Goal: Information Seeking & Learning: Learn about a topic

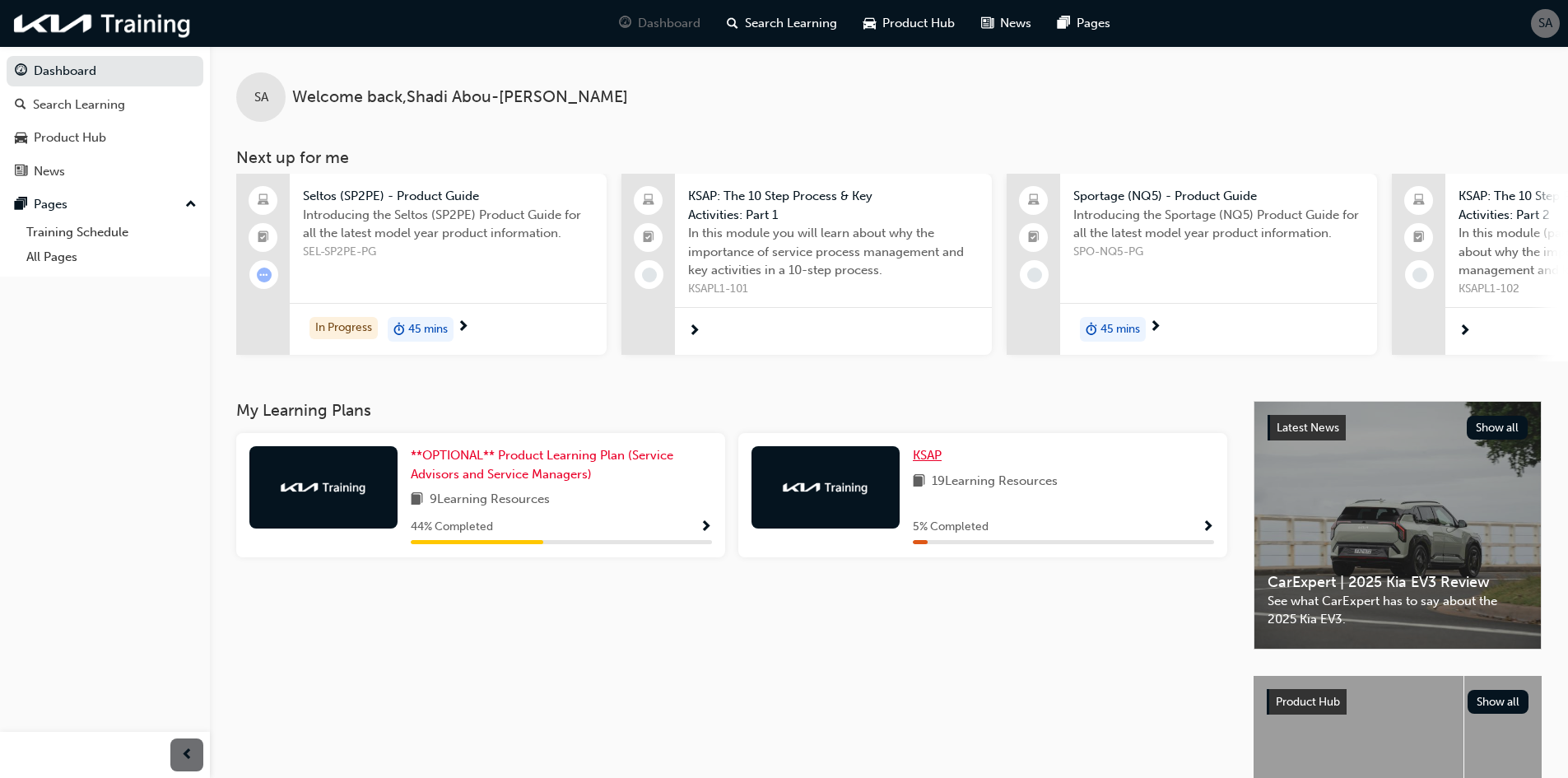
click at [921, 462] on span "KSAP" at bounding box center [927, 454] width 29 height 15
click at [927, 461] on span "KSAP" at bounding box center [927, 454] width 29 height 15
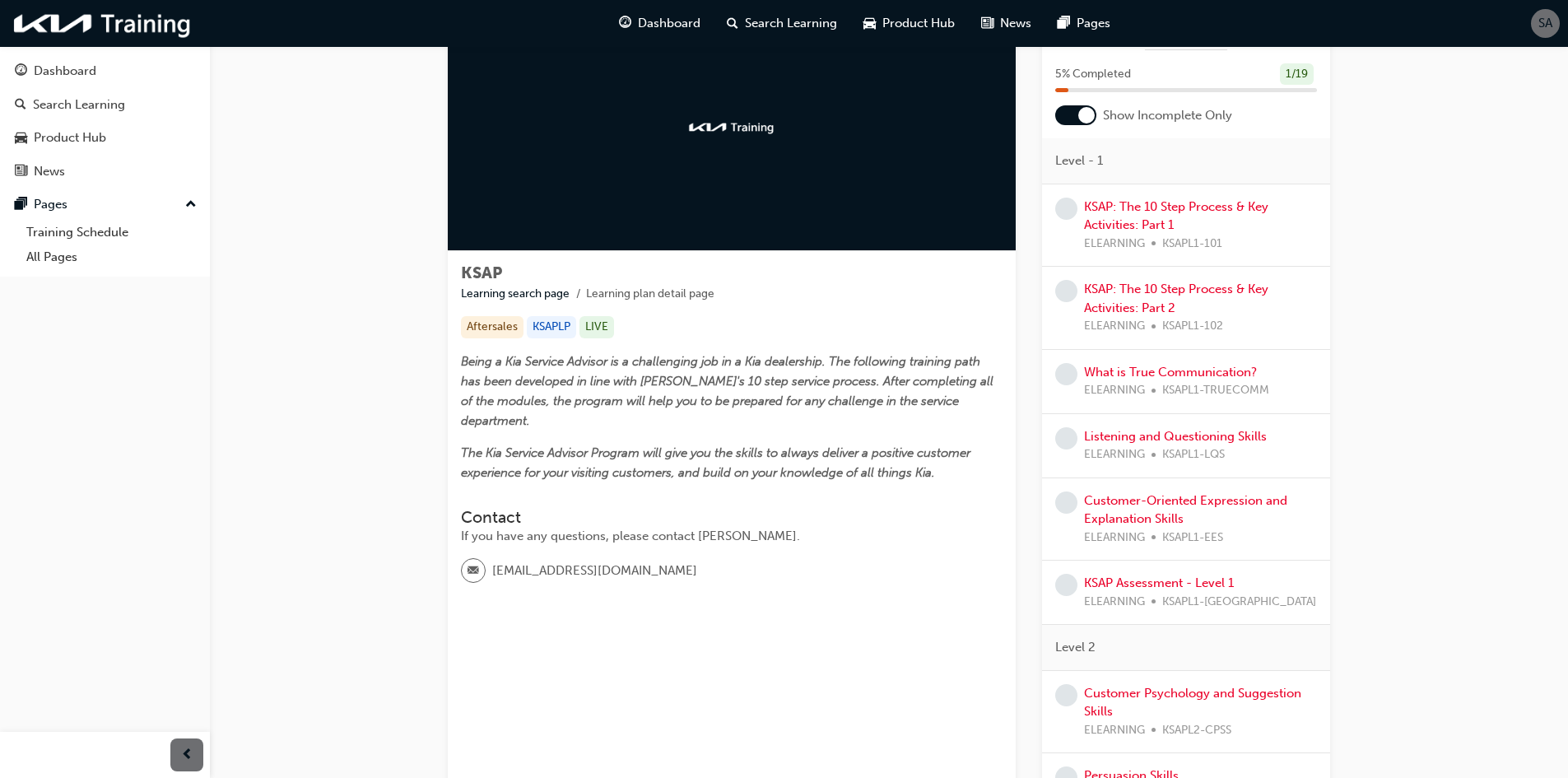
scroll to position [82, 0]
click at [1160, 215] on div "KSAP: The 10 Step Process & Key Activities: Part 1 ELEARNING KSAPL1-101" at bounding box center [1199, 224] width 233 height 56
click at [1165, 209] on link "KSAP: The 10 Step Process & Key Activities: Part 1" at bounding box center [1175, 214] width 184 height 34
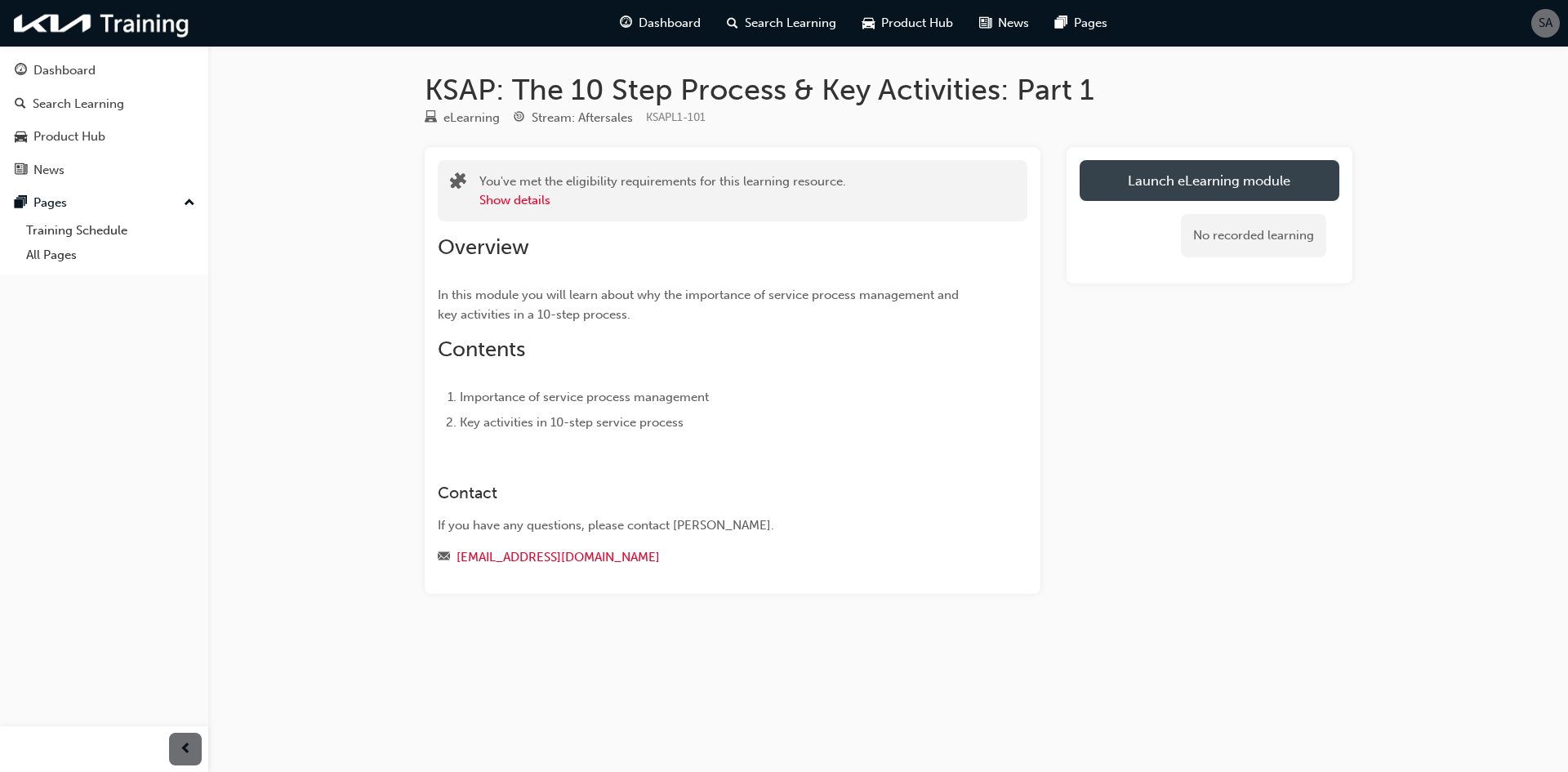
click at [1133, 176] on link "Launch eLearning module" at bounding box center [1210, 180] width 259 height 41
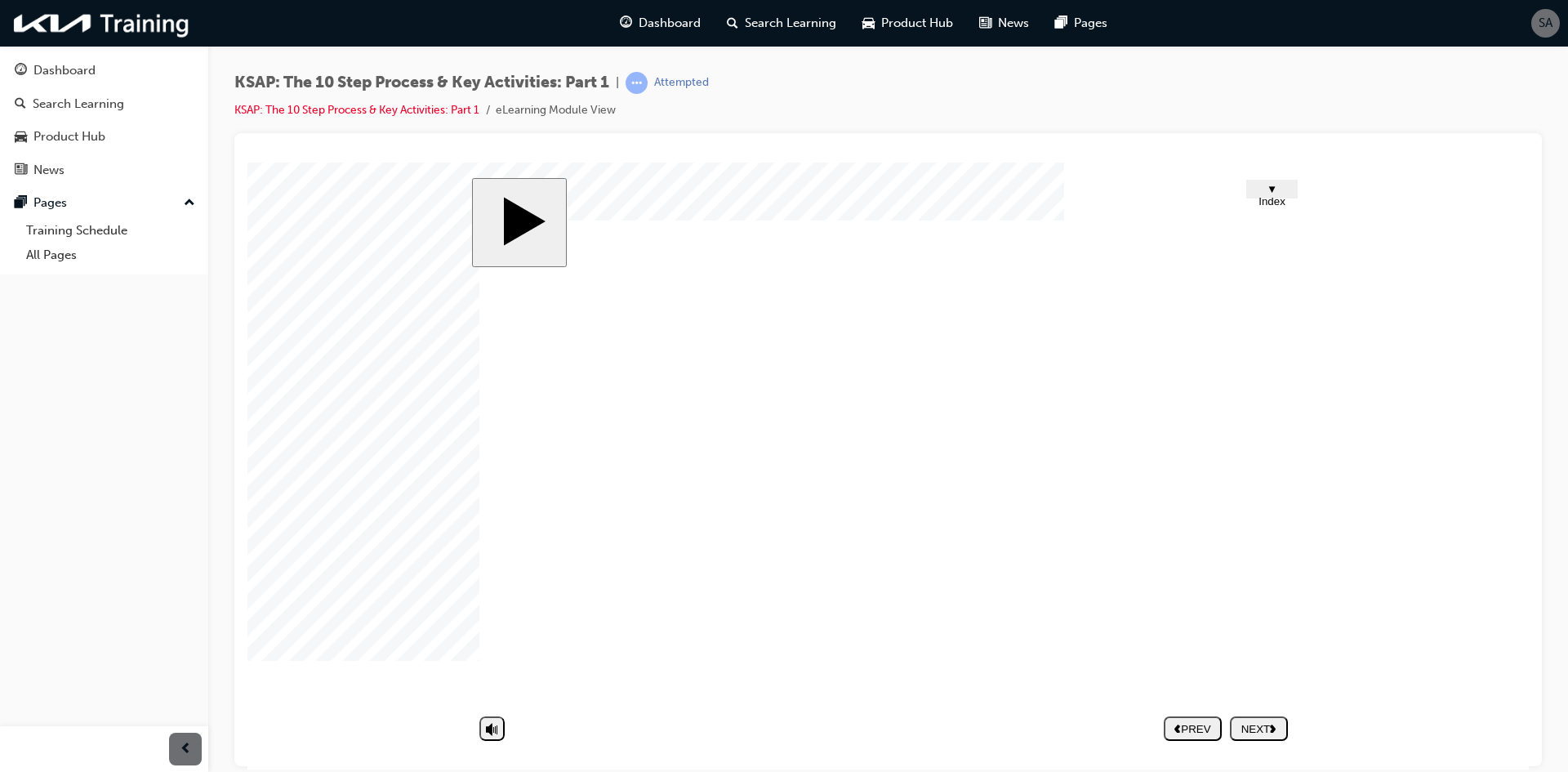
click at [1244, 725] on nav "PREV NEXT SUBMIT" at bounding box center [1226, 727] width 124 height 38
click at [1259, 728] on nav "PREV NEXT SUBMIT" at bounding box center [1226, 727] width 124 height 38
click at [1259, 729] on nav "PREV NEXT SUBMIT" at bounding box center [1226, 727] width 124 height 38
click at [1269, 729] on nav "PREV NEXT SUBMIT" at bounding box center [1226, 727] width 124 height 38
click at [1273, 733] on div "NEXT" at bounding box center [1259, 727] width 45 height 13
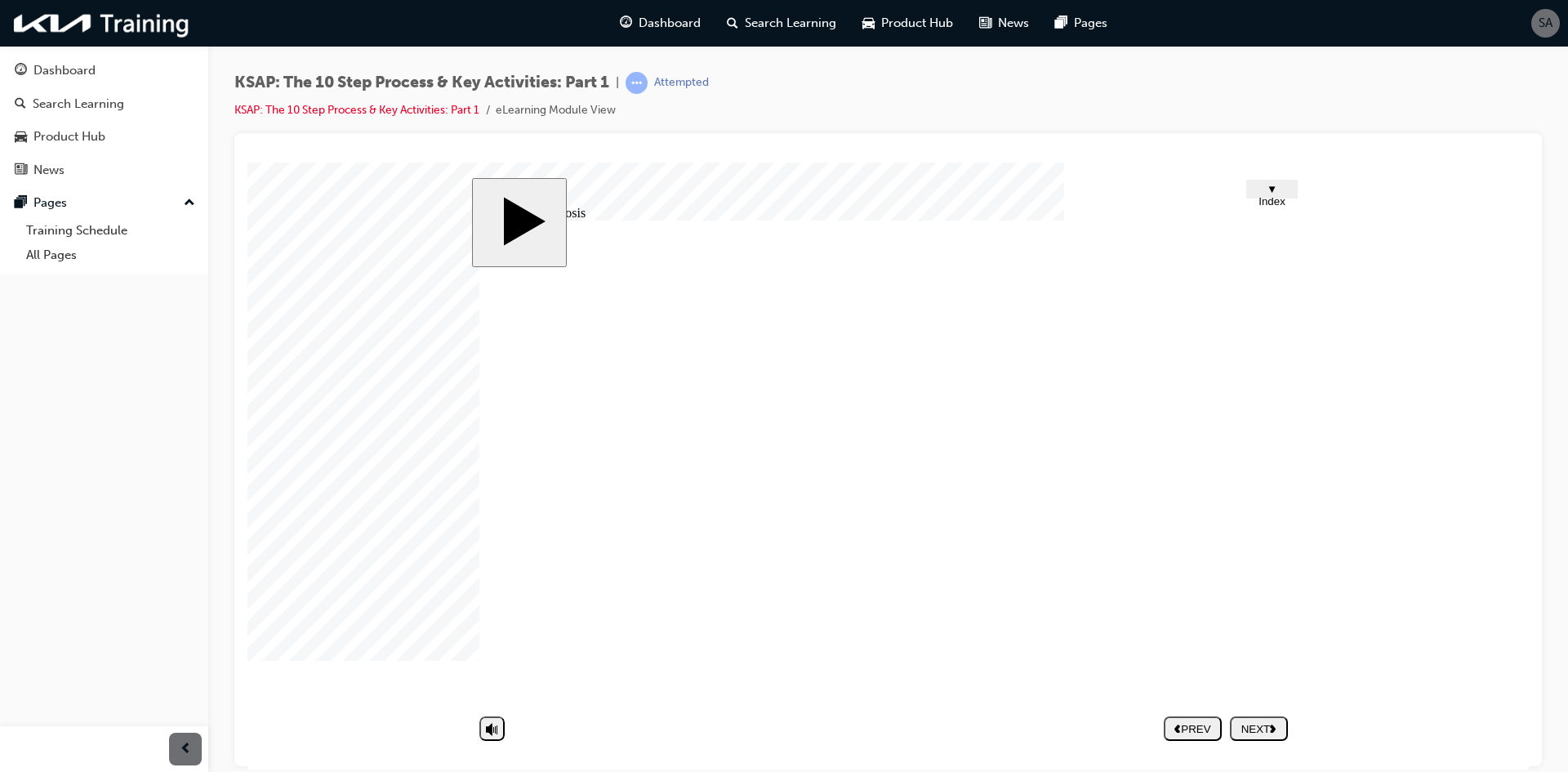
click at [1266, 732] on div "NEXT" at bounding box center [1259, 727] width 45 height 13
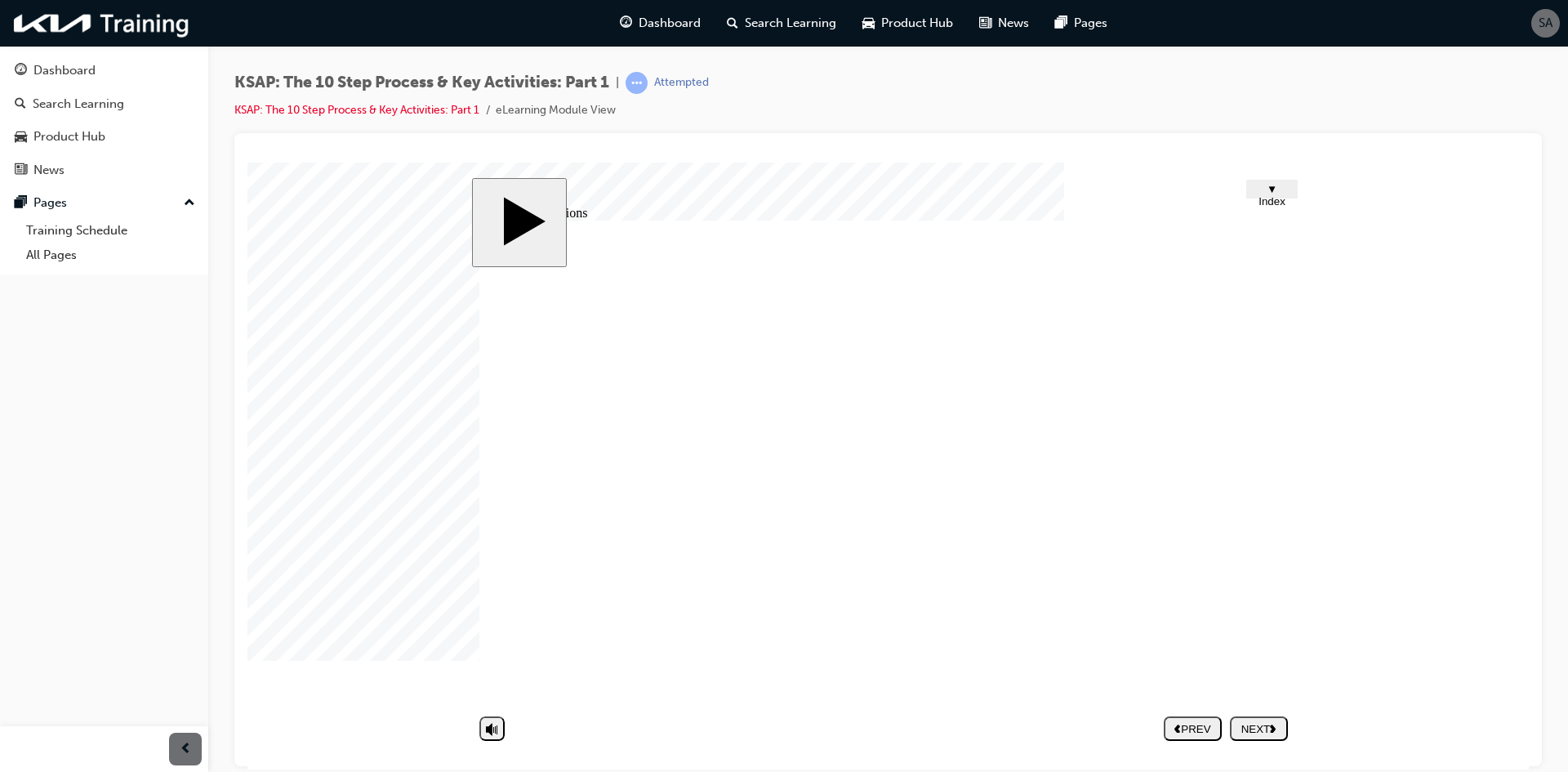
click at [1241, 727] on div "NEXT" at bounding box center [1259, 727] width 45 height 13
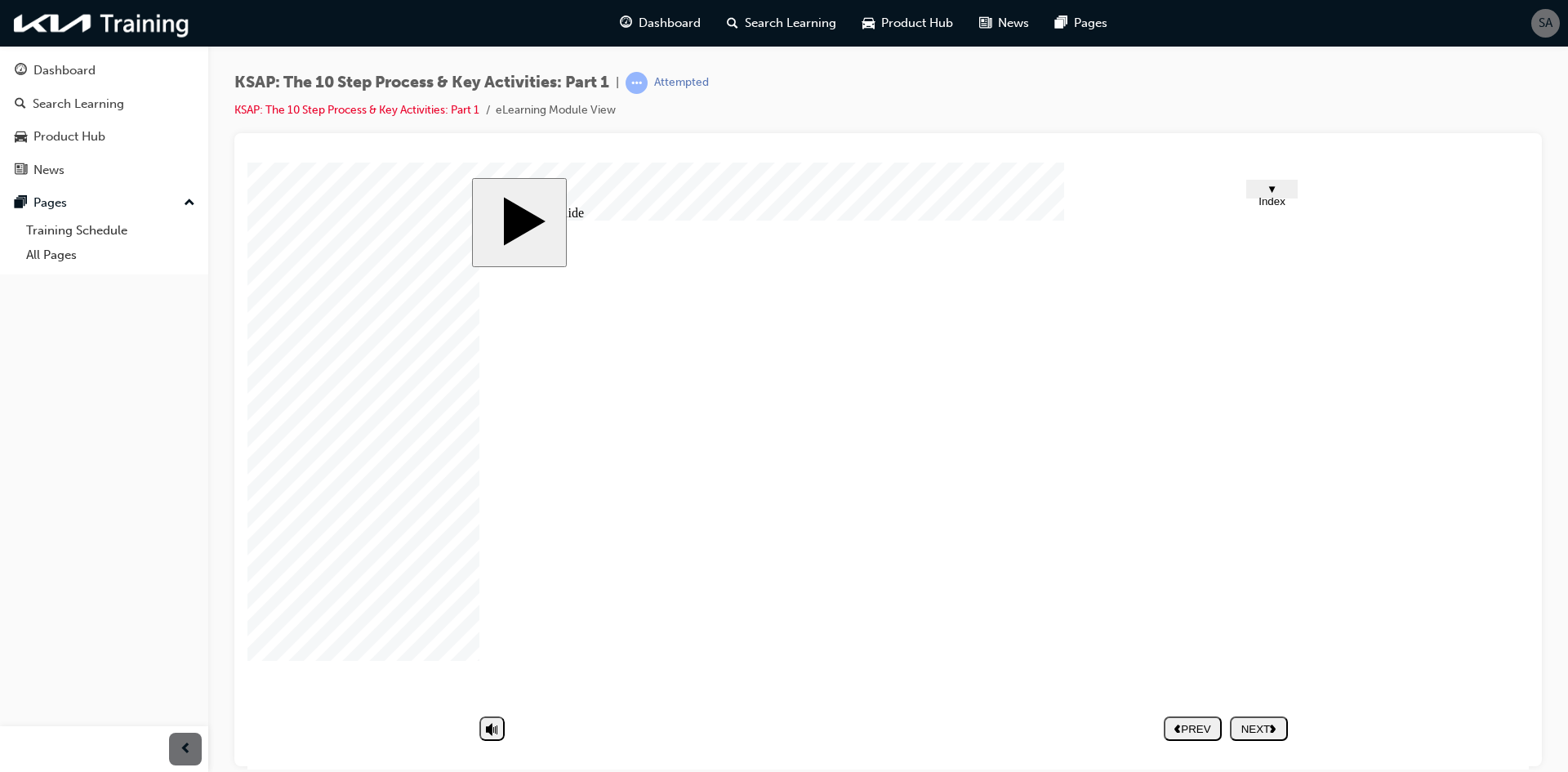
drag, startPoint x: 1094, startPoint y: 496, endPoint x: 1086, endPoint y: 494, distance: 8.2
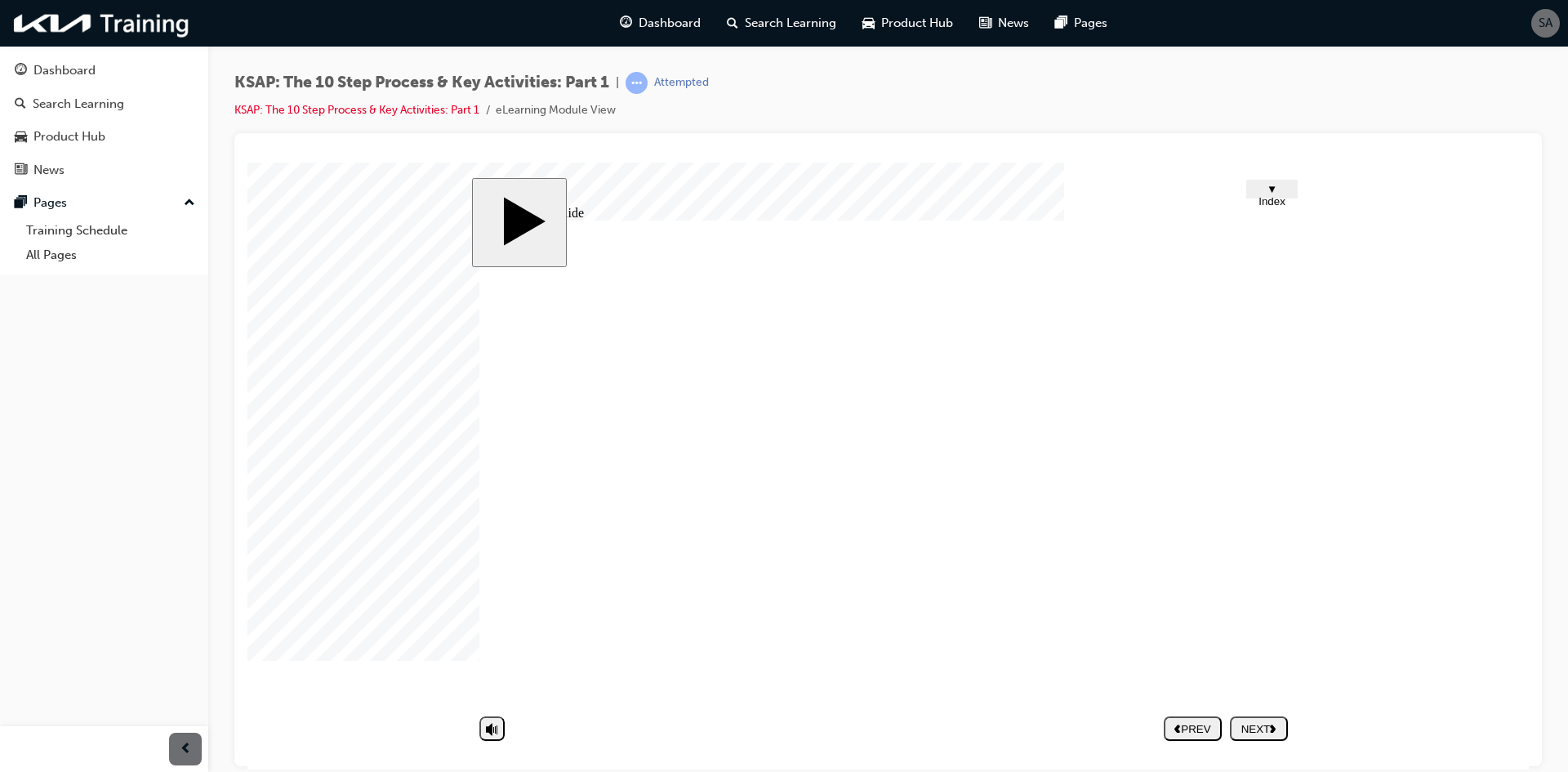
click at [1264, 722] on div "NEXT" at bounding box center [1259, 727] width 45 height 13
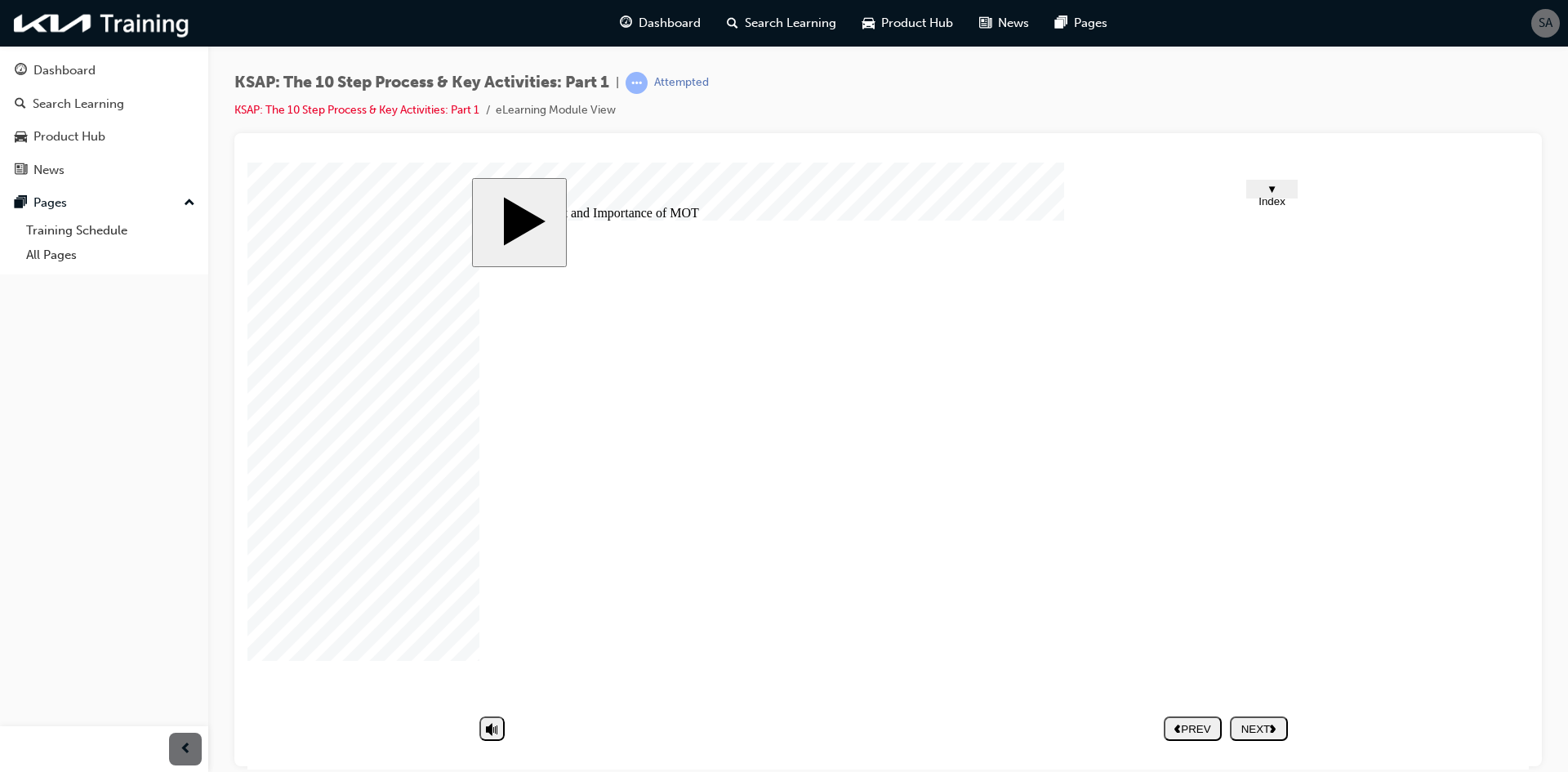
click at [1274, 724] on polygon "next" at bounding box center [1273, 727] width 6 height 8
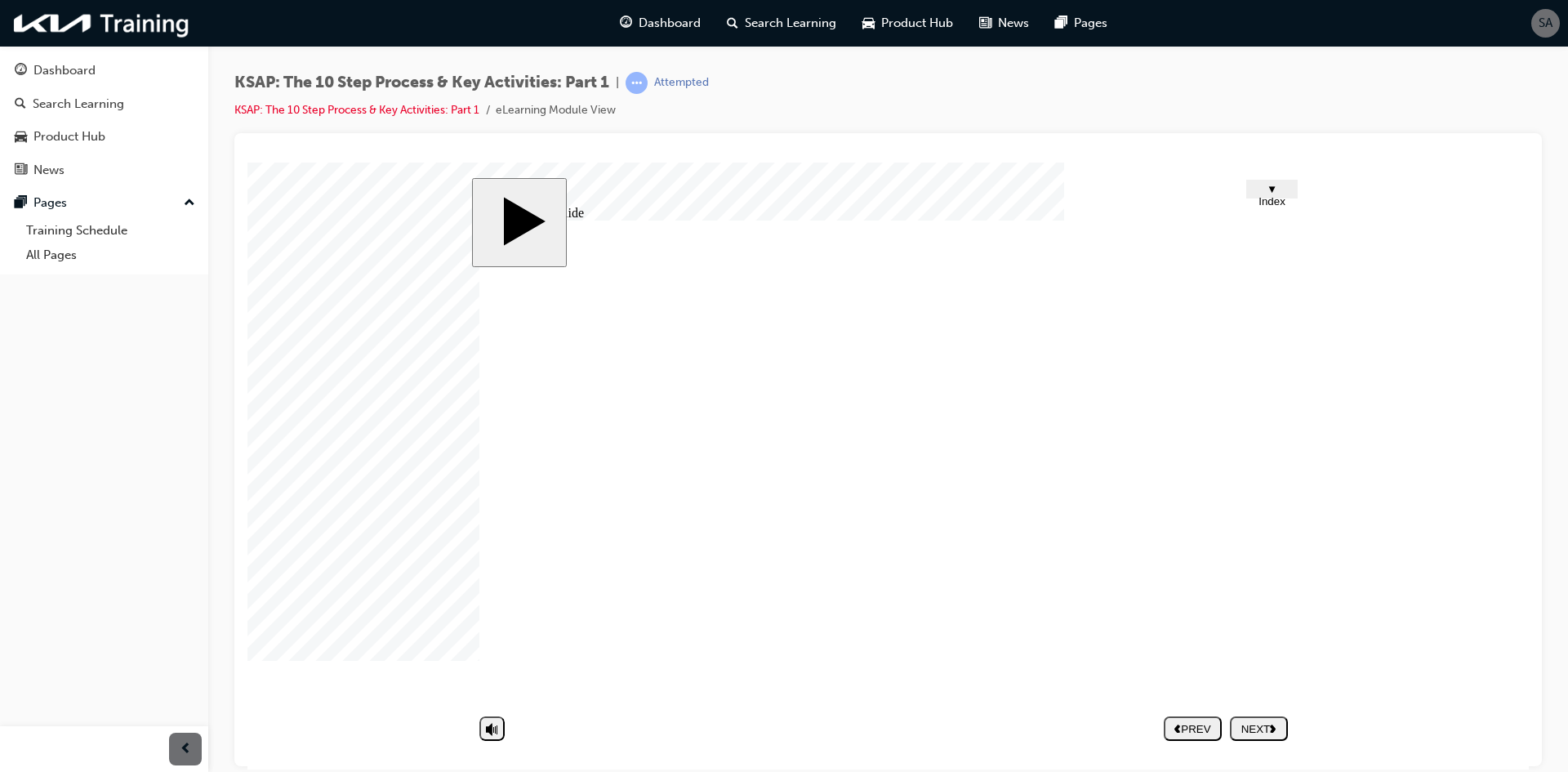
drag, startPoint x: 1217, startPoint y: 508, endPoint x: 1228, endPoint y: 510, distance: 11.2
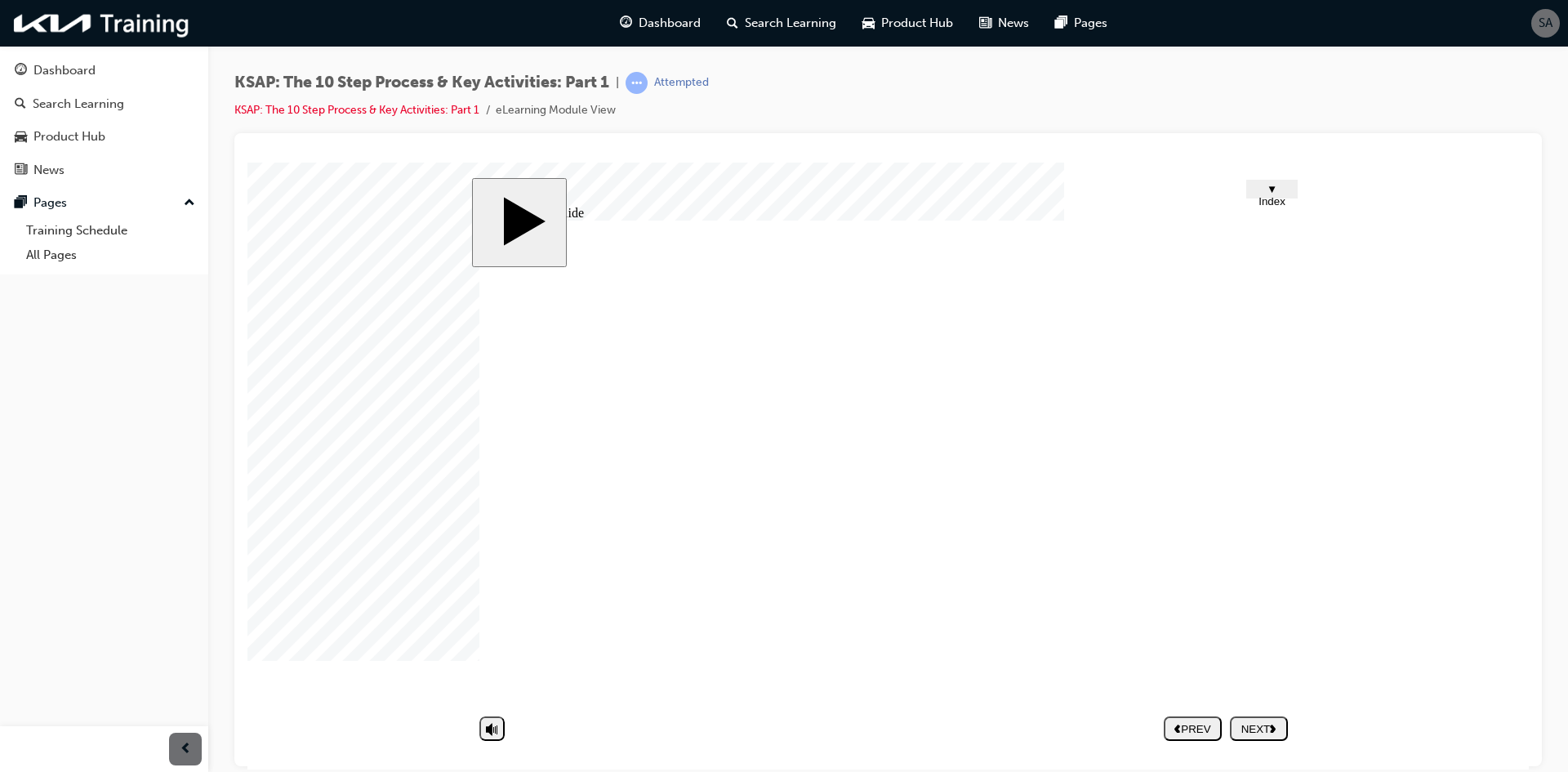
click at [1279, 712] on nav "PREV NEXT SUBMIT" at bounding box center [1226, 727] width 124 height 38
click at [1269, 715] on button "NEXT" at bounding box center [1259, 727] width 58 height 24
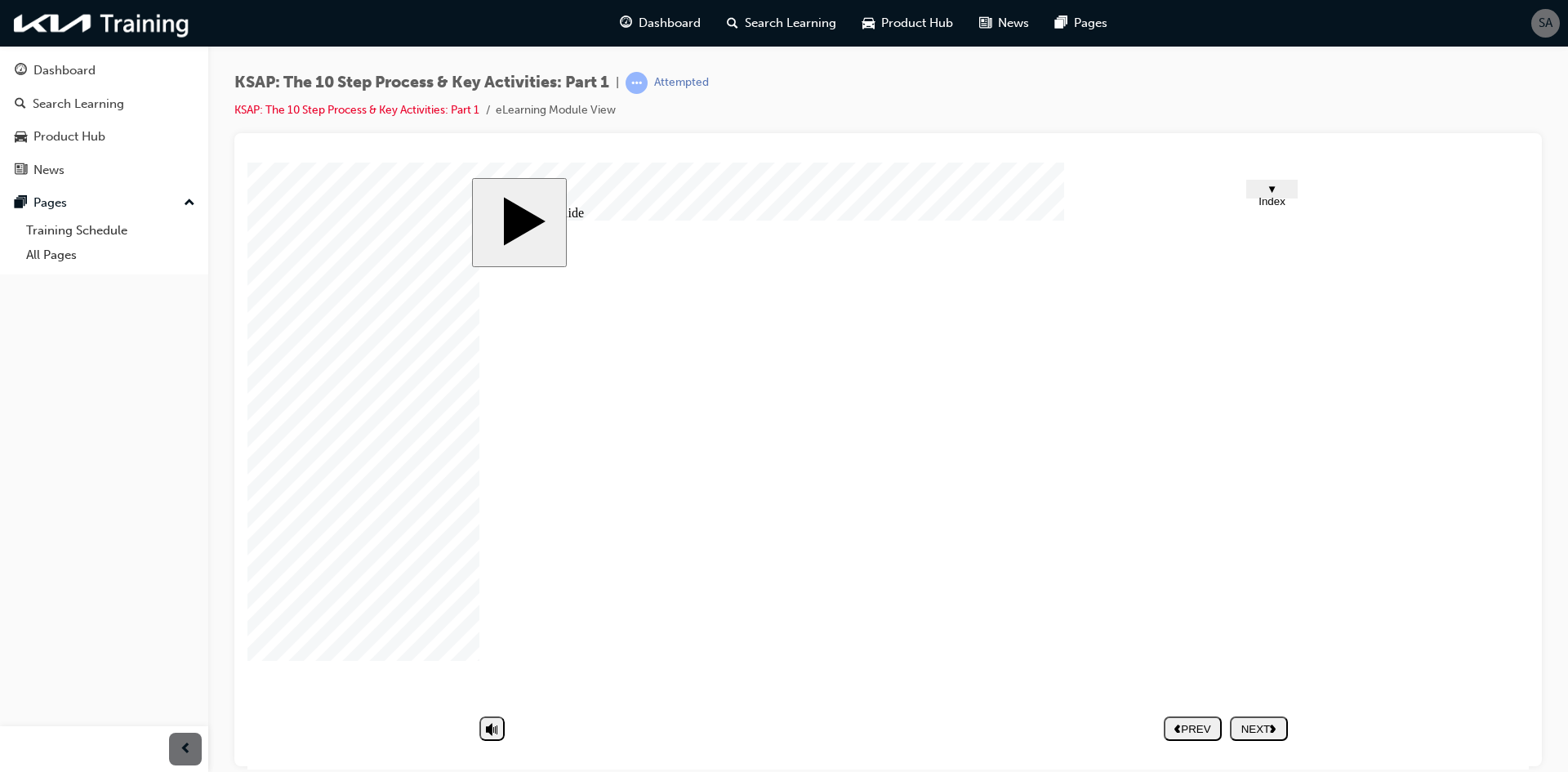
click at [1269, 728] on div "NEXT" at bounding box center [1259, 727] width 45 height 13
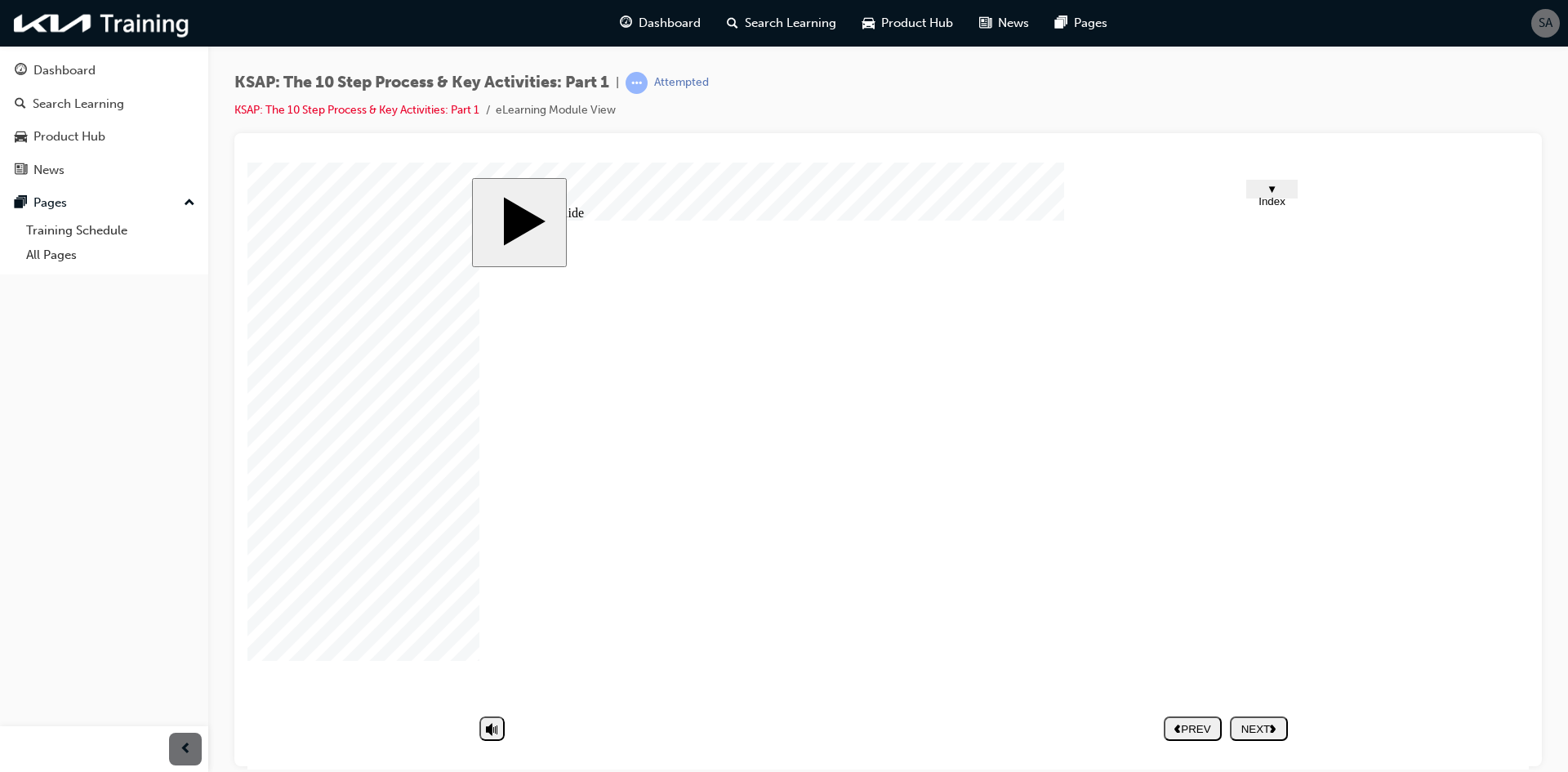
click at [1260, 722] on div "NEXT" at bounding box center [1259, 727] width 45 height 13
drag, startPoint x: 1186, startPoint y: 532, endPoint x: 1226, endPoint y: 522, distance: 41.2
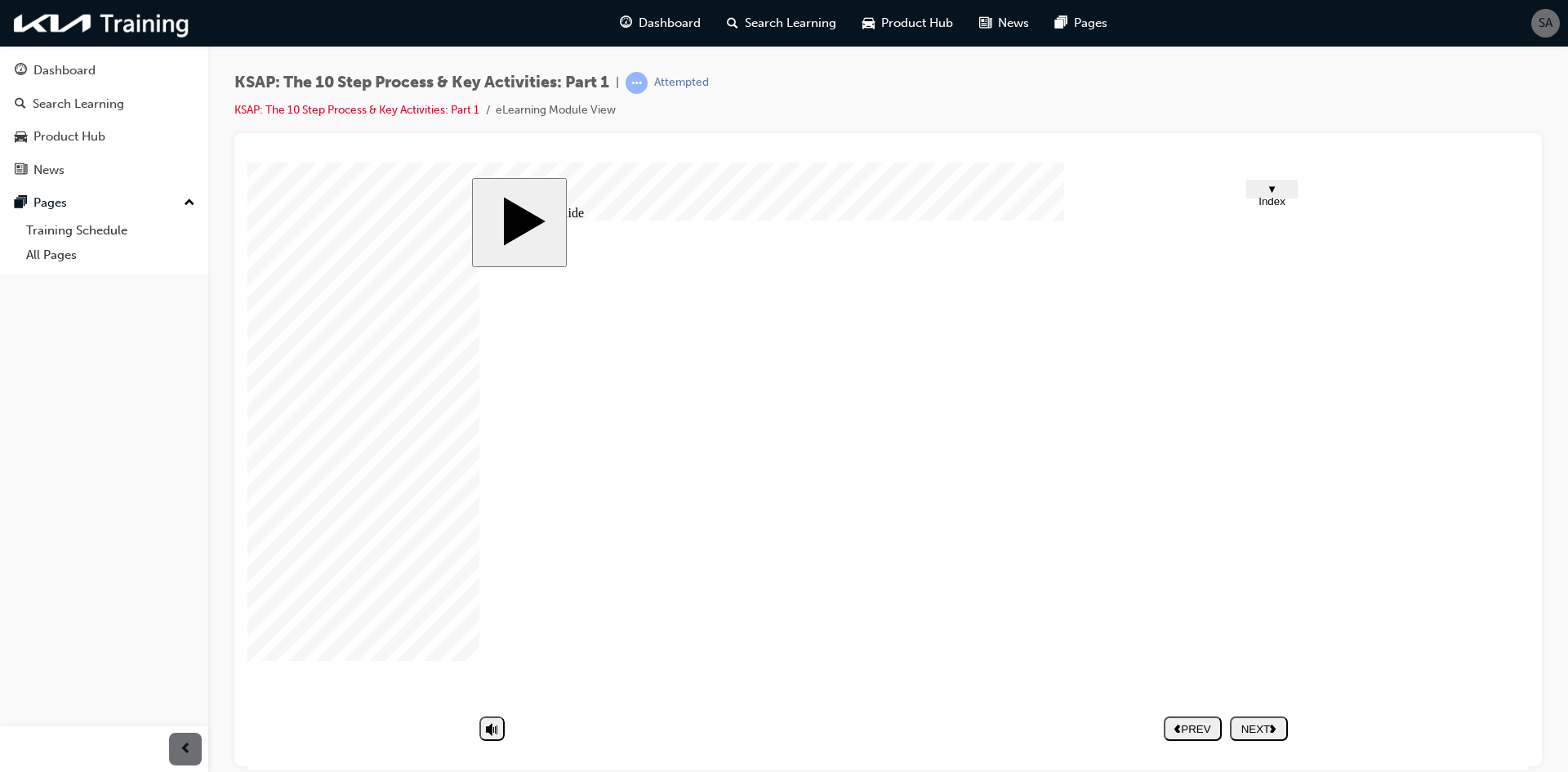
click at [1274, 735] on button "NEXT" at bounding box center [1259, 727] width 58 height 24
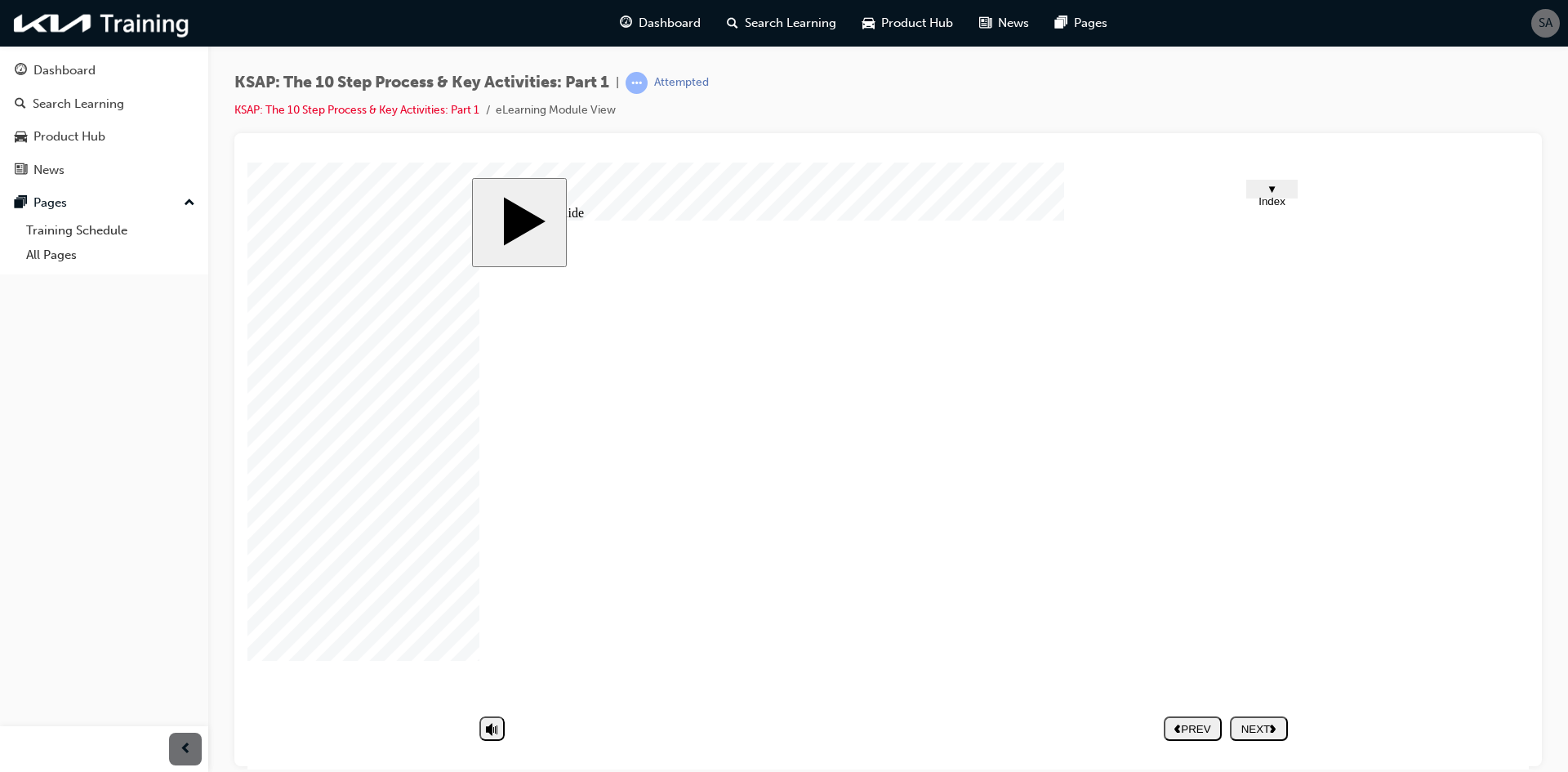
click at [1272, 733] on div "NEXT" at bounding box center [1259, 727] width 45 height 13
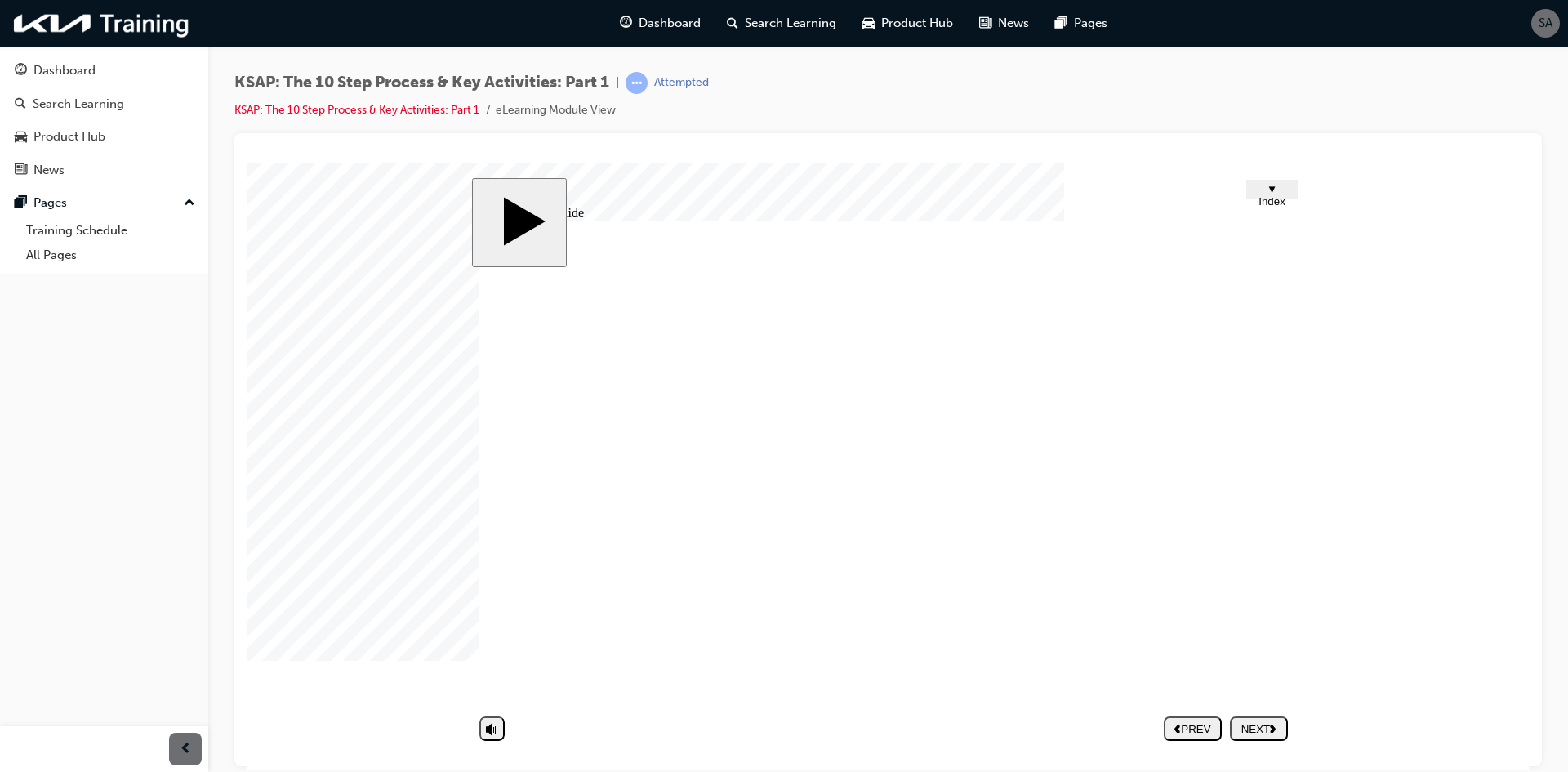
click at [1277, 729] on icon "next" at bounding box center [1273, 727] width 7 height 9
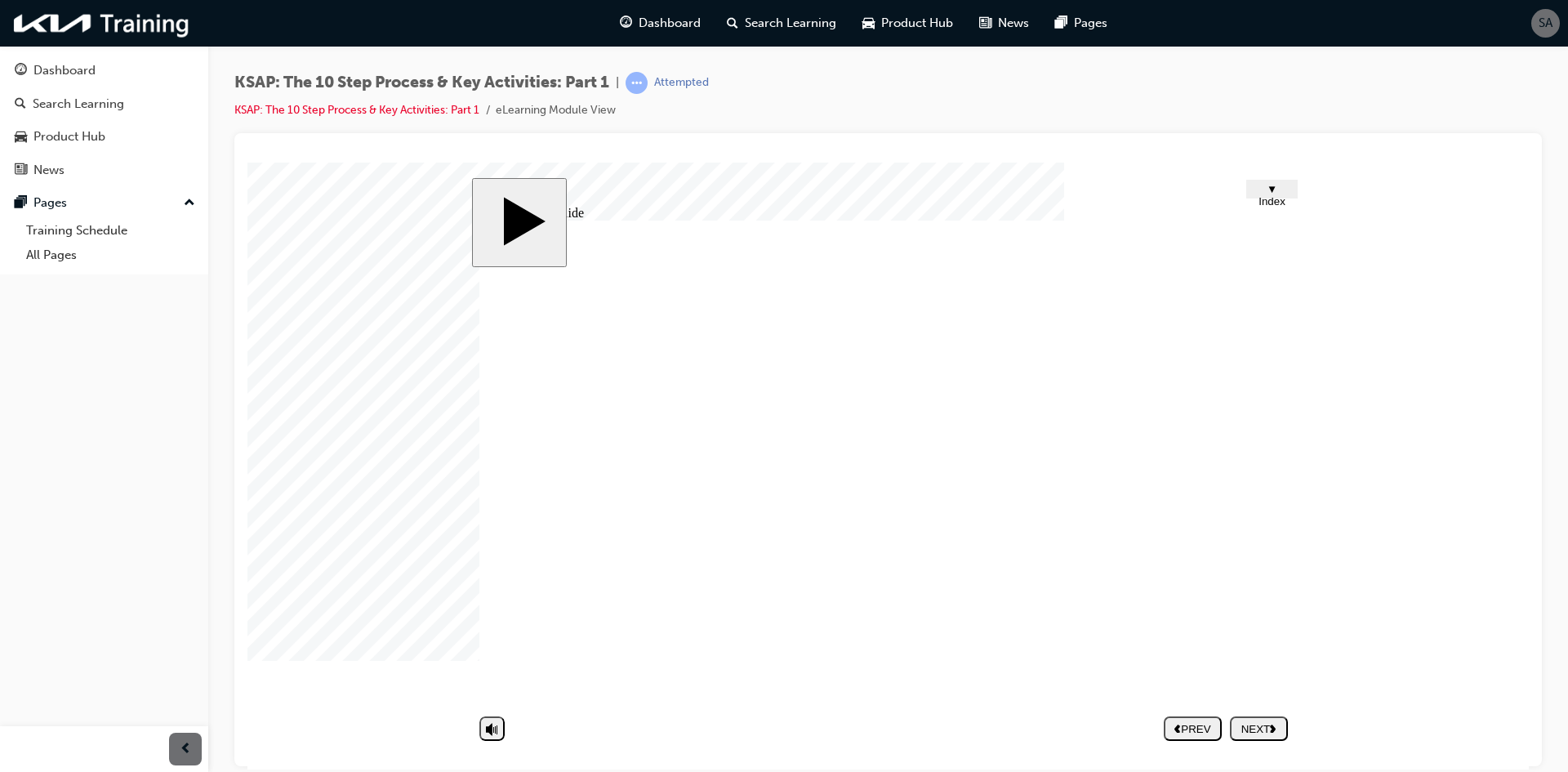
click at [1261, 723] on div "NEXT" at bounding box center [1259, 727] width 45 height 13
drag, startPoint x: 1150, startPoint y: 667, endPoint x: 1123, endPoint y: 676, distance: 28.5
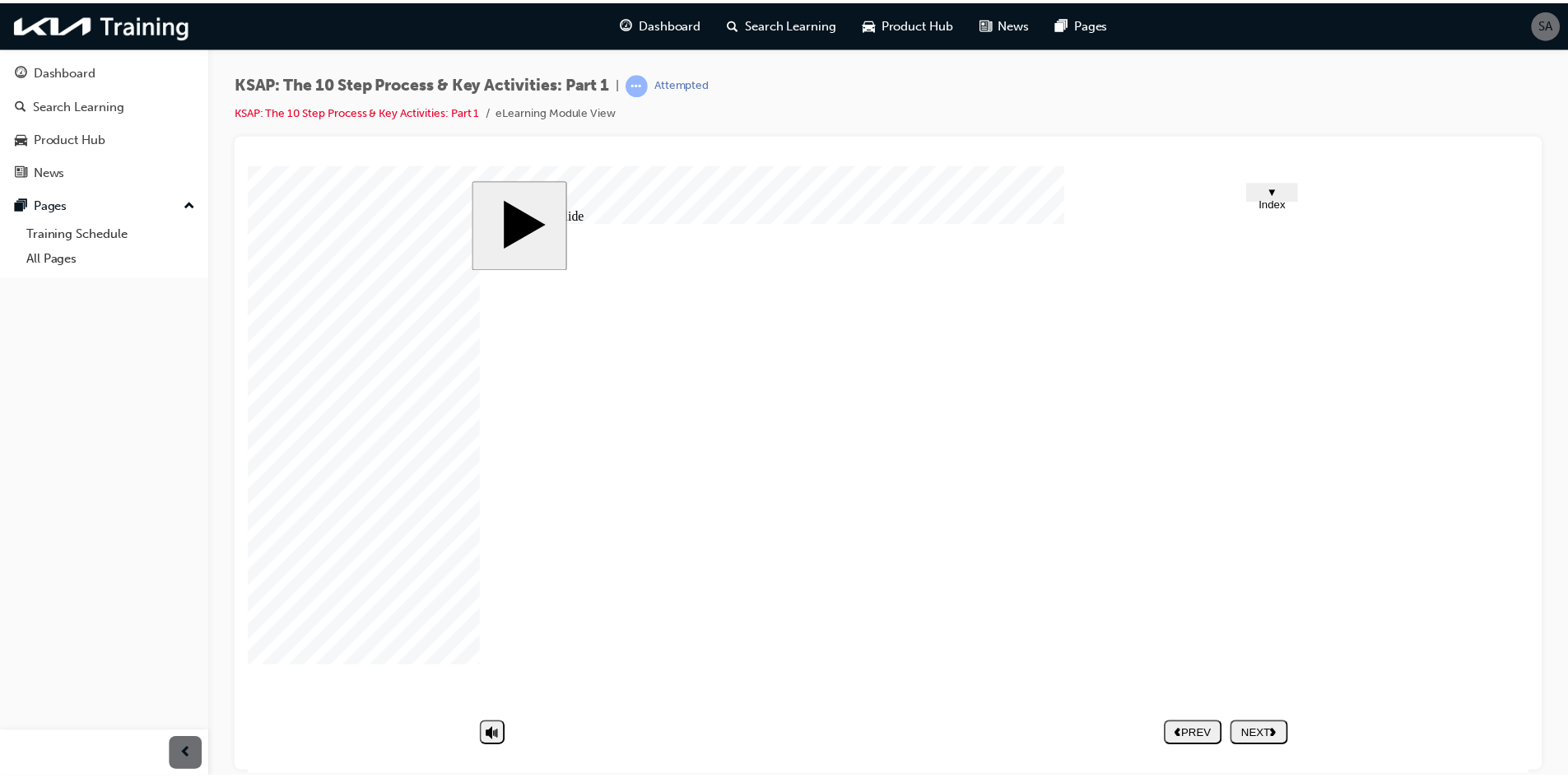
scroll to position [528, 0]
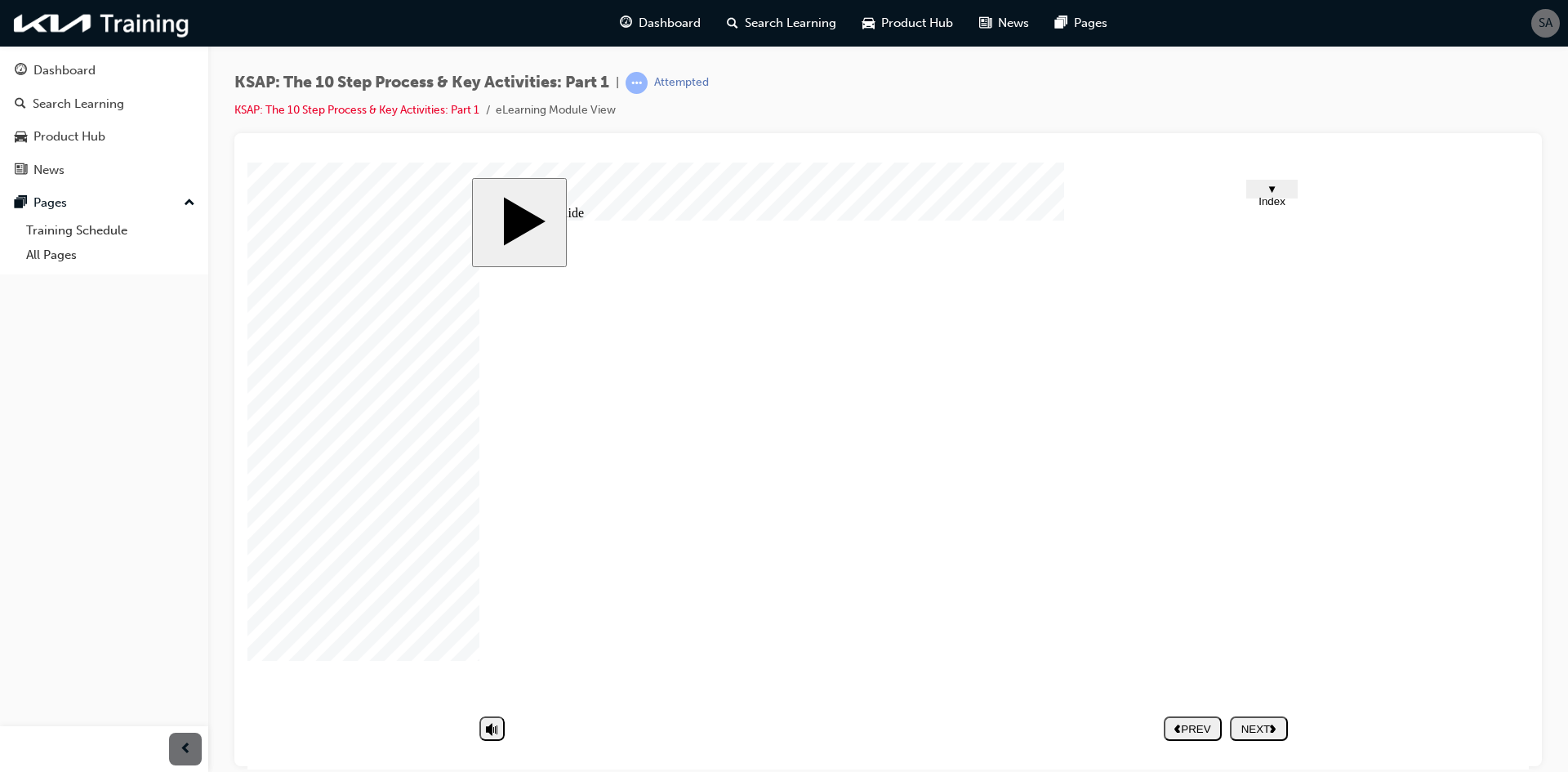
click at [1276, 735] on button "NEXT" at bounding box center [1259, 727] width 58 height 24
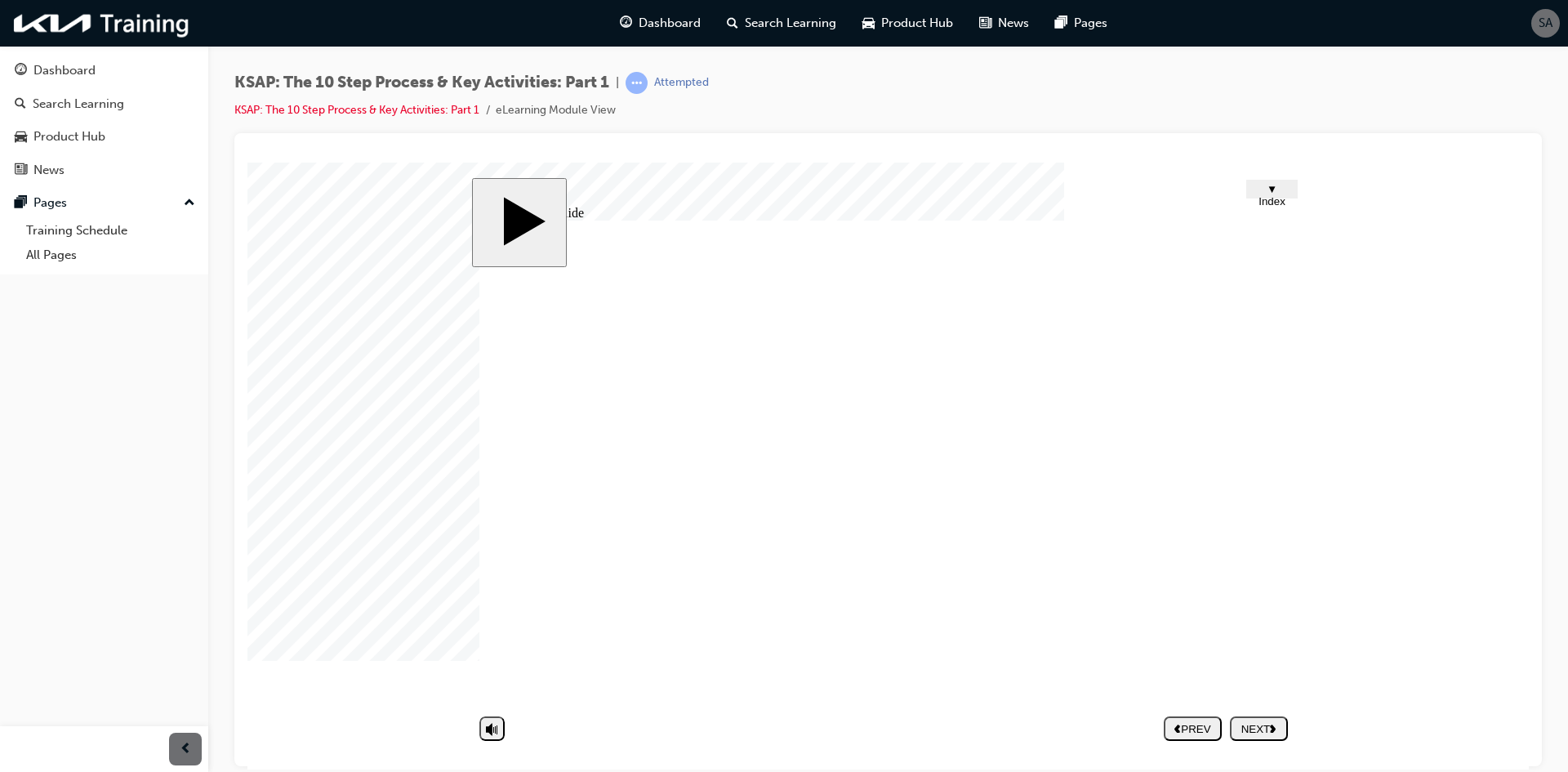
click at [1277, 731] on div "NEXT" at bounding box center [1259, 727] width 45 height 13
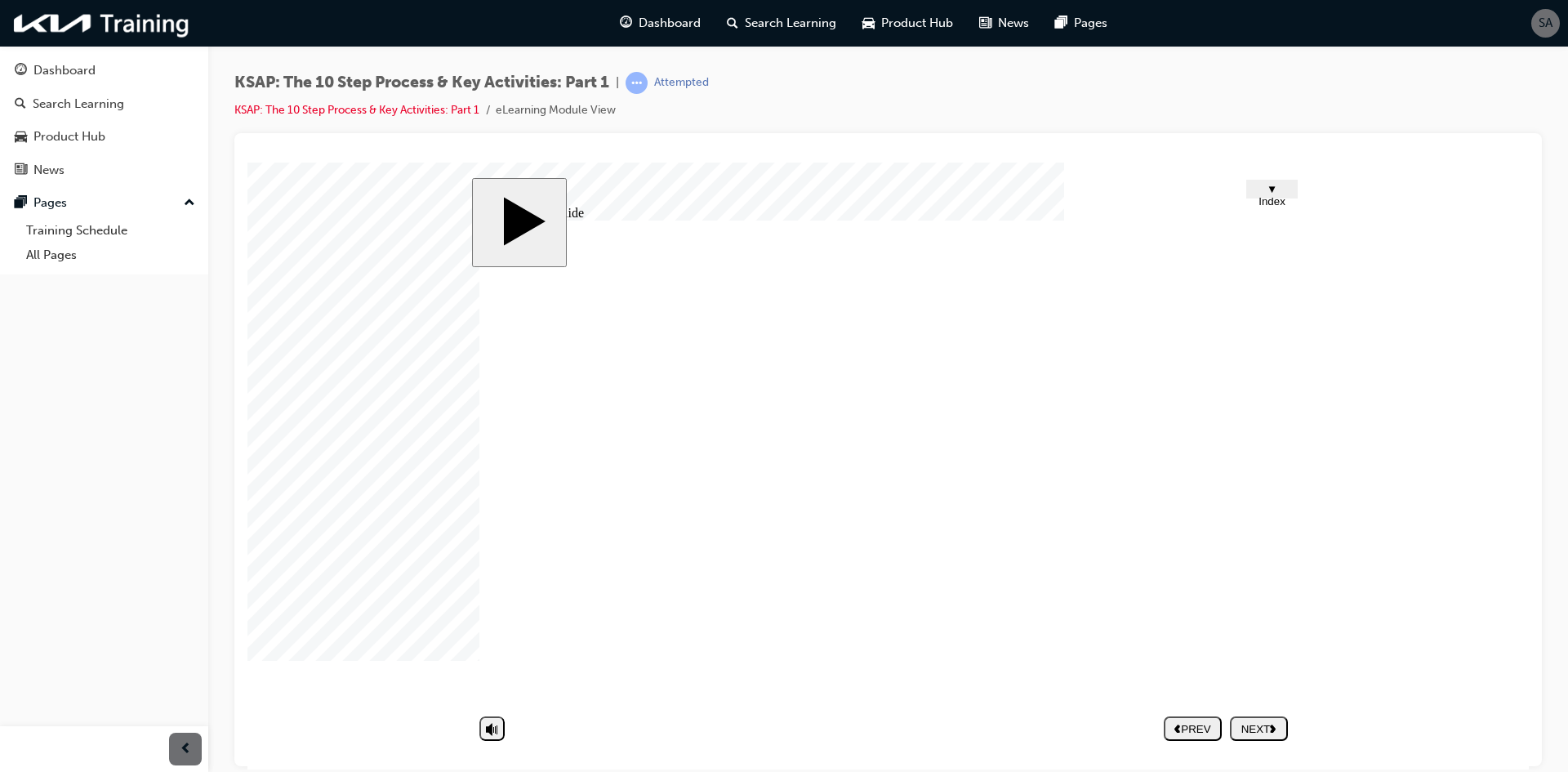
click at [1272, 728] on icon "next" at bounding box center [1273, 727] width 7 height 9
click at [1275, 736] on button "NEXT" at bounding box center [1259, 727] width 58 height 24
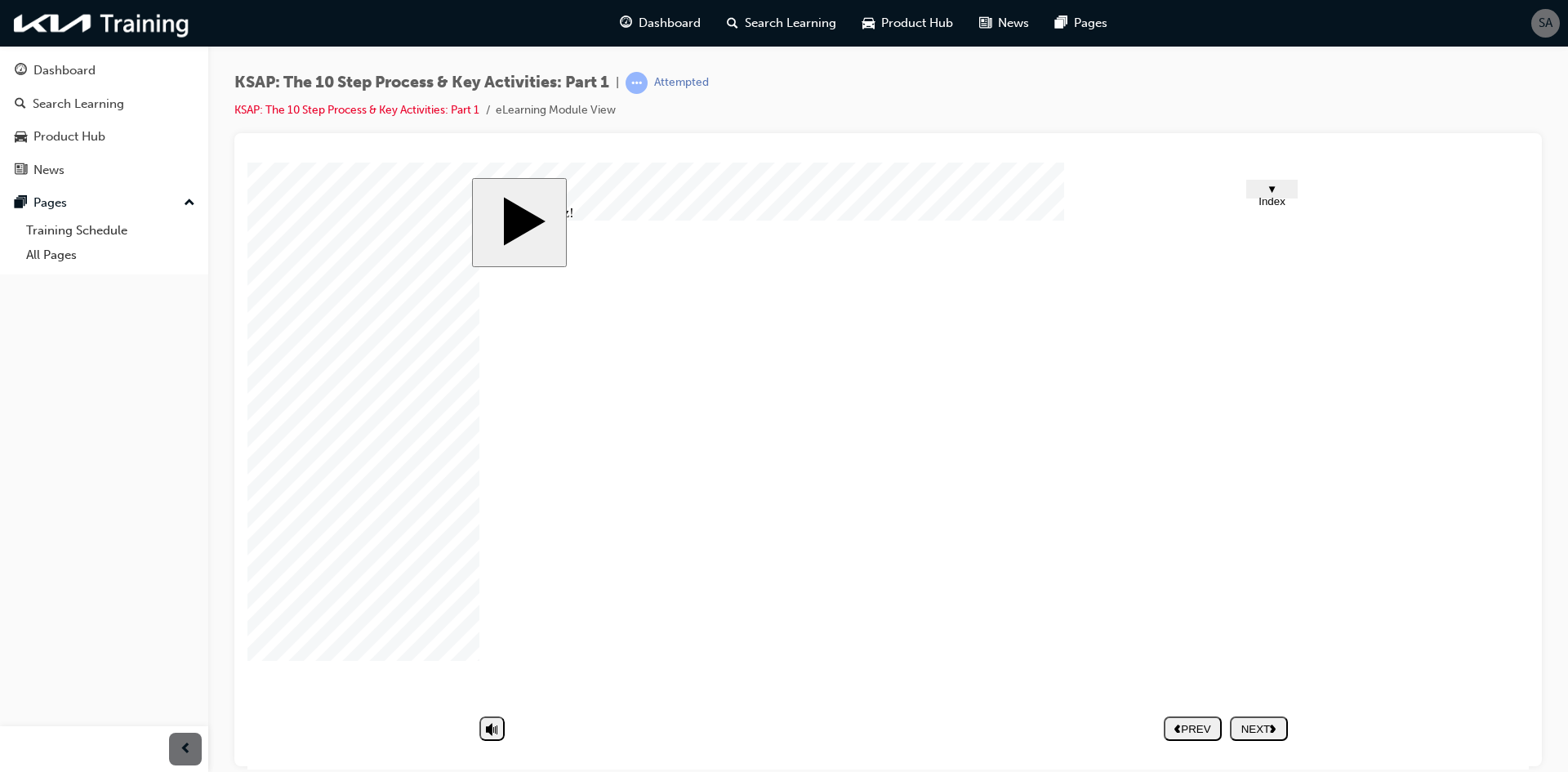
drag, startPoint x: 567, startPoint y: 560, endPoint x: 588, endPoint y: 563, distance: 21.2
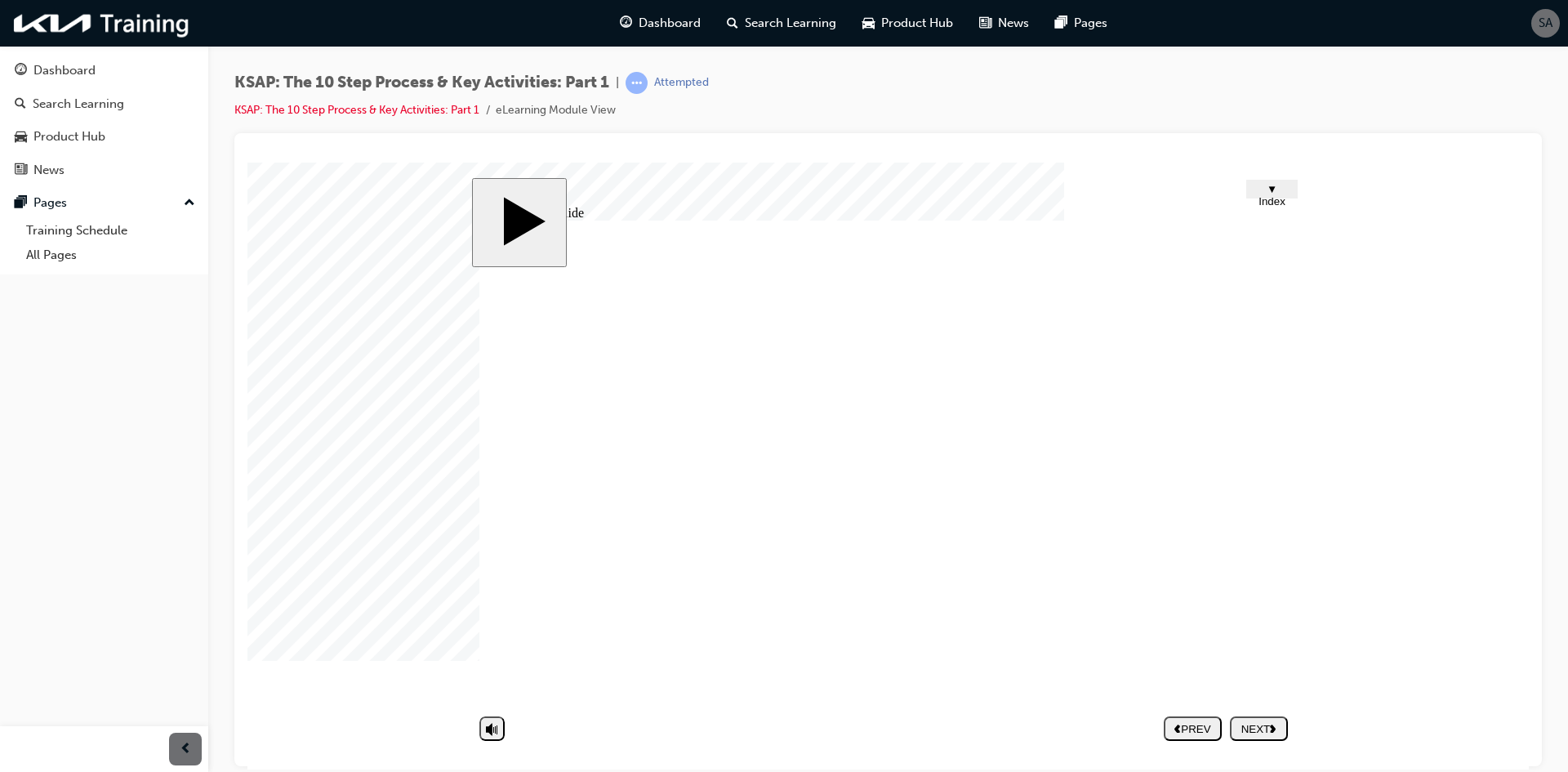
click at [1263, 726] on div "NEXT" at bounding box center [1259, 727] width 45 height 13
click at [1265, 718] on nav "PREV NEXT SUBMIT" at bounding box center [1226, 727] width 124 height 38
drag, startPoint x: 1025, startPoint y: 424, endPoint x: 1035, endPoint y: 428, distance: 10.8
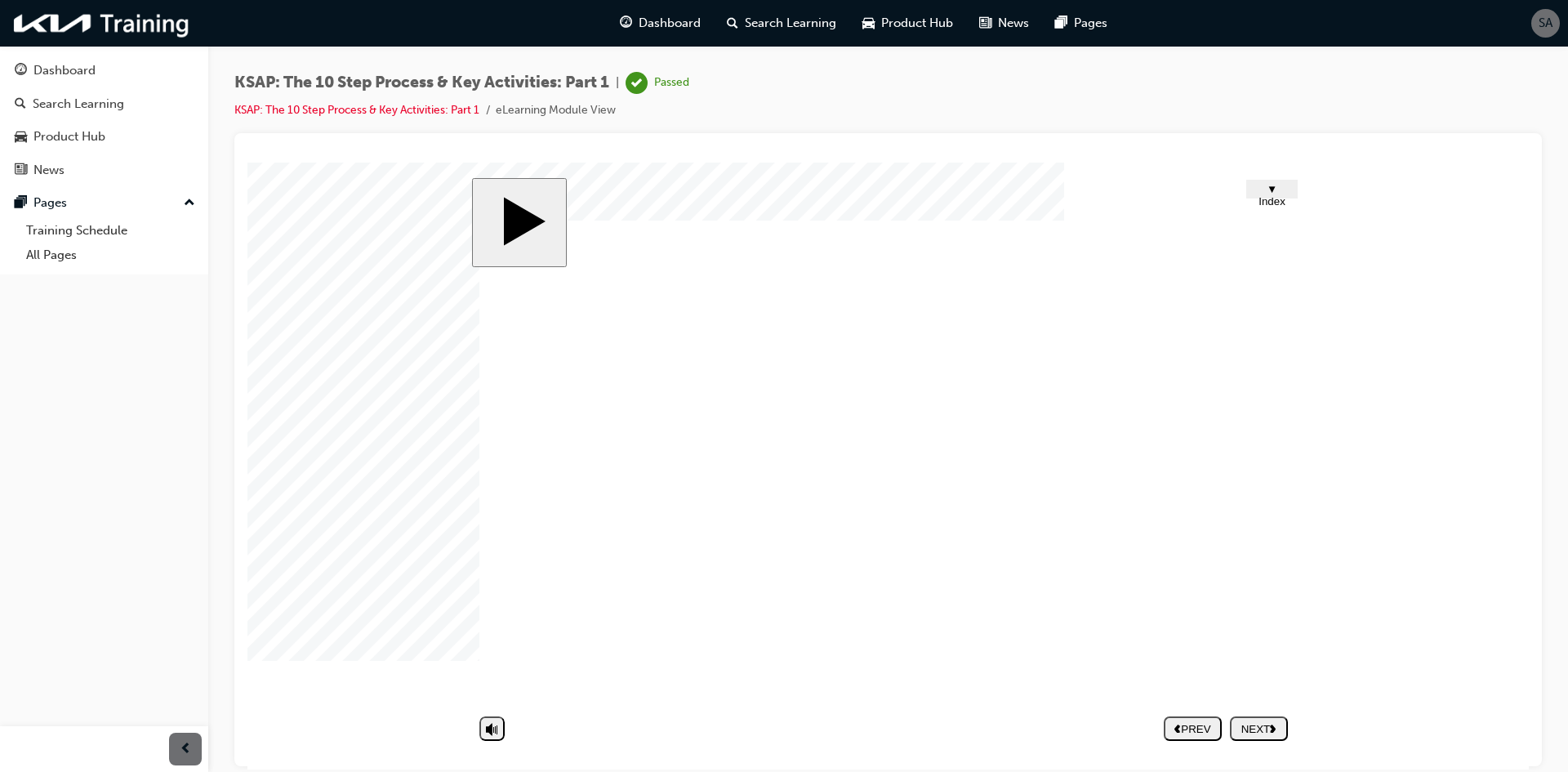
click at [126, 116] on link "Search Learning" at bounding box center [105, 104] width 196 height 30
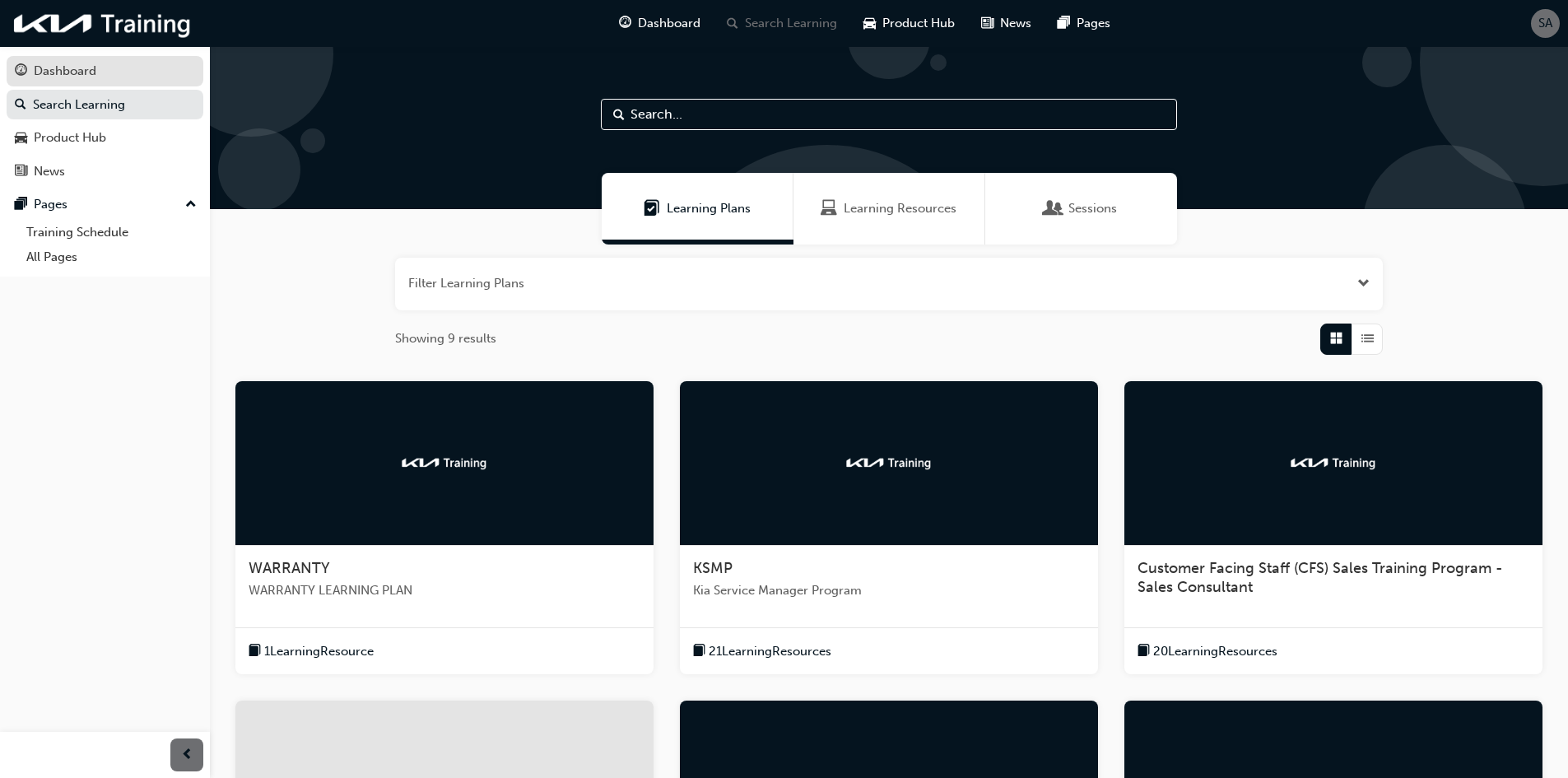
click at [103, 84] on link "Dashboard" at bounding box center [105, 70] width 197 height 30
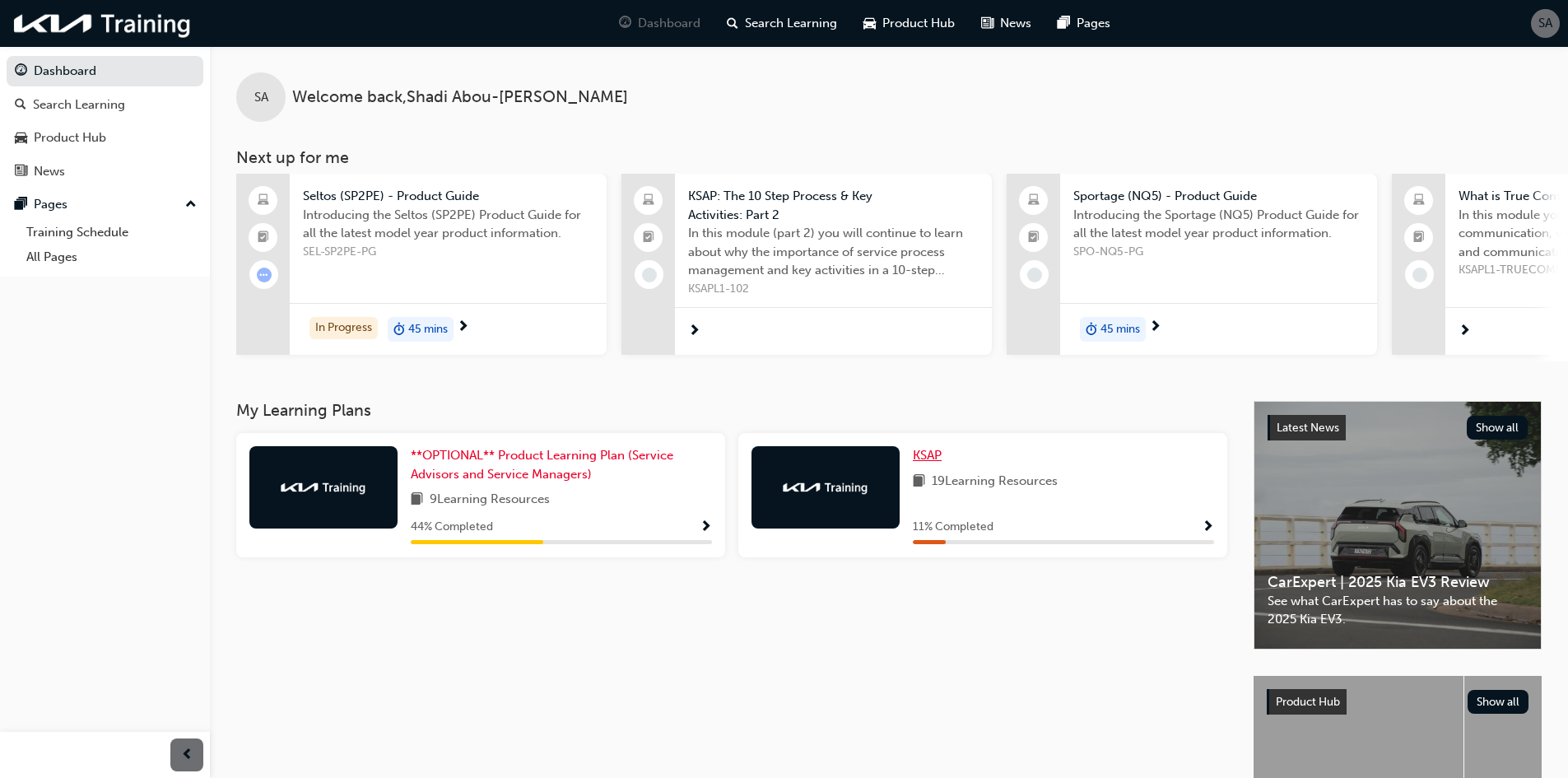
click at [932, 462] on span "KSAP" at bounding box center [927, 454] width 29 height 15
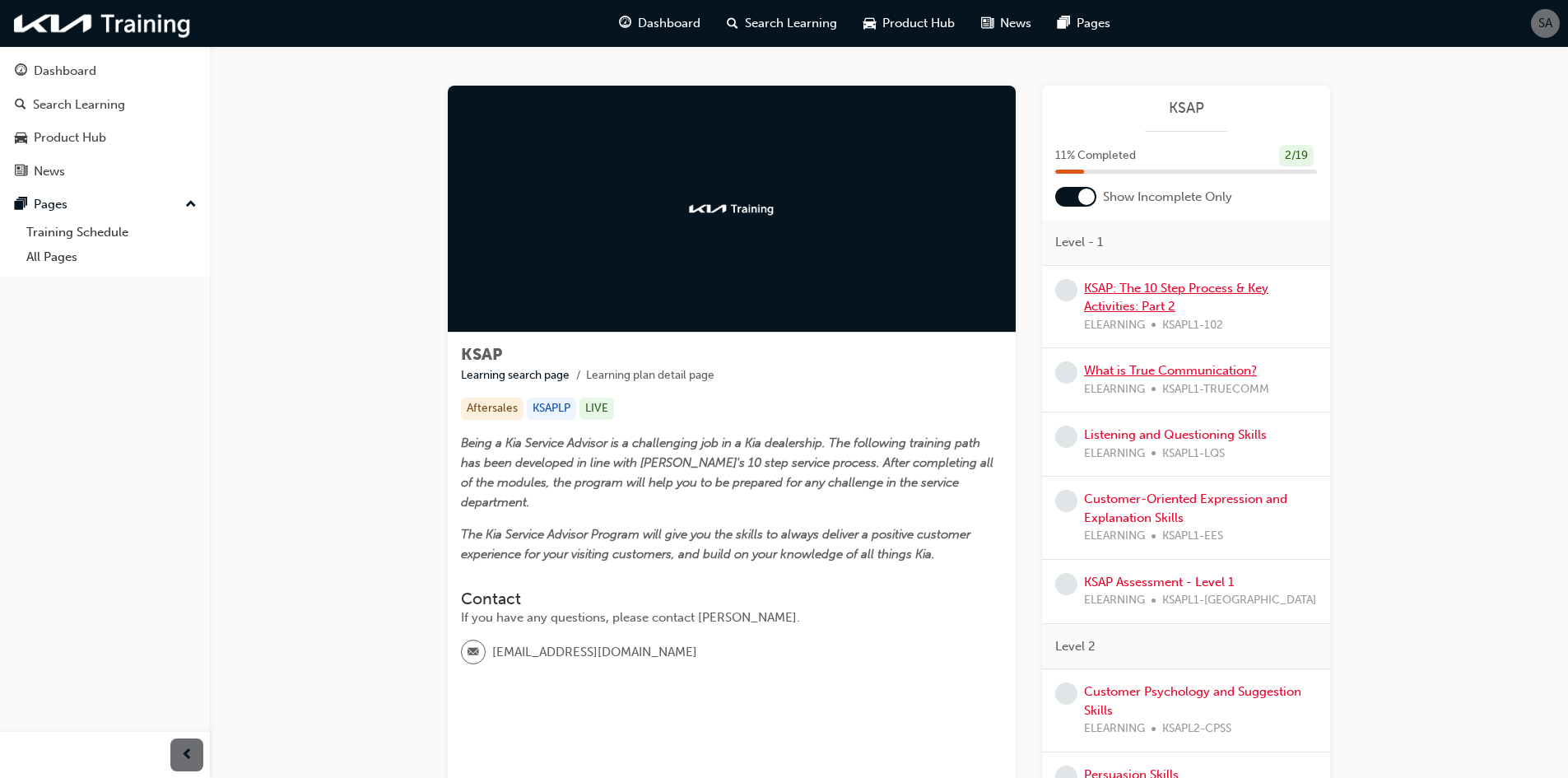
click at [1153, 293] on link "KSAP: The 10 Step Process & Key Activities: Part 2" at bounding box center [1175, 297] width 184 height 34
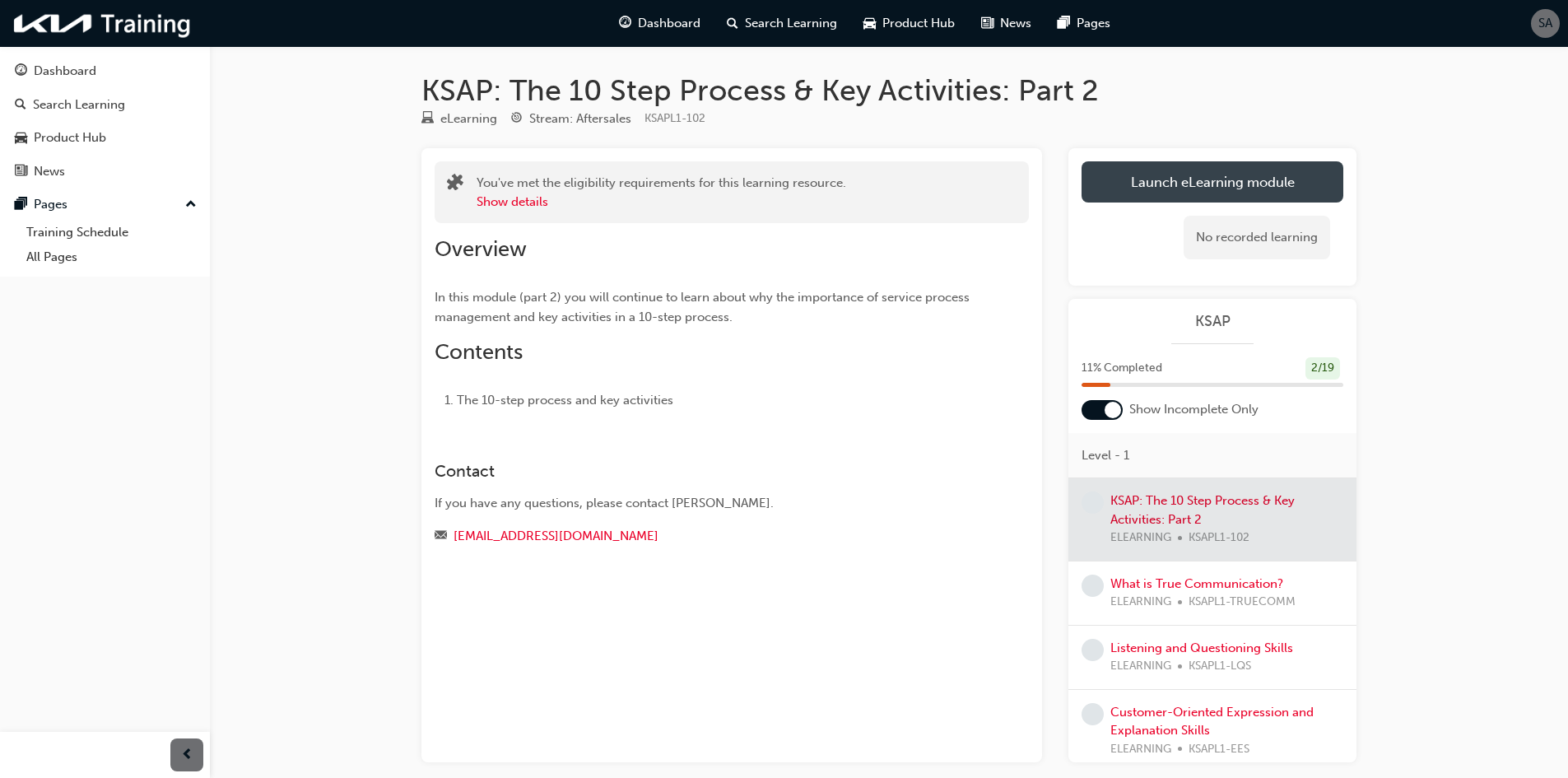
click at [1245, 187] on link "Launch eLearning module" at bounding box center [1212, 181] width 261 height 41
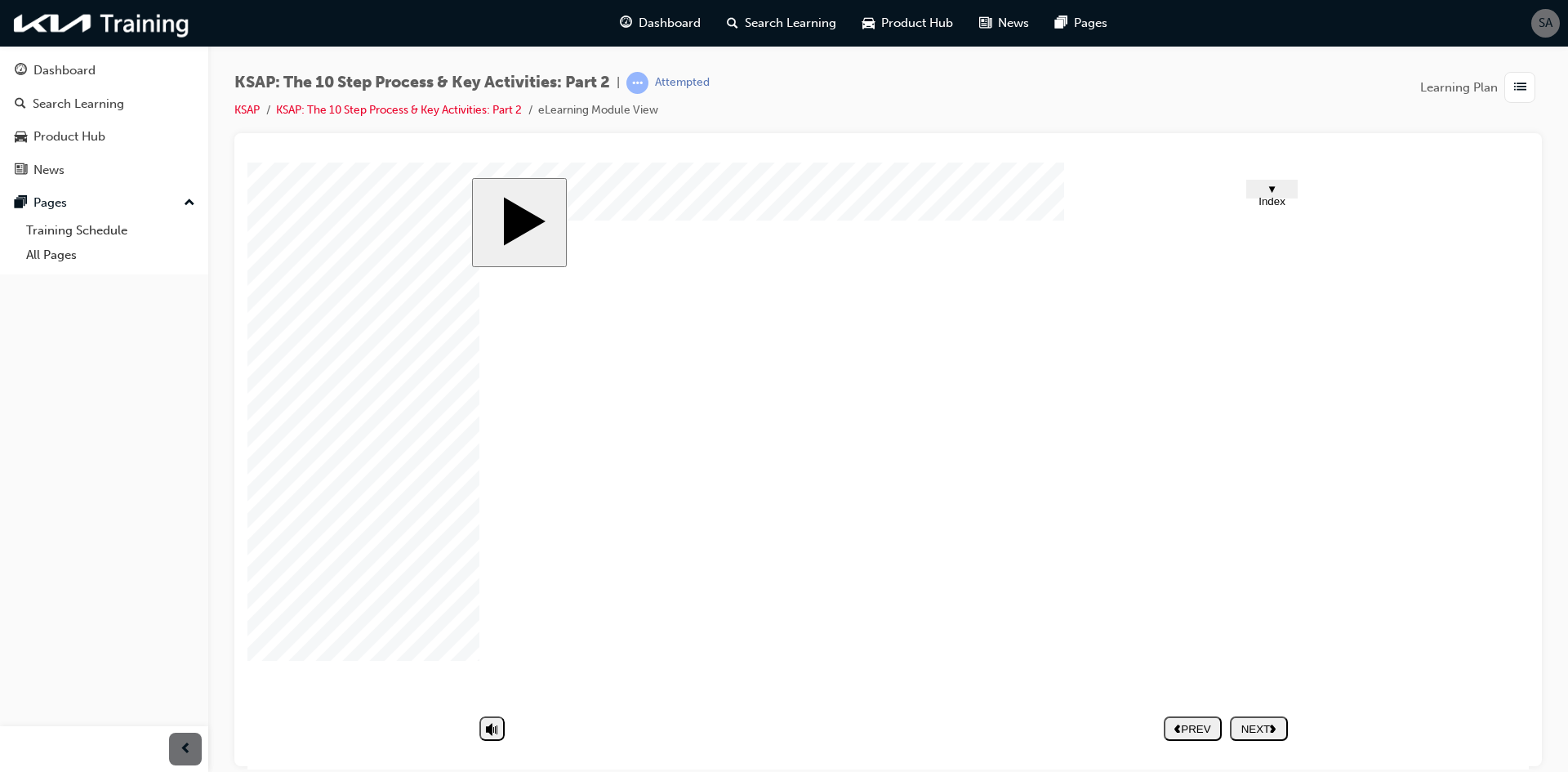
click at [1282, 740] on button "NEXT" at bounding box center [1259, 727] width 58 height 24
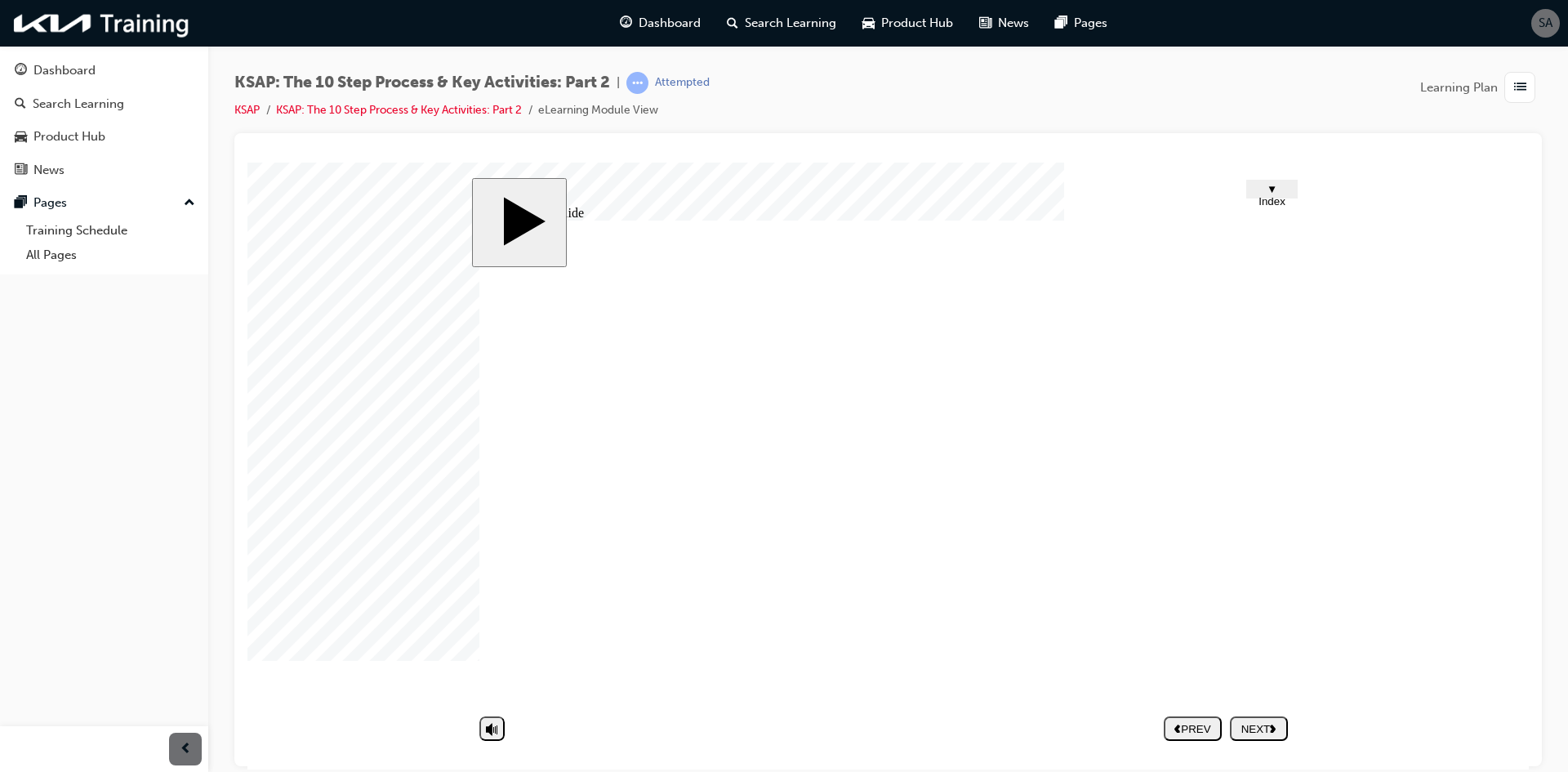
click at [1272, 741] on nav "PREV NEXT SUBMIT" at bounding box center [1226, 727] width 124 height 38
drag, startPoint x: 1288, startPoint y: 698, endPoint x: 1281, endPoint y: 710, distance: 13.9
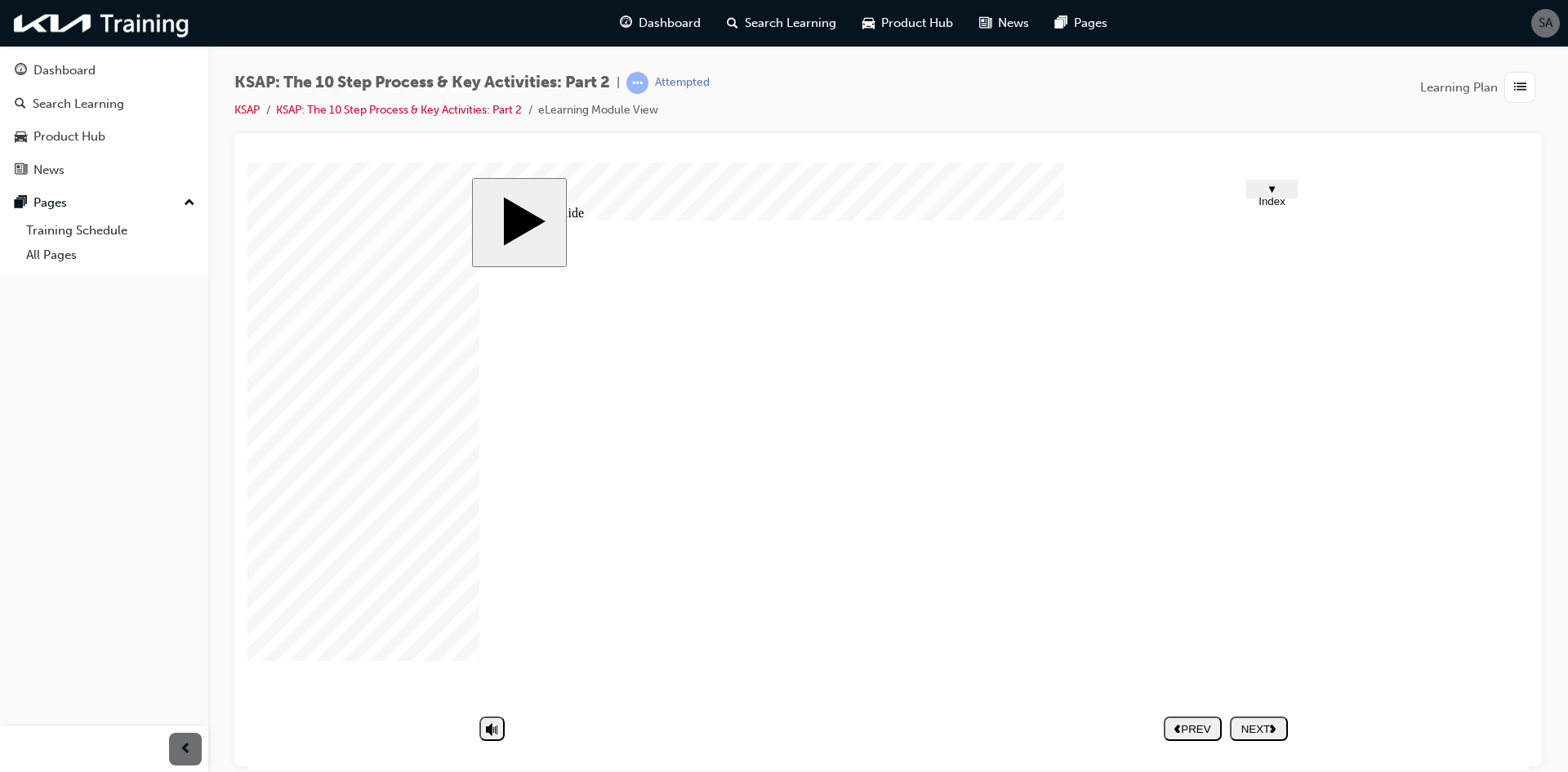
click at [1280, 712] on nav "PREV NEXT SUBMIT" at bounding box center [1226, 727] width 124 height 38
click at [1271, 737] on button "NEXT" at bounding box center [1259, 727] width 58 height 24
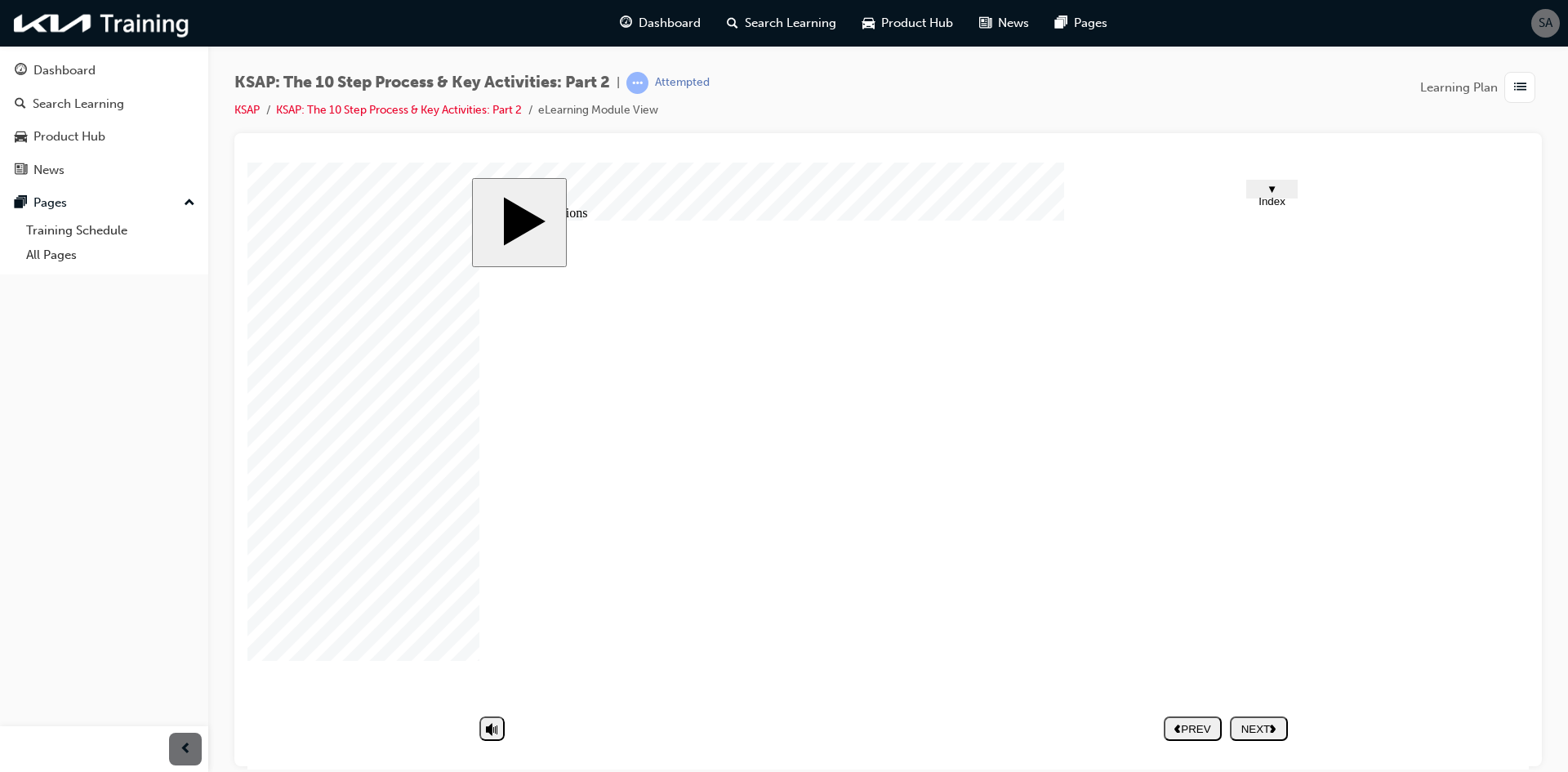
click at [1281, 727] on div "NEXT" at bounding box center [1259, 727] width 45 height 13
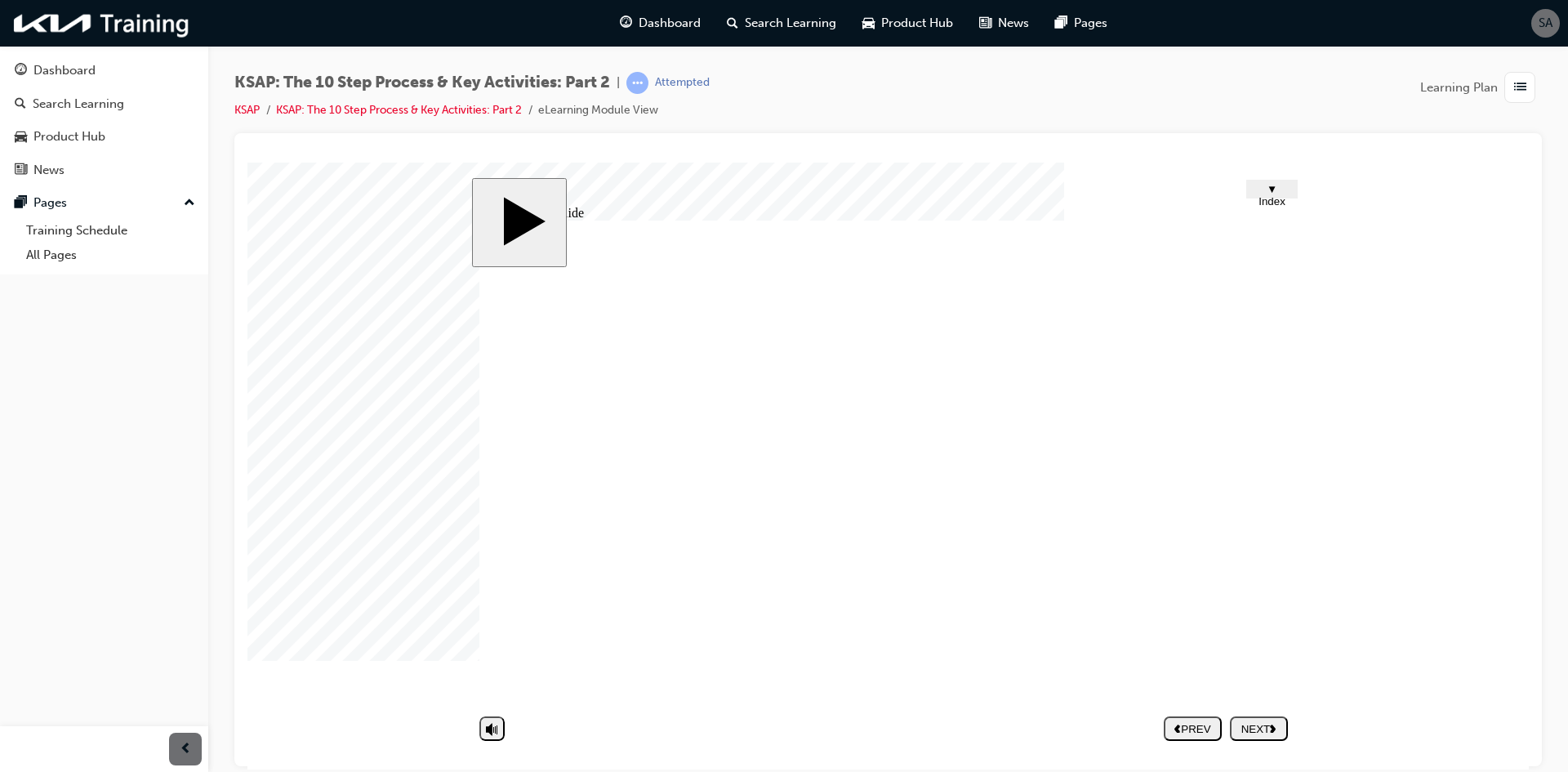
click at [1255, 735] on button "NEXT" at bounding box center [1259, 727] width 58 height 24
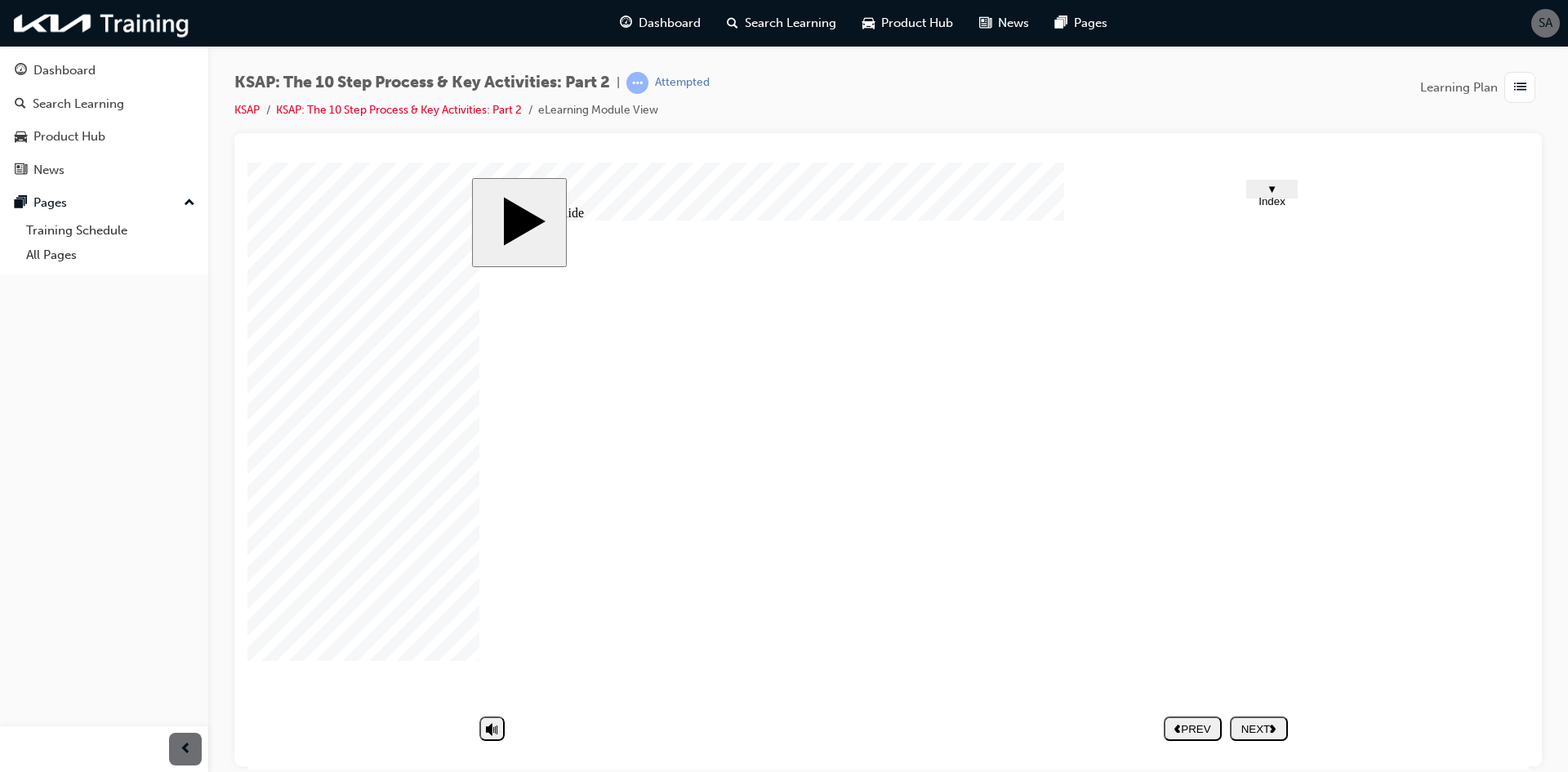
click at [1251, 749] on div "slide: Untitled Slide CLICK! Rectangle 5 Rectangle 4 Rectangle 1 Completing the…" at bounding box center [889, 464] width 833 height 576
click at [1253, 740] on nav "PREV NEXT SUBMIT" at bounding box center [1226, 727] width 124 height 38
click at [1259, 733] on div "NEXT" at bounding box center [1259, 727] width 45 height 13
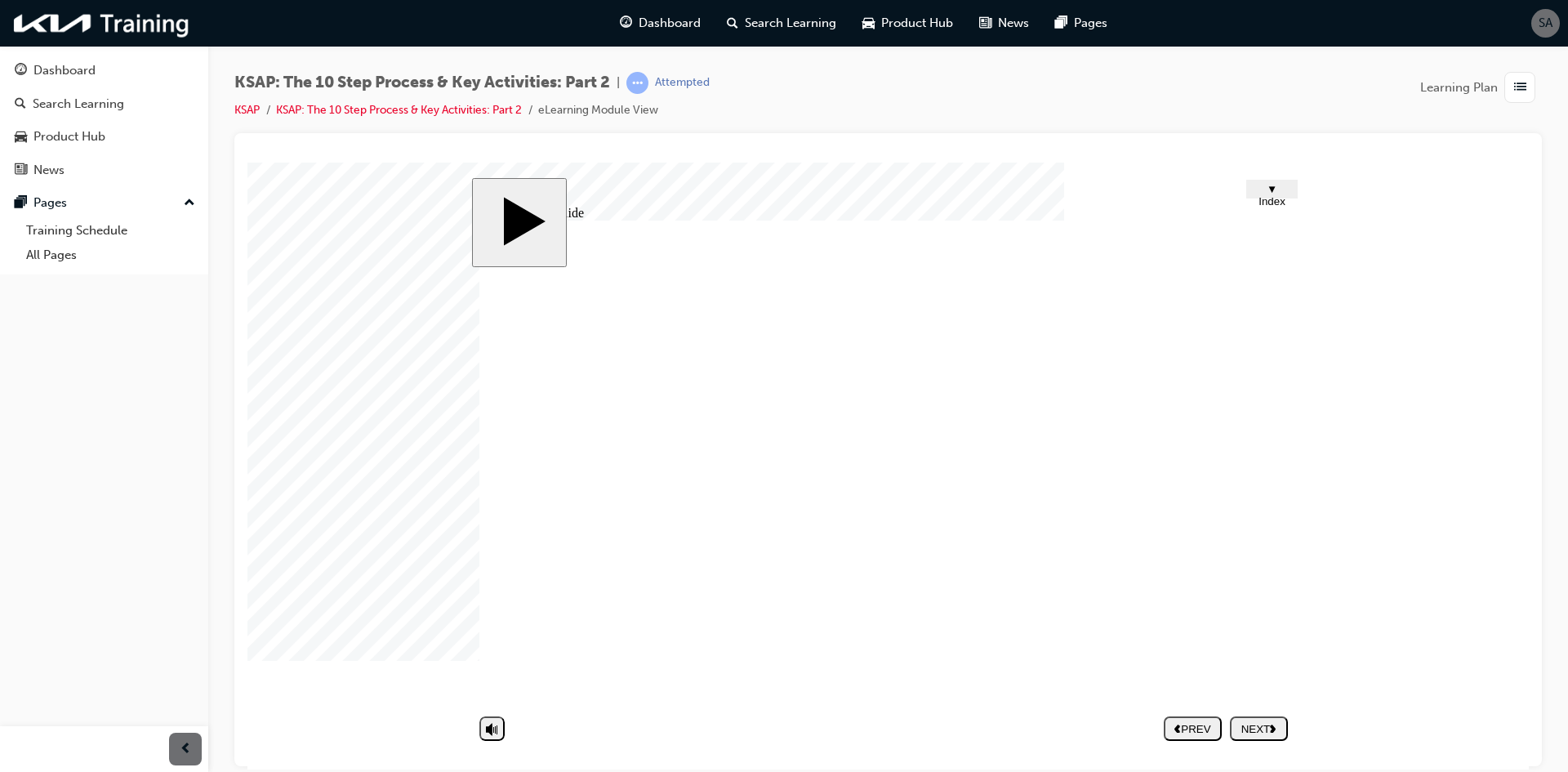
click at [1250, 728] on div "NEXT" at bounding box center [1259, 727] width 45 height 13
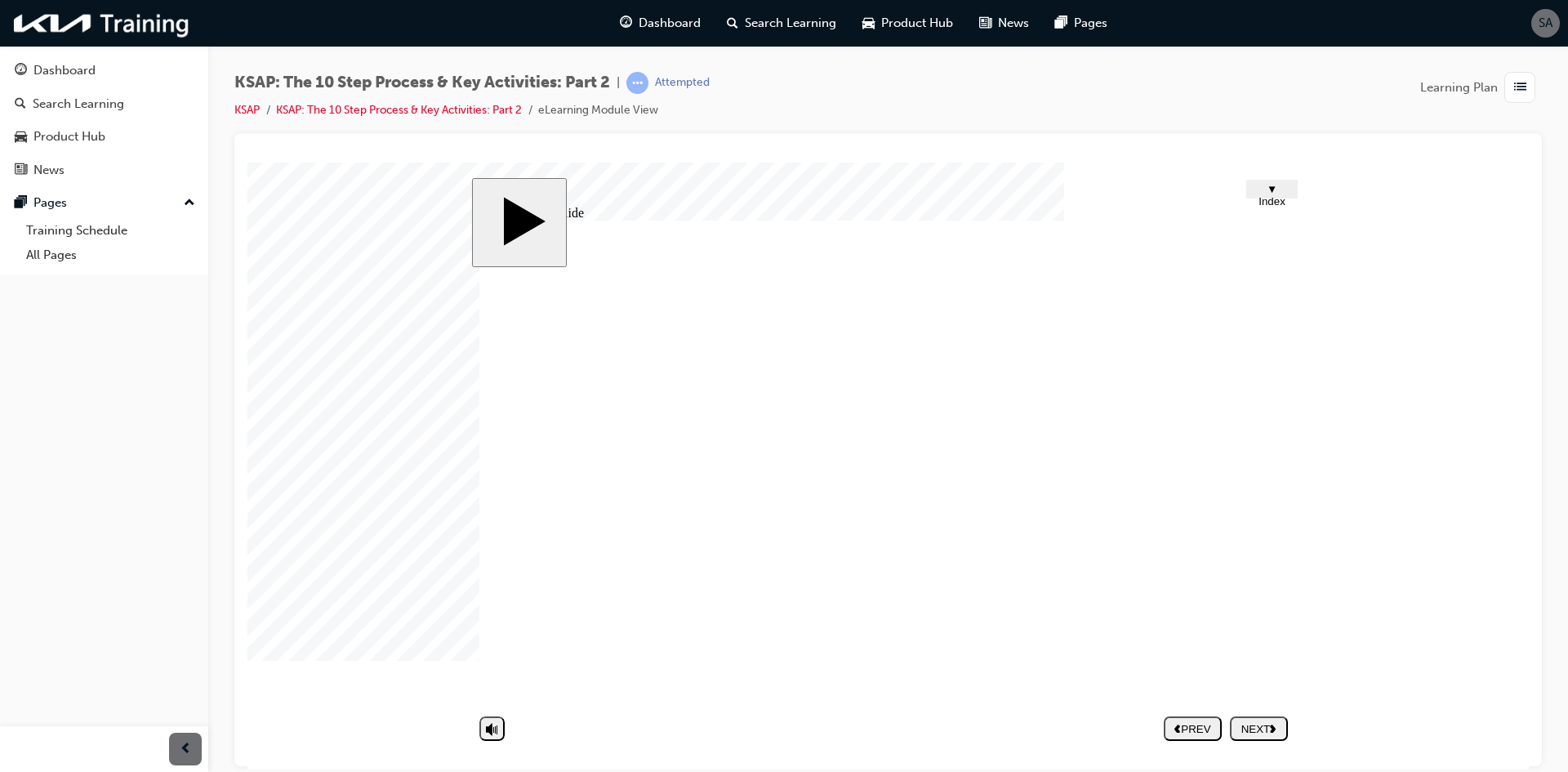
click at [1260, 725] on div "NEXT" at bounding box center [1259, 727] width 45 height 13
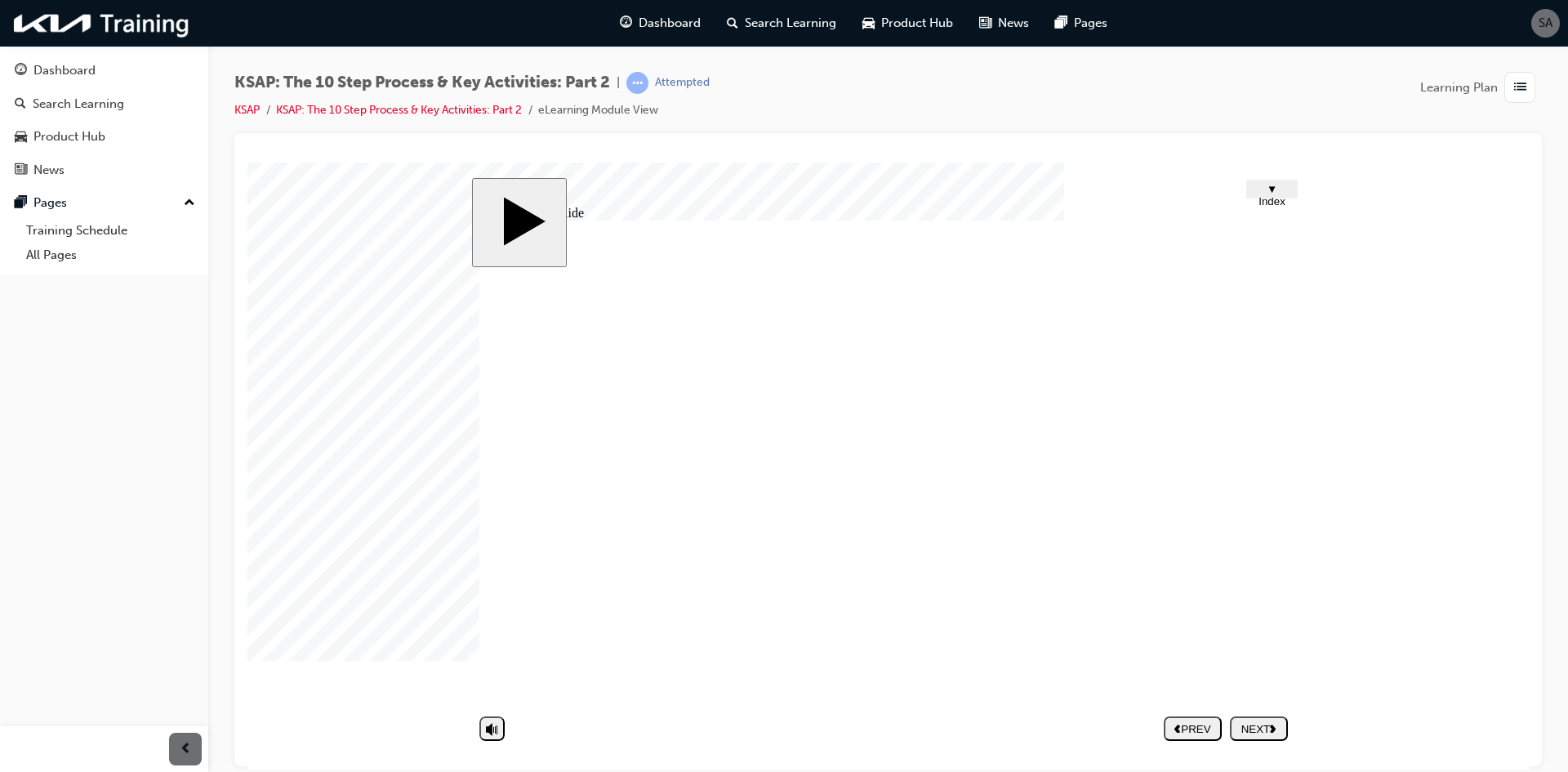
click at [1261, 730] on div "NEXT" at bounding box center [1259, 727] width 45 height 13
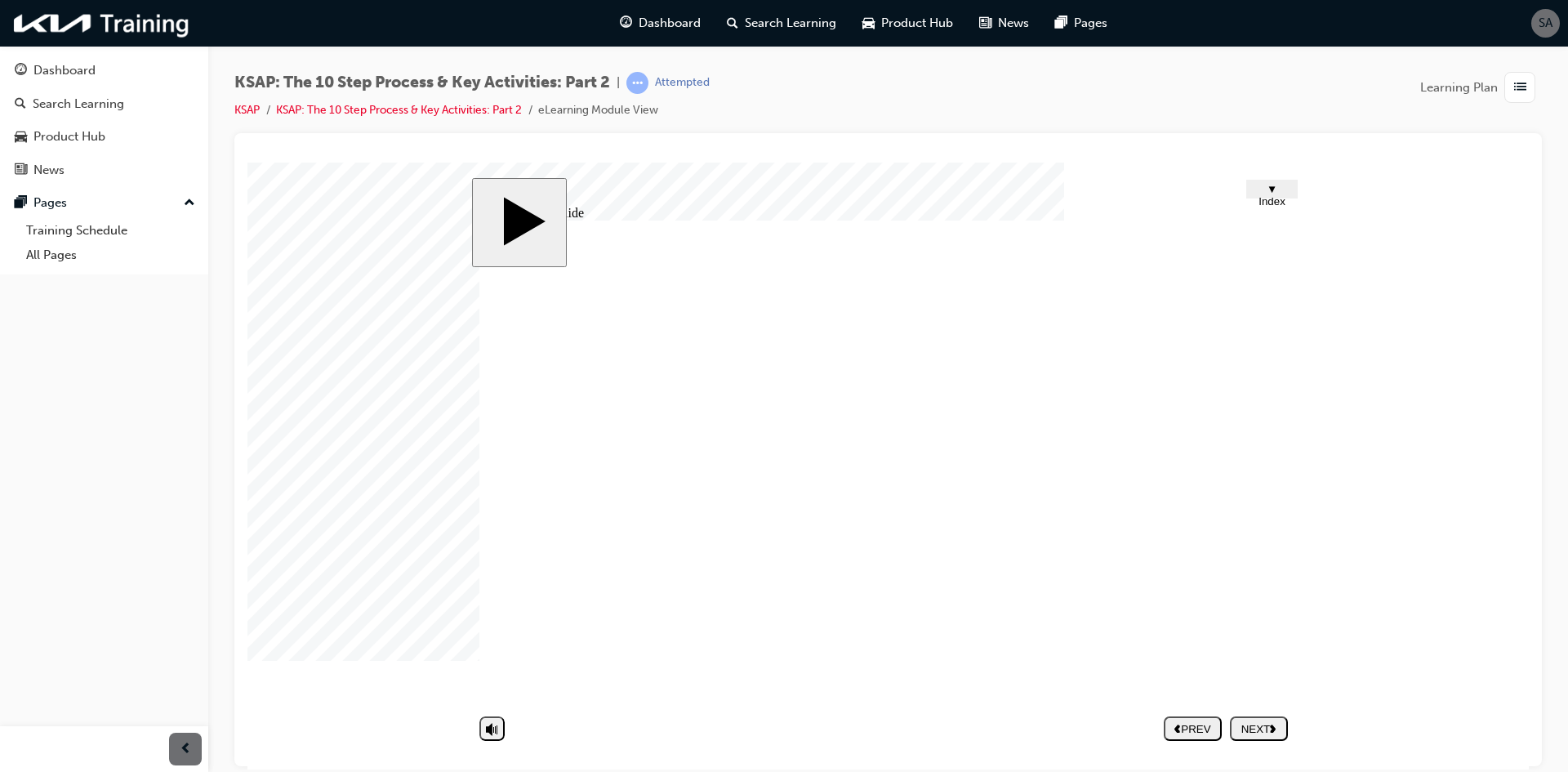
click at [1260, 744] on nav "PREV NEXT SUBMIT" at bounding box center [1226, 727] width 124 height 38
click at [1262, 729] on div "NEXT" at bounding box center [1259, 727] width 45 height 13
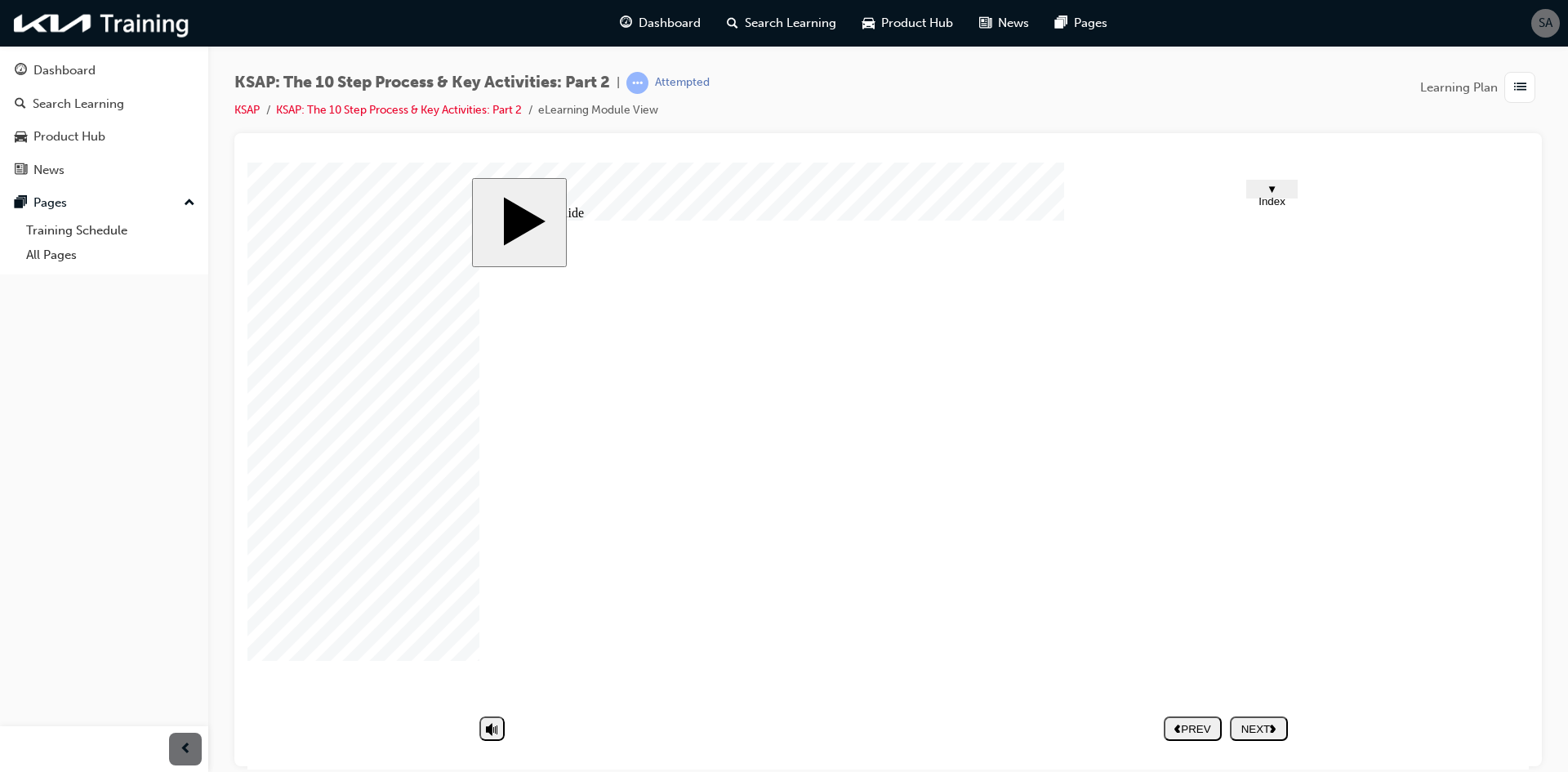
click at [1255, 712] on nav "PREV NEXT SUBMIT" at bounding box center [1226, 727] width 124 height 38
click at [1260, 727] on div "NEXT" at bounding box center [1259, 727] width 45 height 13
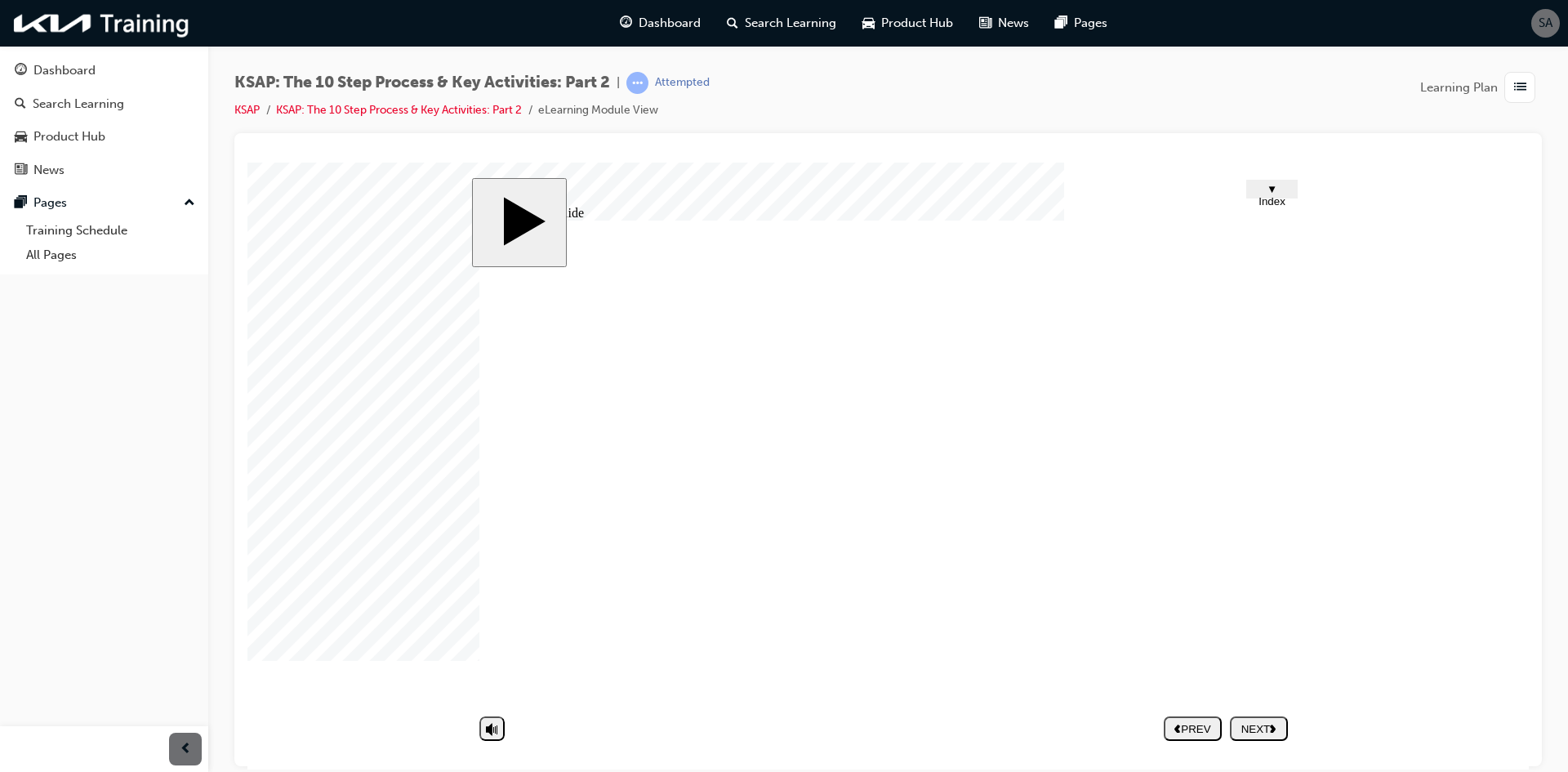
click at [1246, 719] on button "NEXT" at bounding box center [1259, 727] width 58 height 24
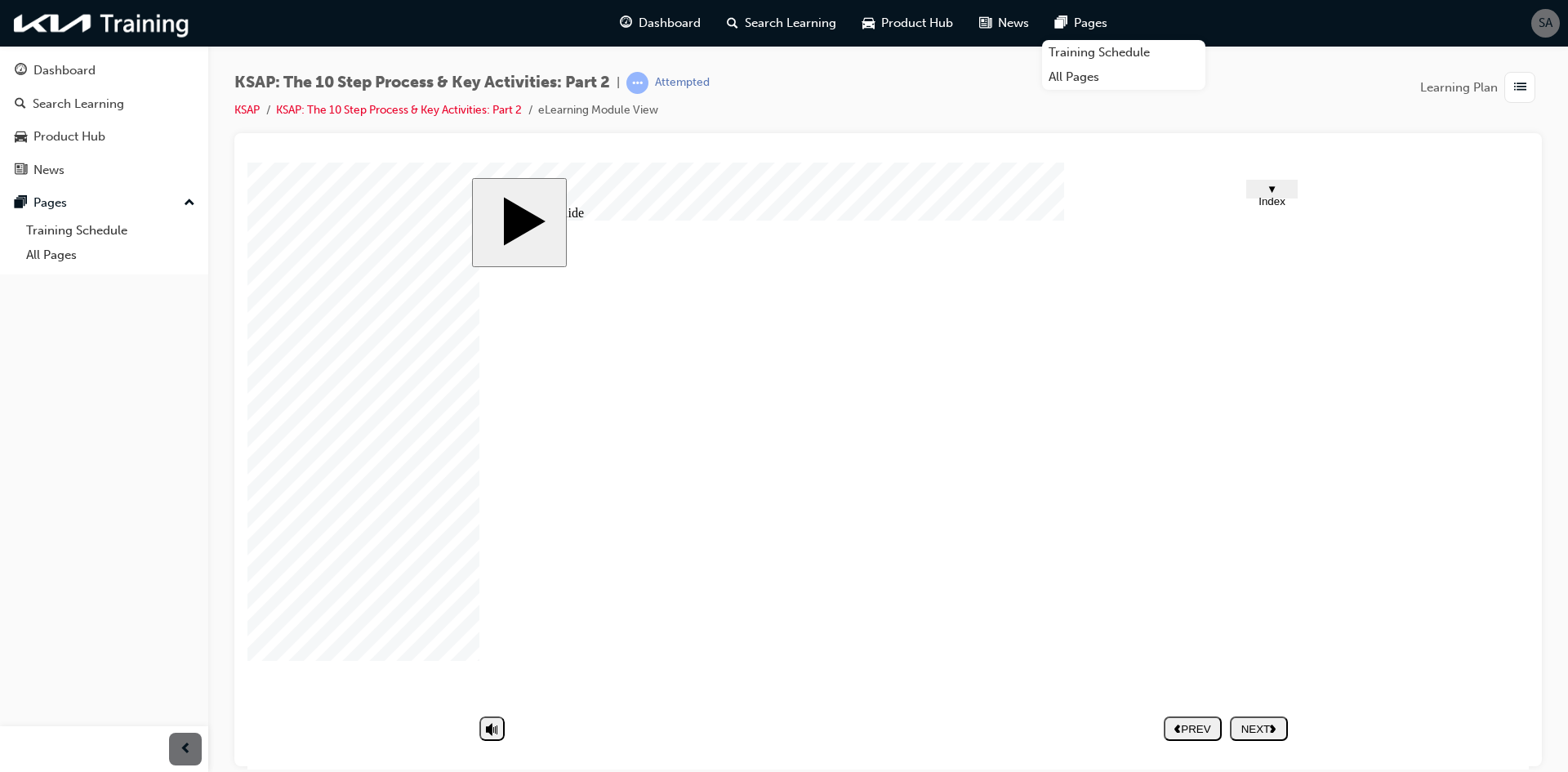
click at [1272, 719] on button "NEXT" at bounding box center [1259, 727] width 58 height 24
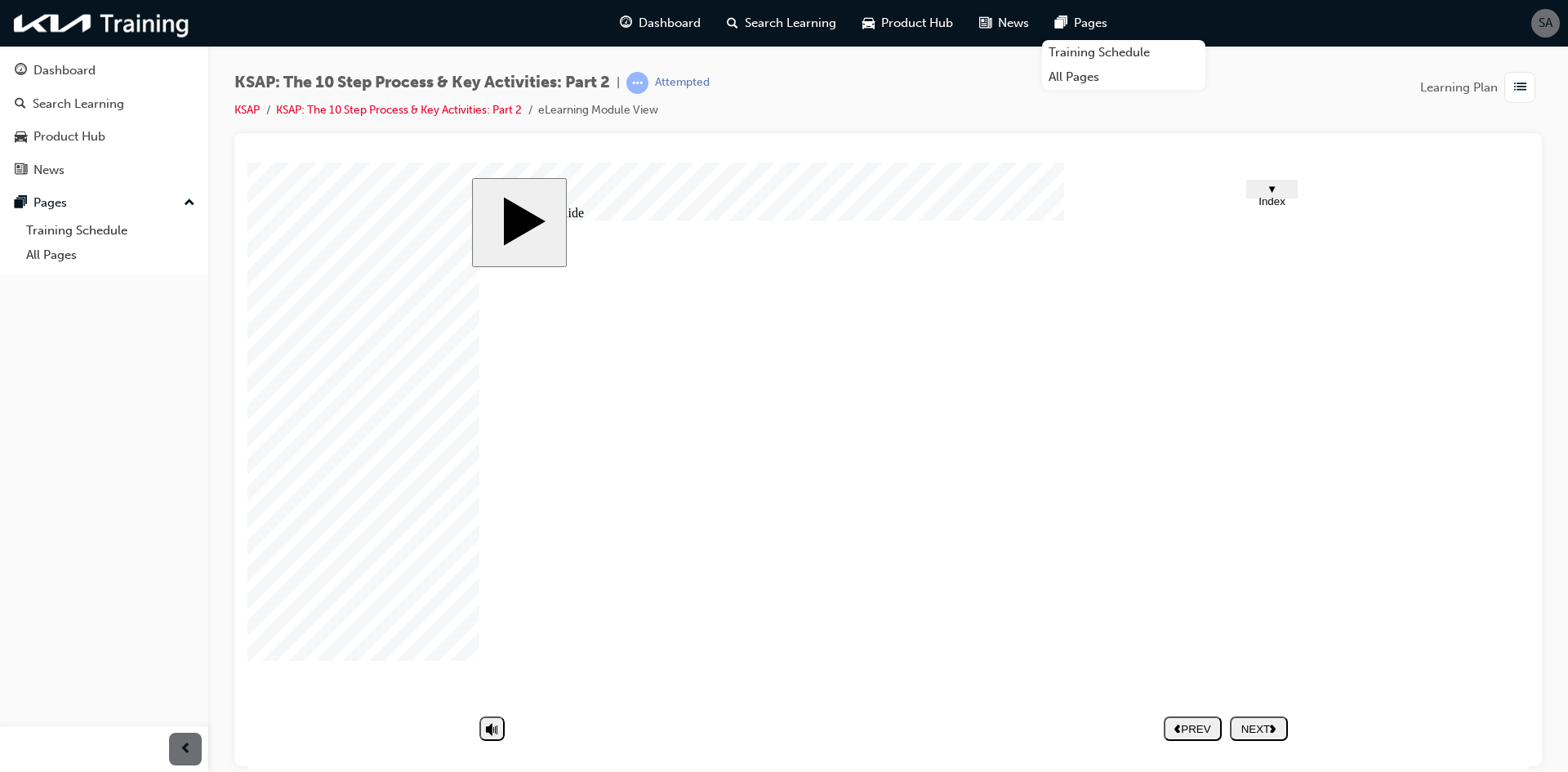
click at [1251, 722] on div "NEXT" at bounding box center [1259, 727] width 45 height 13
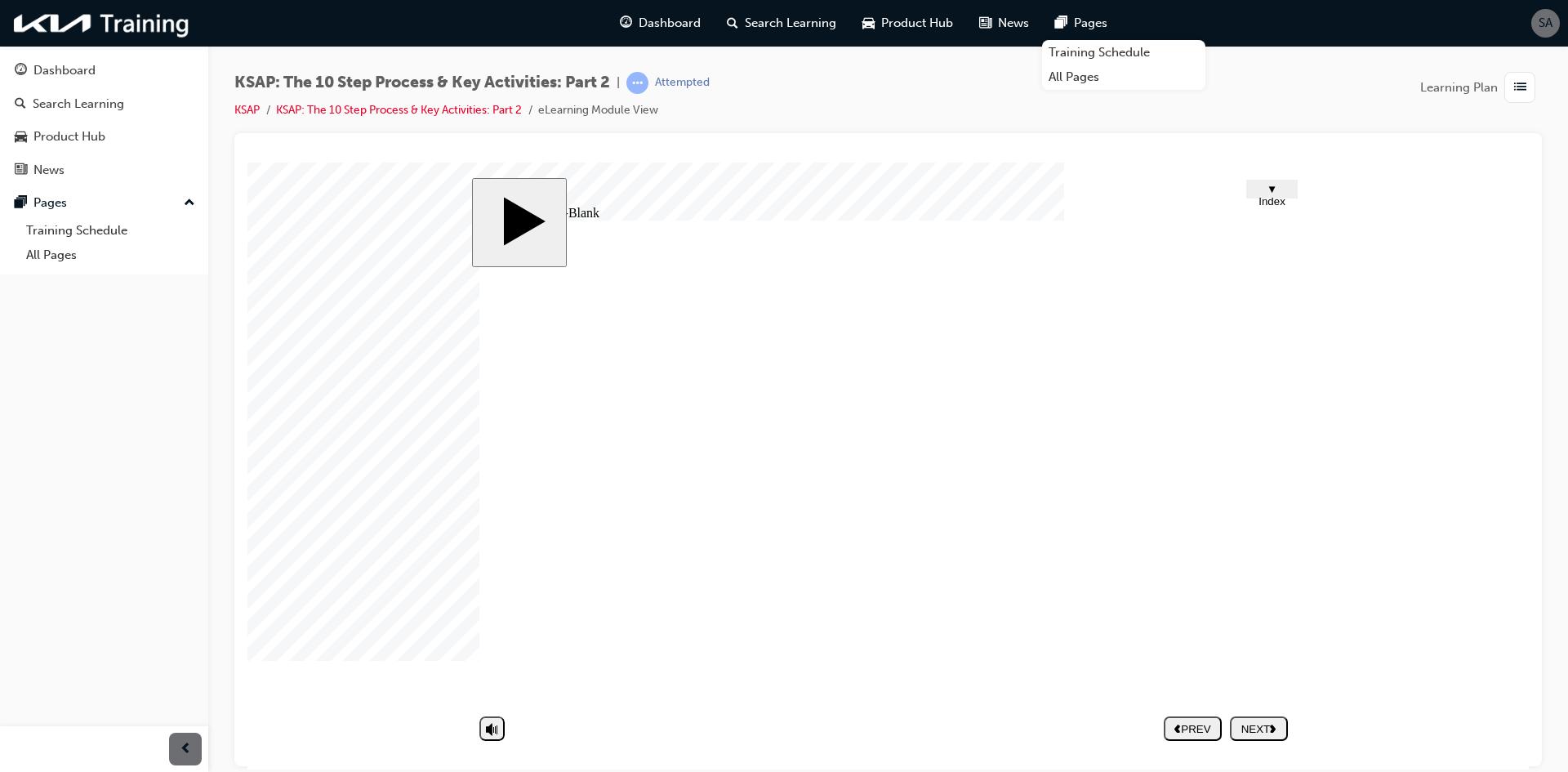
type textarea "R"
type textarea "Re"
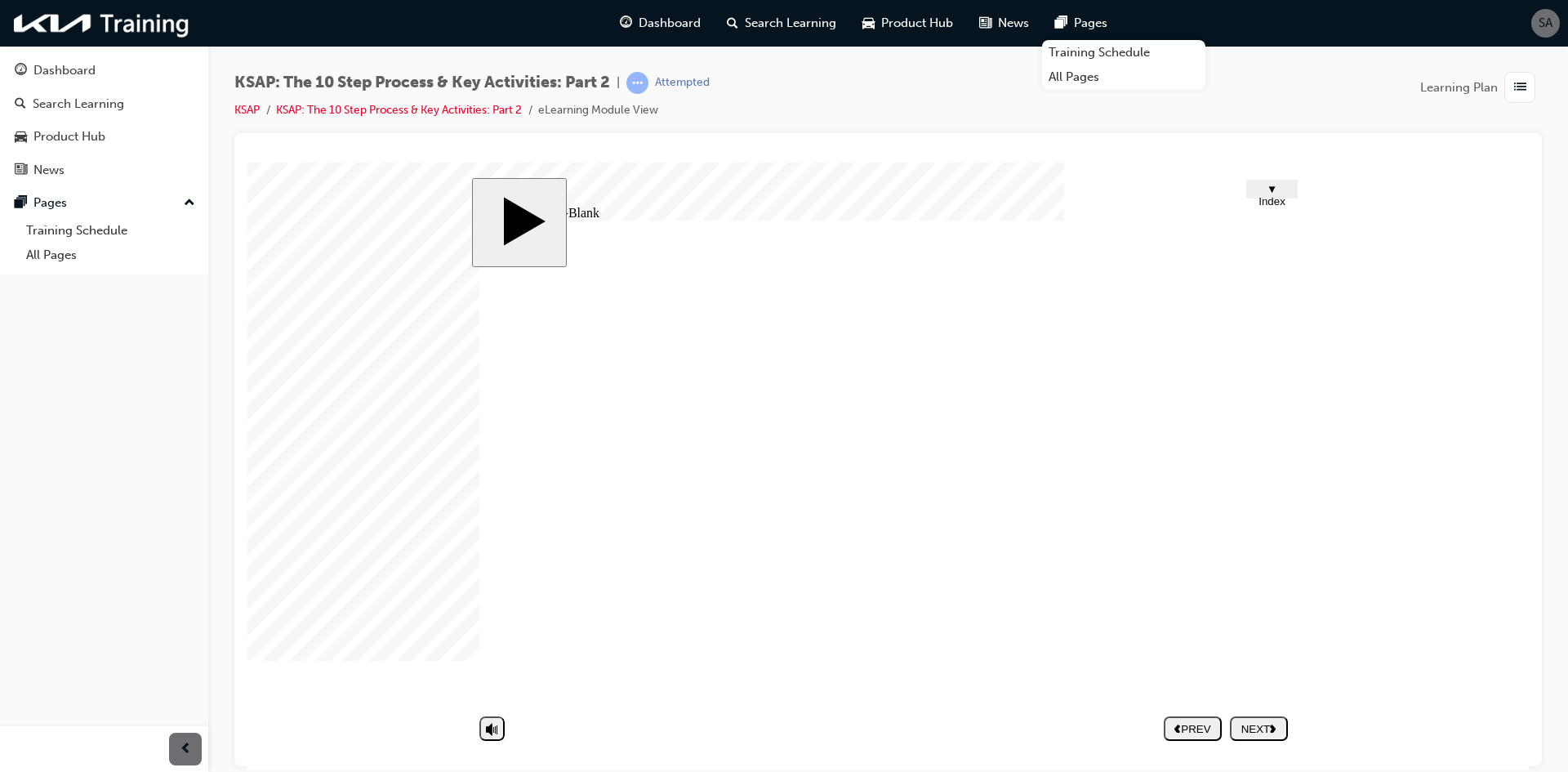
type textarea "Reg"
type textarea "Regu"
type textarea "Regul"
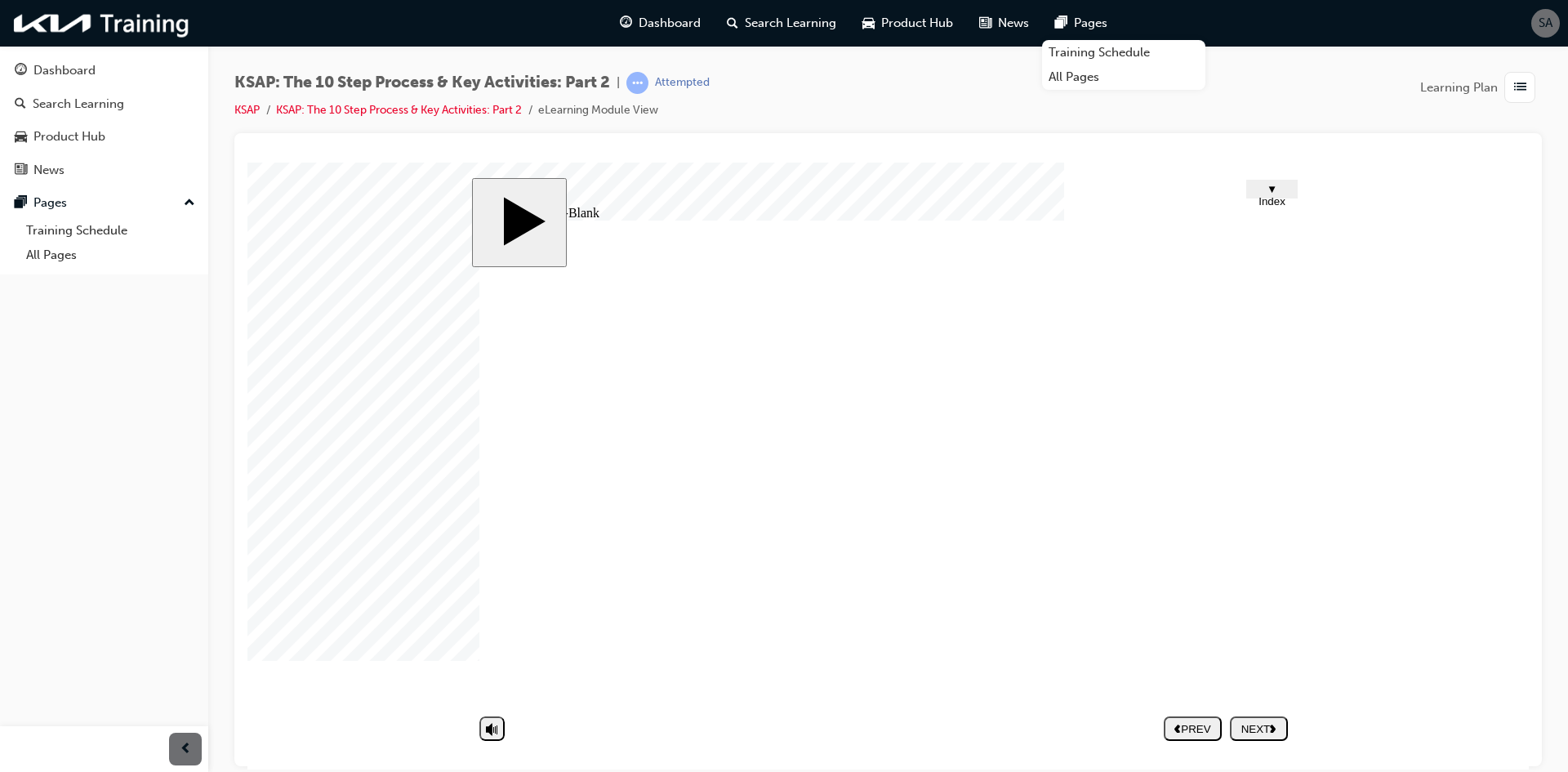
type textarea "Regul"
type textarea "Regula"
type textarea "Regular"
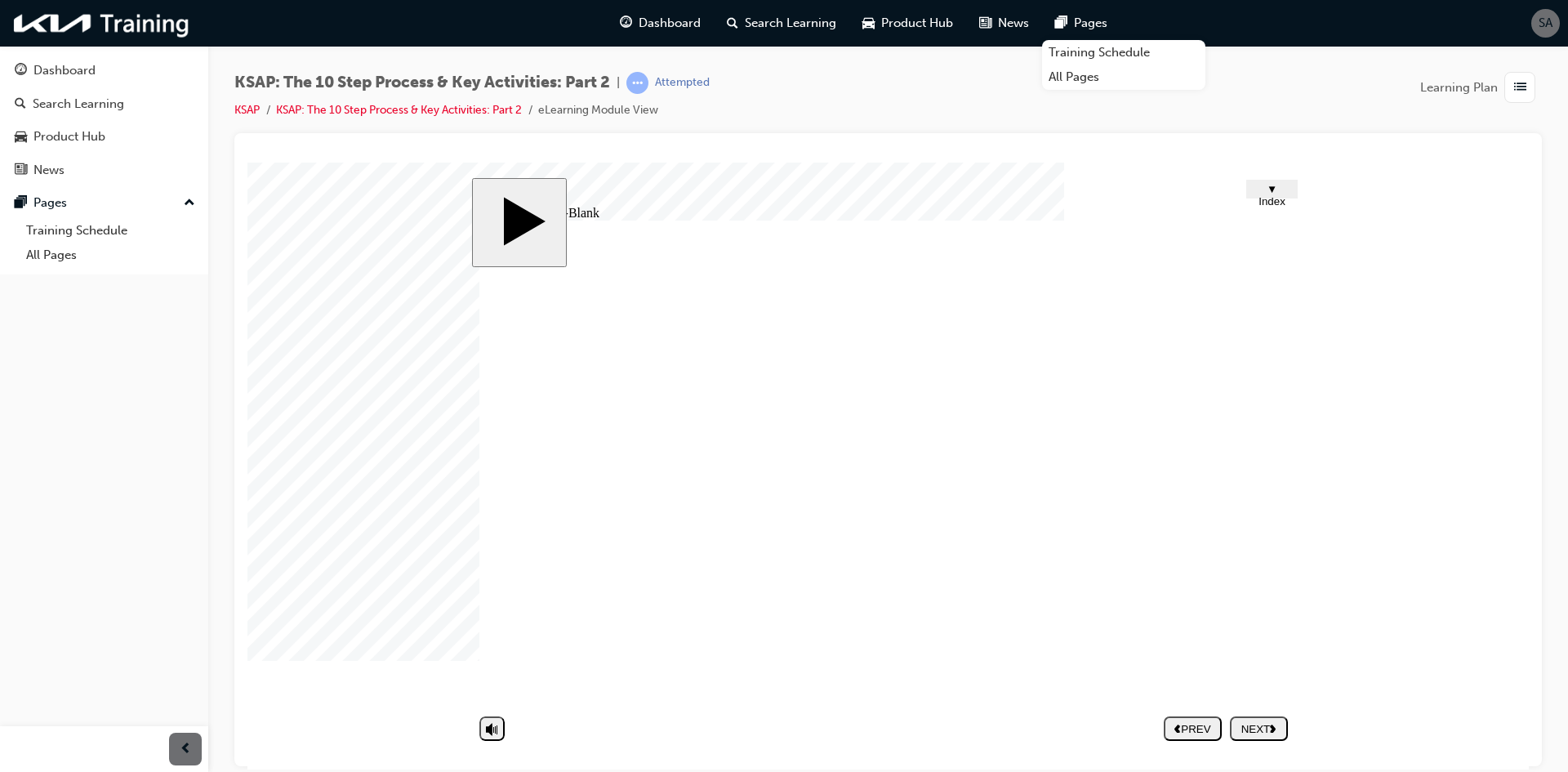
type textarea "Regularl"
type textarea "Regularly"
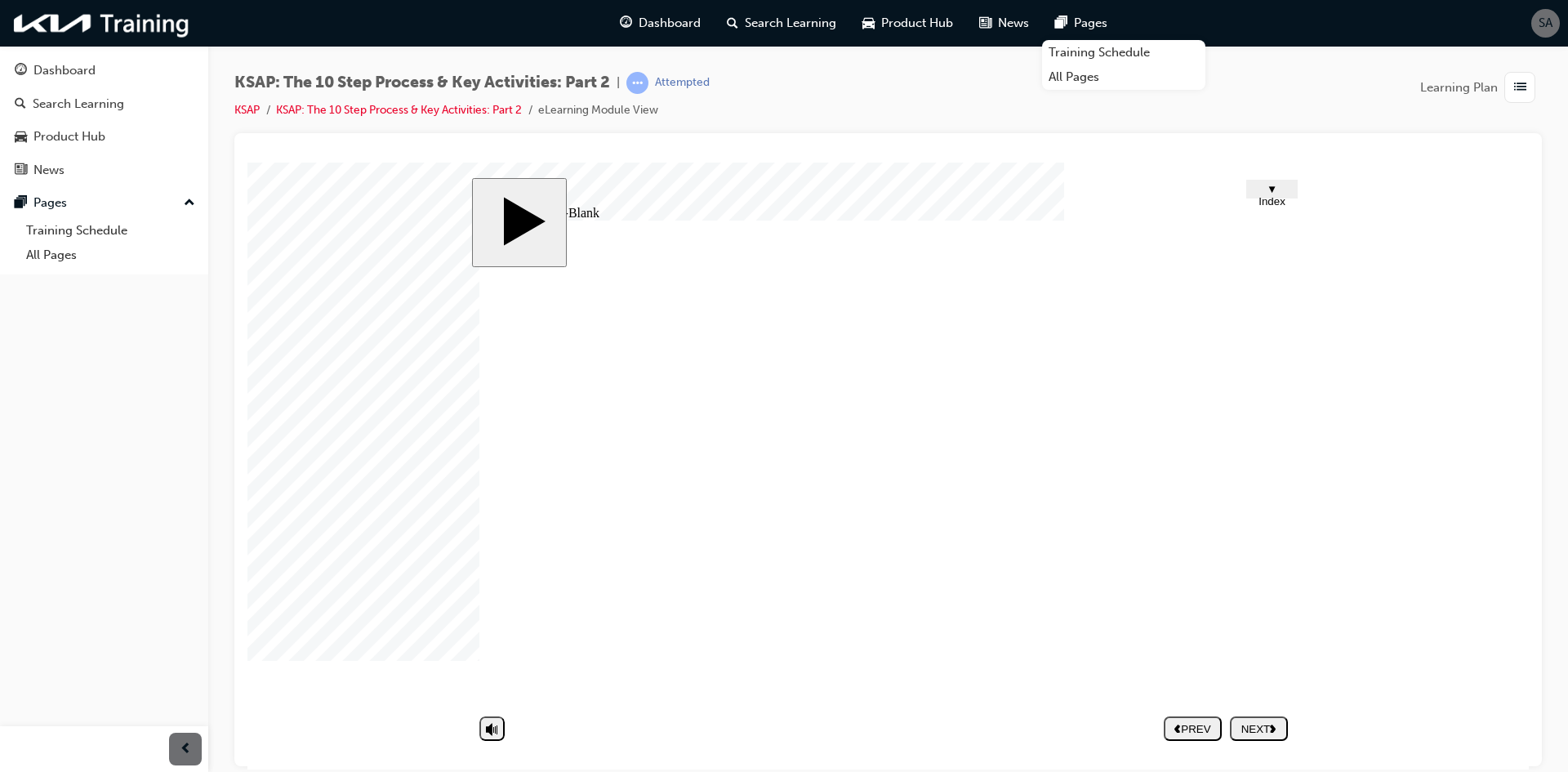
type textarea "Regularly"
type textarea "Regularly u"
type textarea "Regularly up"
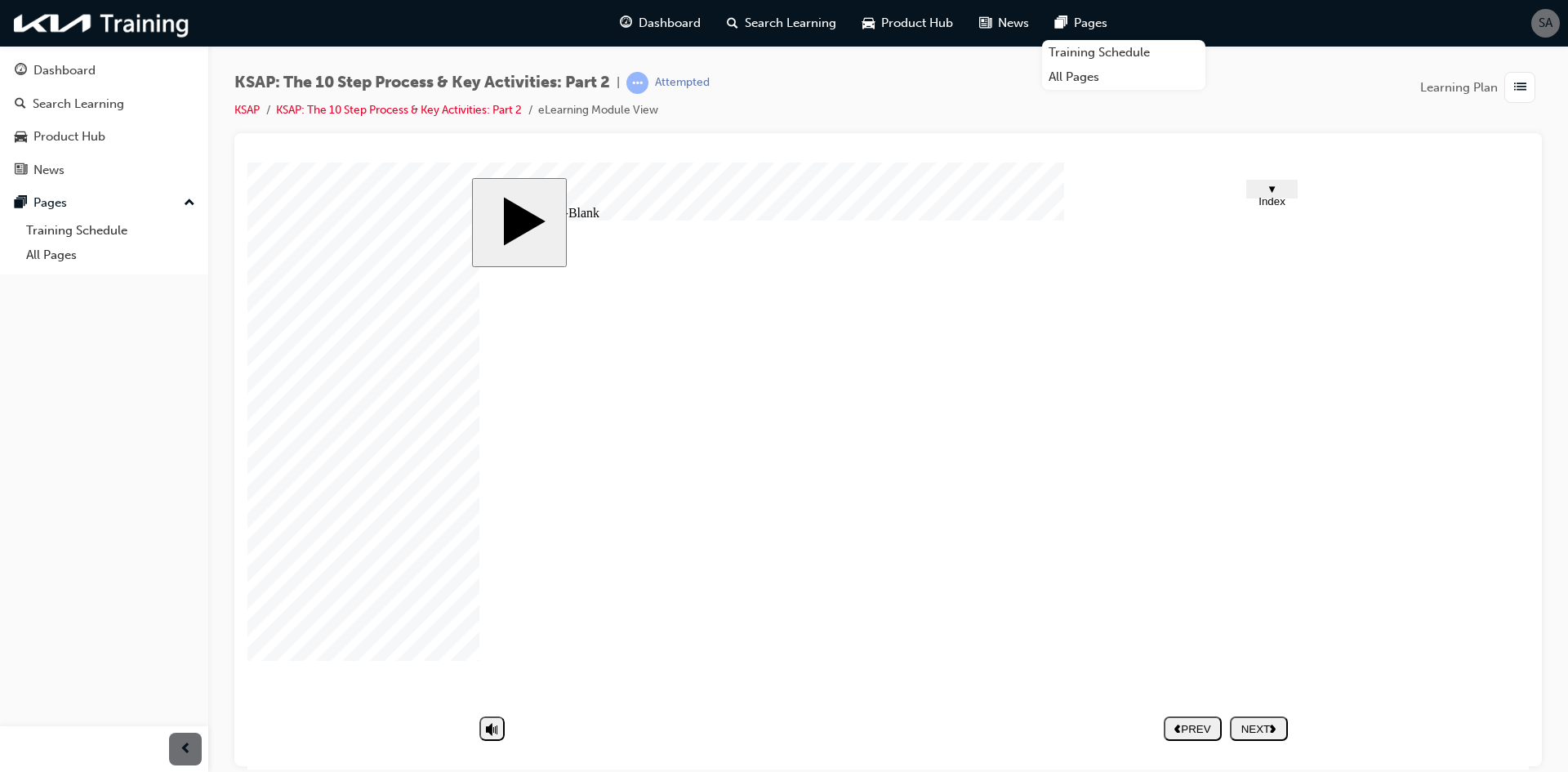
type textarea "Regularly upd"
type textarea "Regularly upda"
type textarea "Regularly updat"
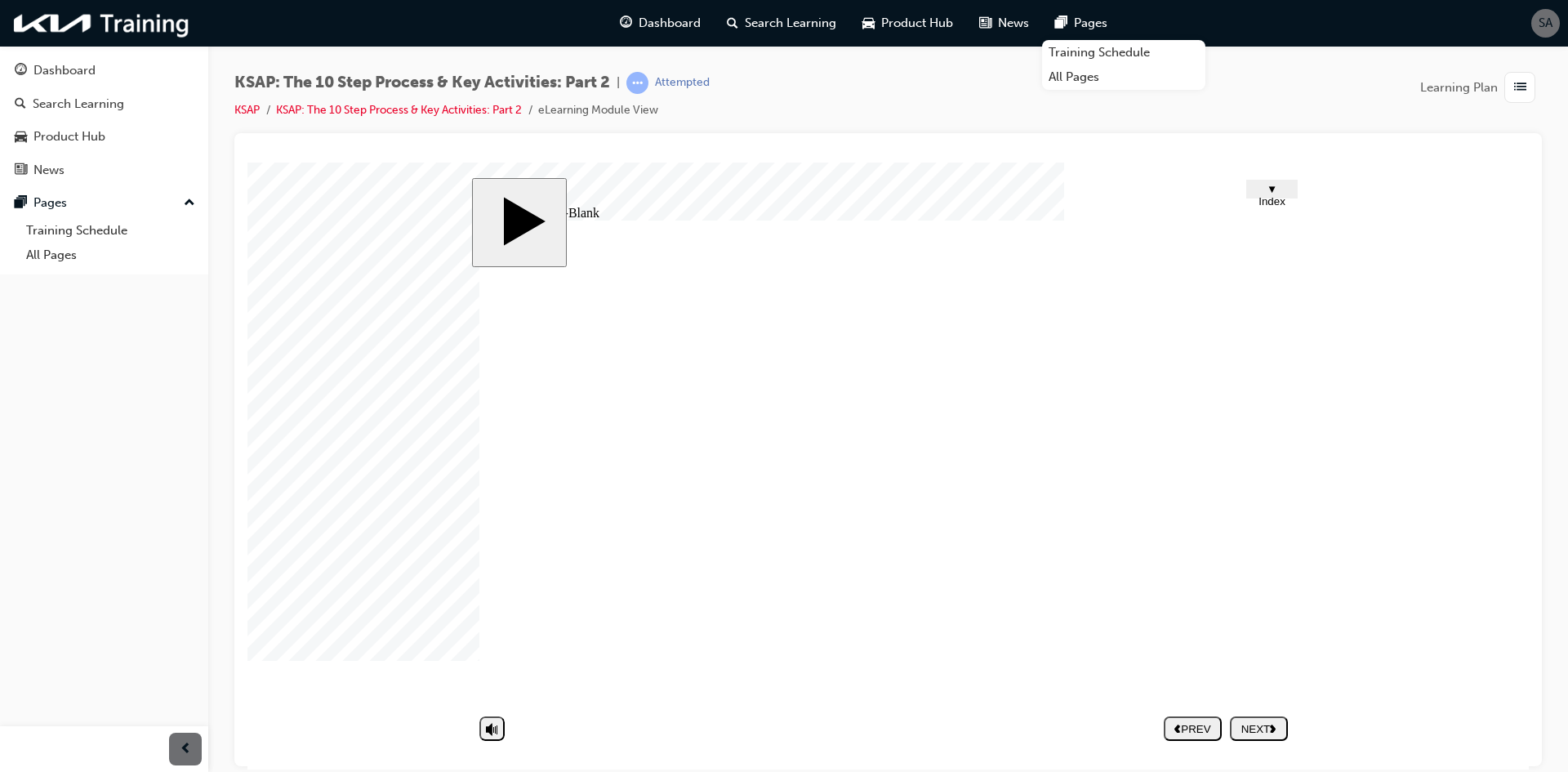
type textarea "Regularly updat"
type textarea "Regularly updati"
type textarea "Regularly updatin"
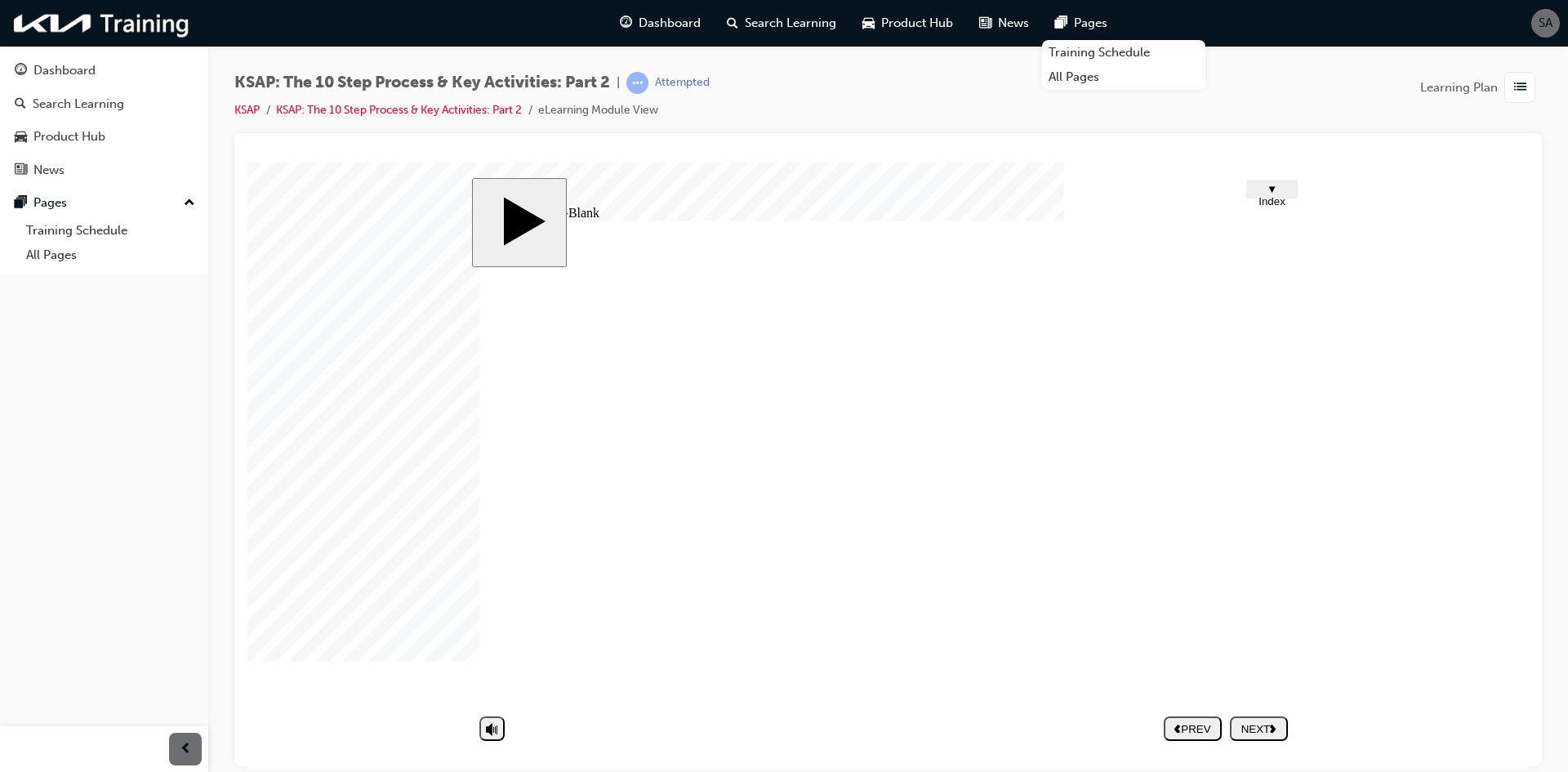
type textarea "Regularly updating"
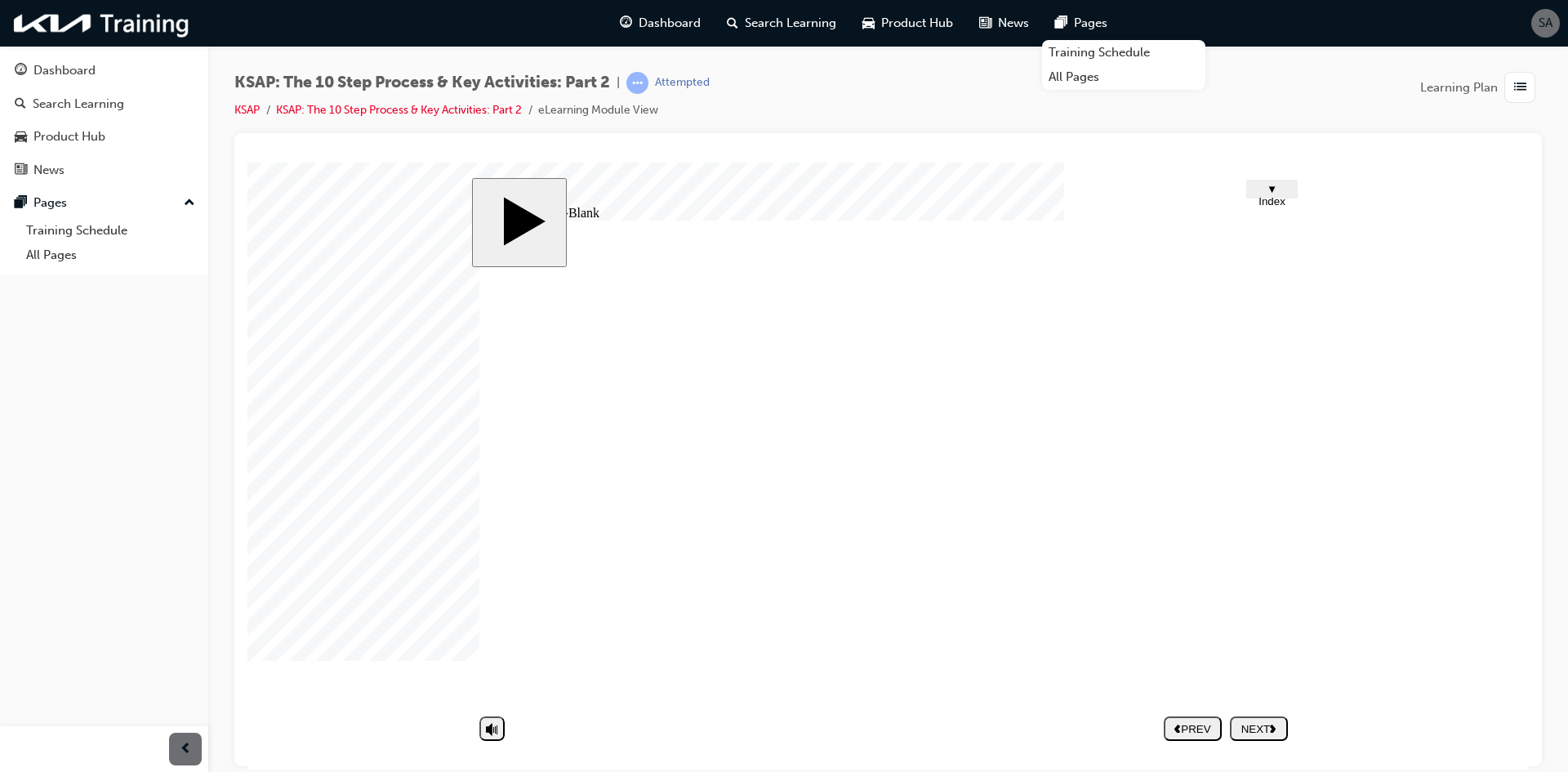
type textarea "Regularly updating"
type textarea "Regularly updatin"
type textarea "Regularly updati"
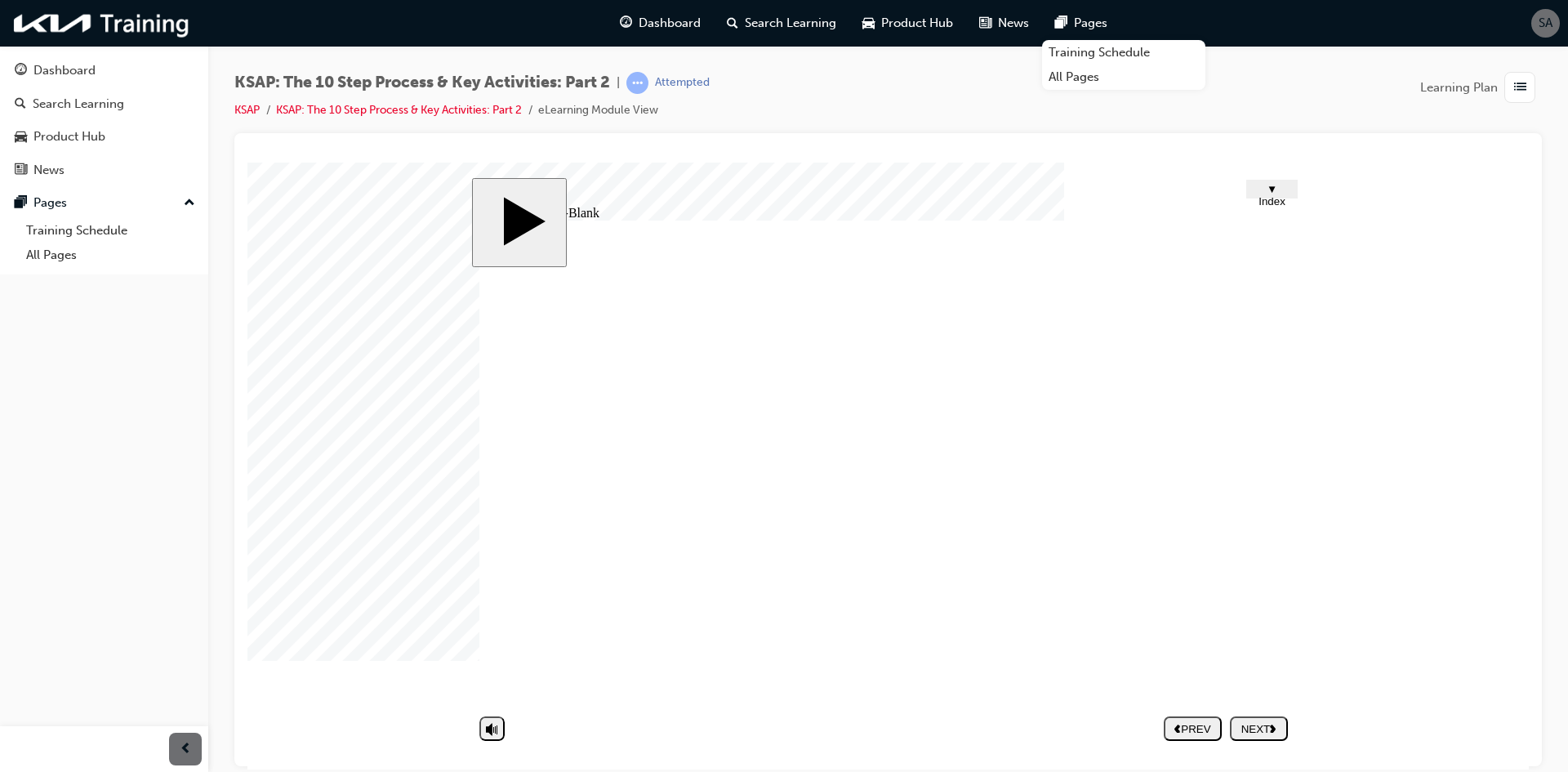
type textarea "Regularly updat"
type textarea "Regularly upda"
type textarea "Regularly upd"
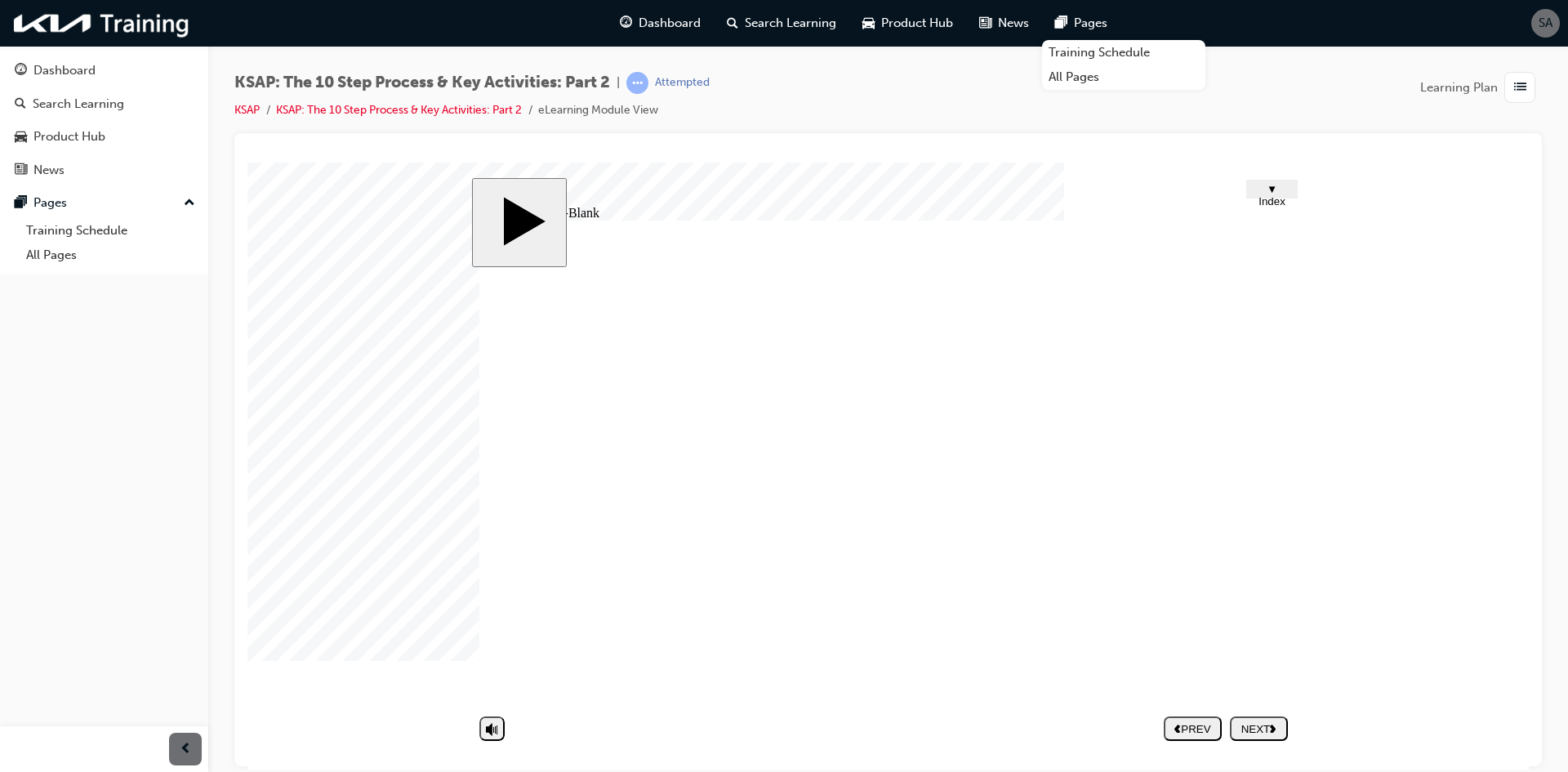
type textarea "Regularly upd"
type textarea "Regularly up"
type textarea "Regularly u"
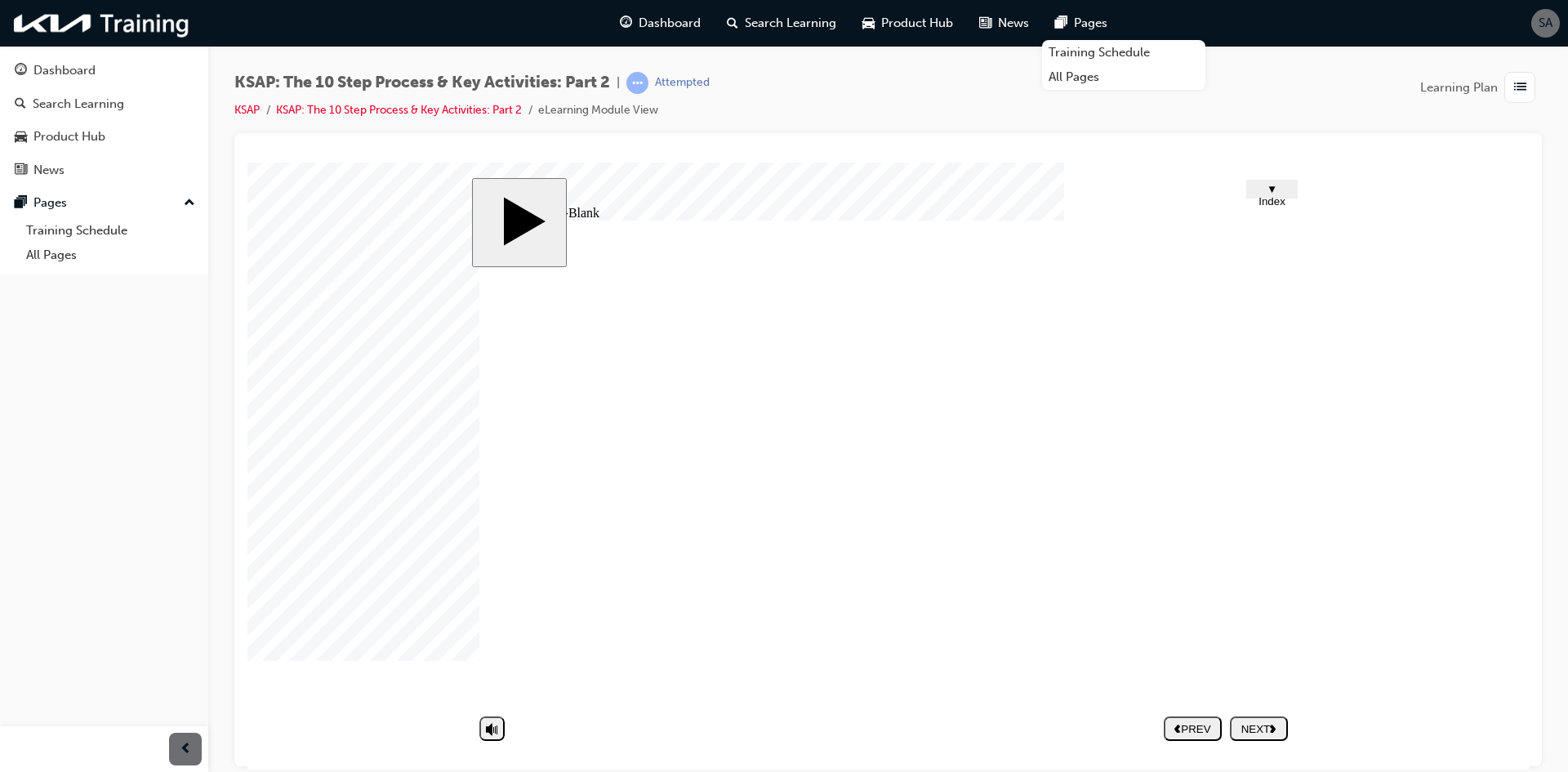
type textarea "Regularly"
type textarea "Regularl"
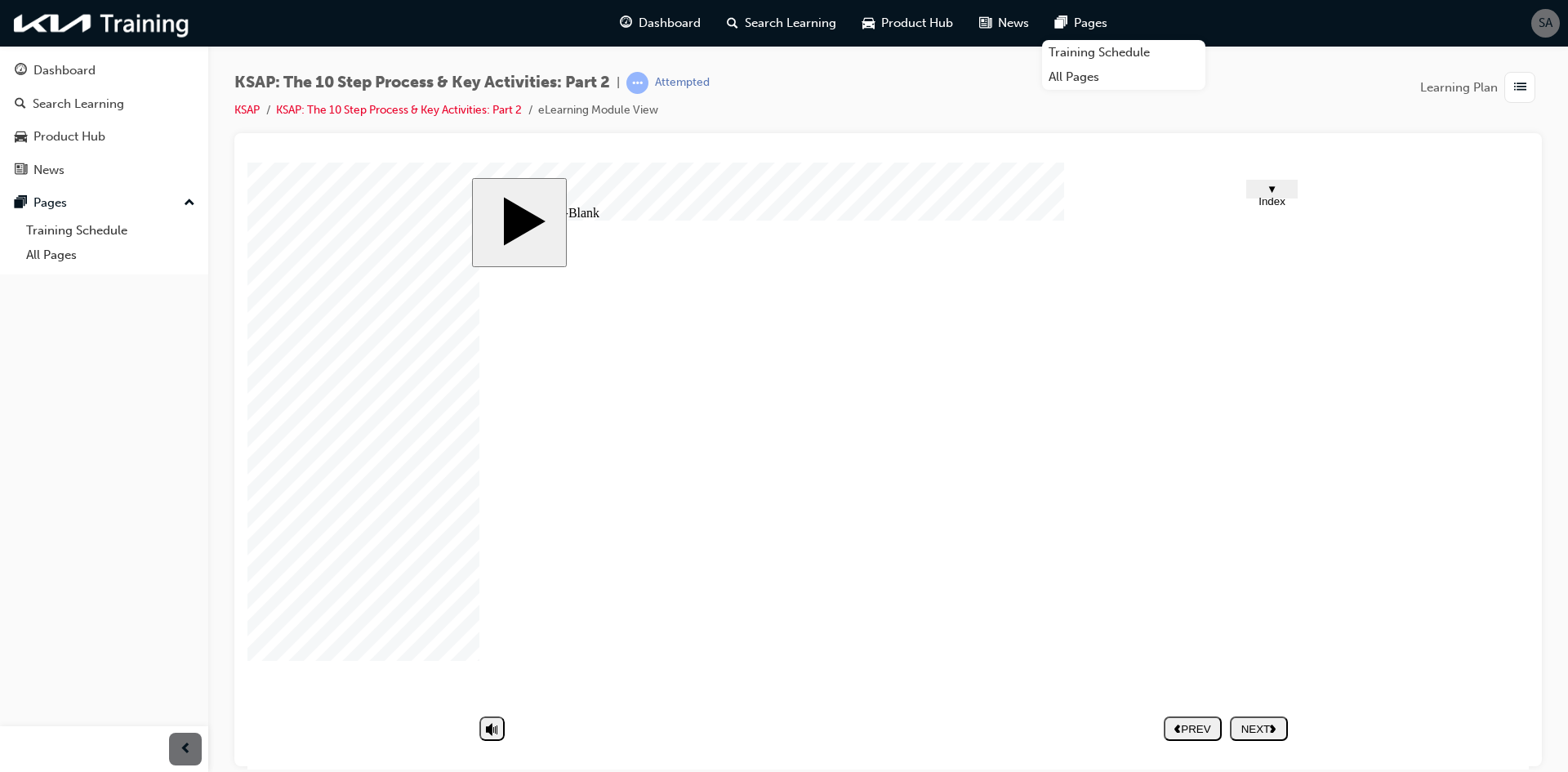
type textarea "Regularl"
type textarea "Regular"
type textarea "Regul"
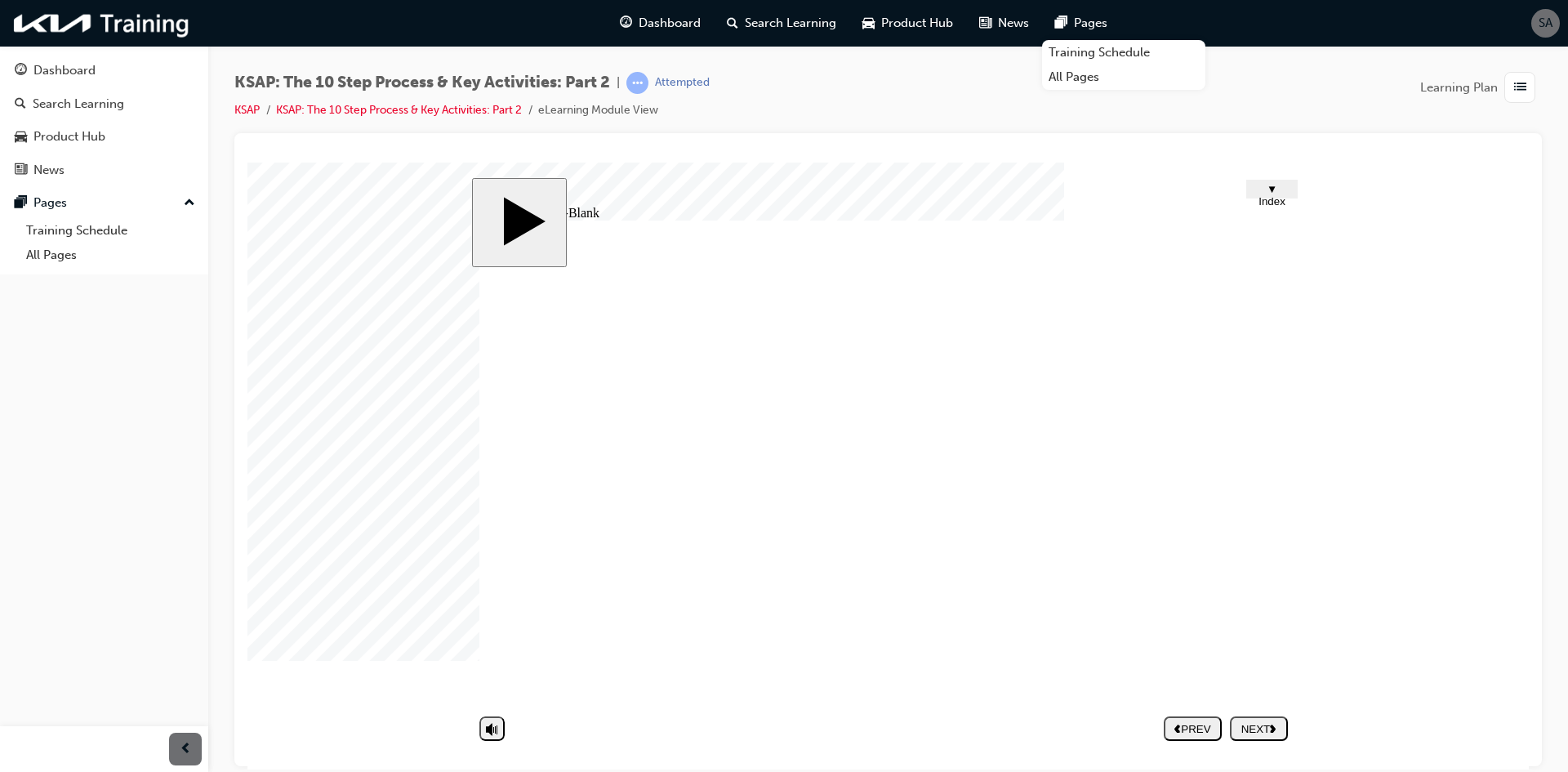
type textarea "Regu"
type textarea "Reg"
type textarea "Re"
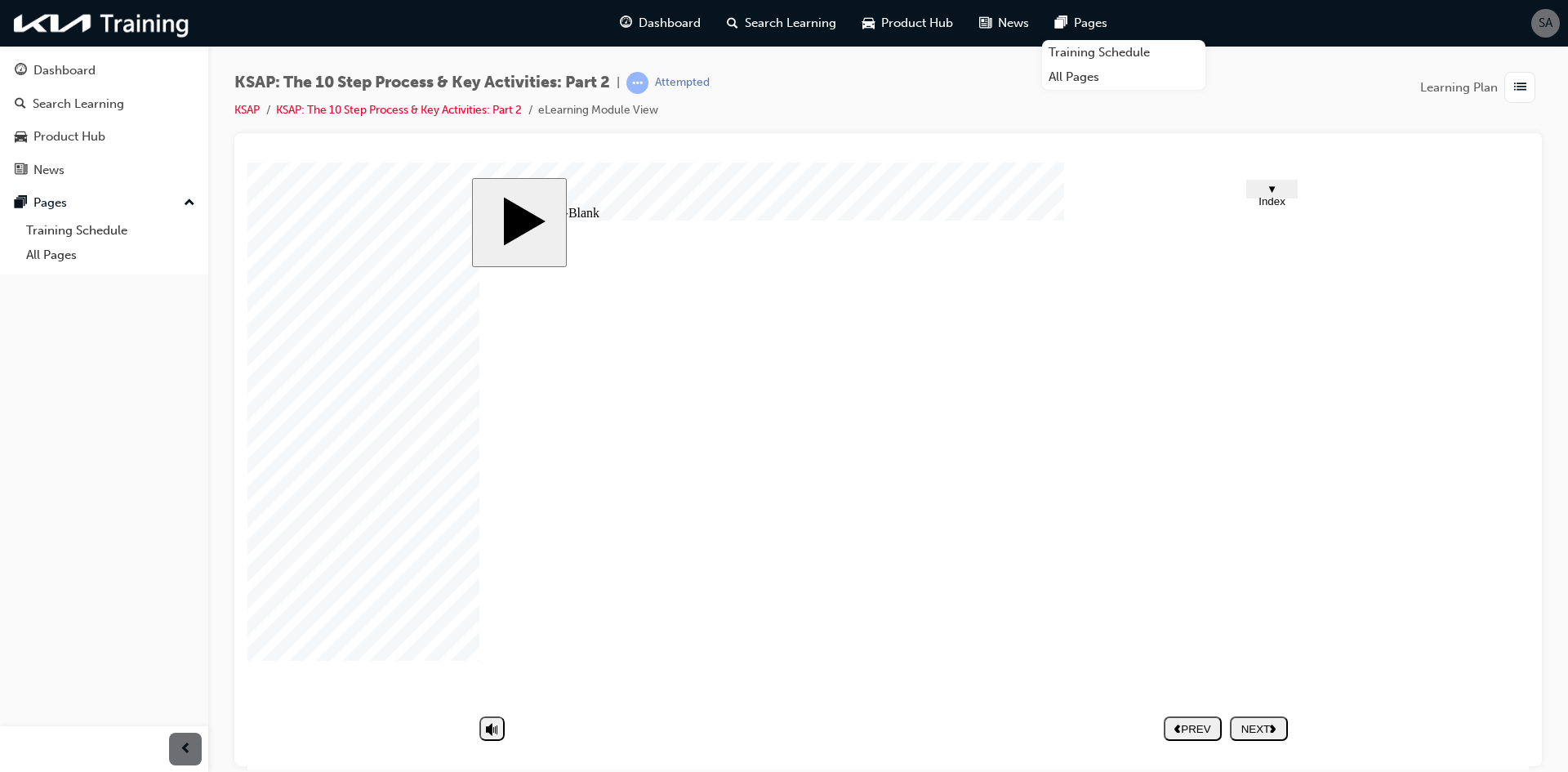
type textarea "Re"
type textarea "R"
type textarea "B"
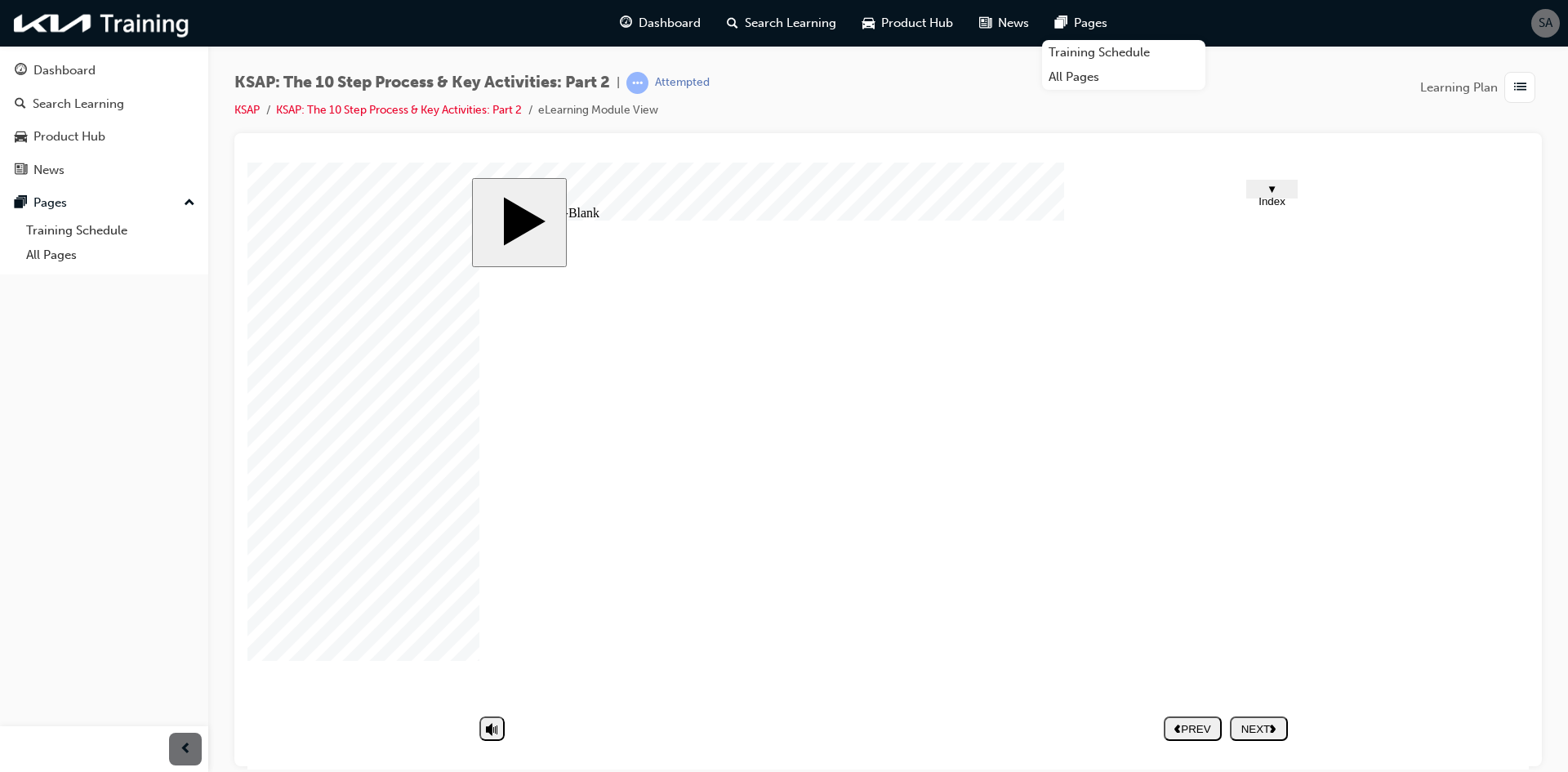
type textarea "By"
type textarea "By M"
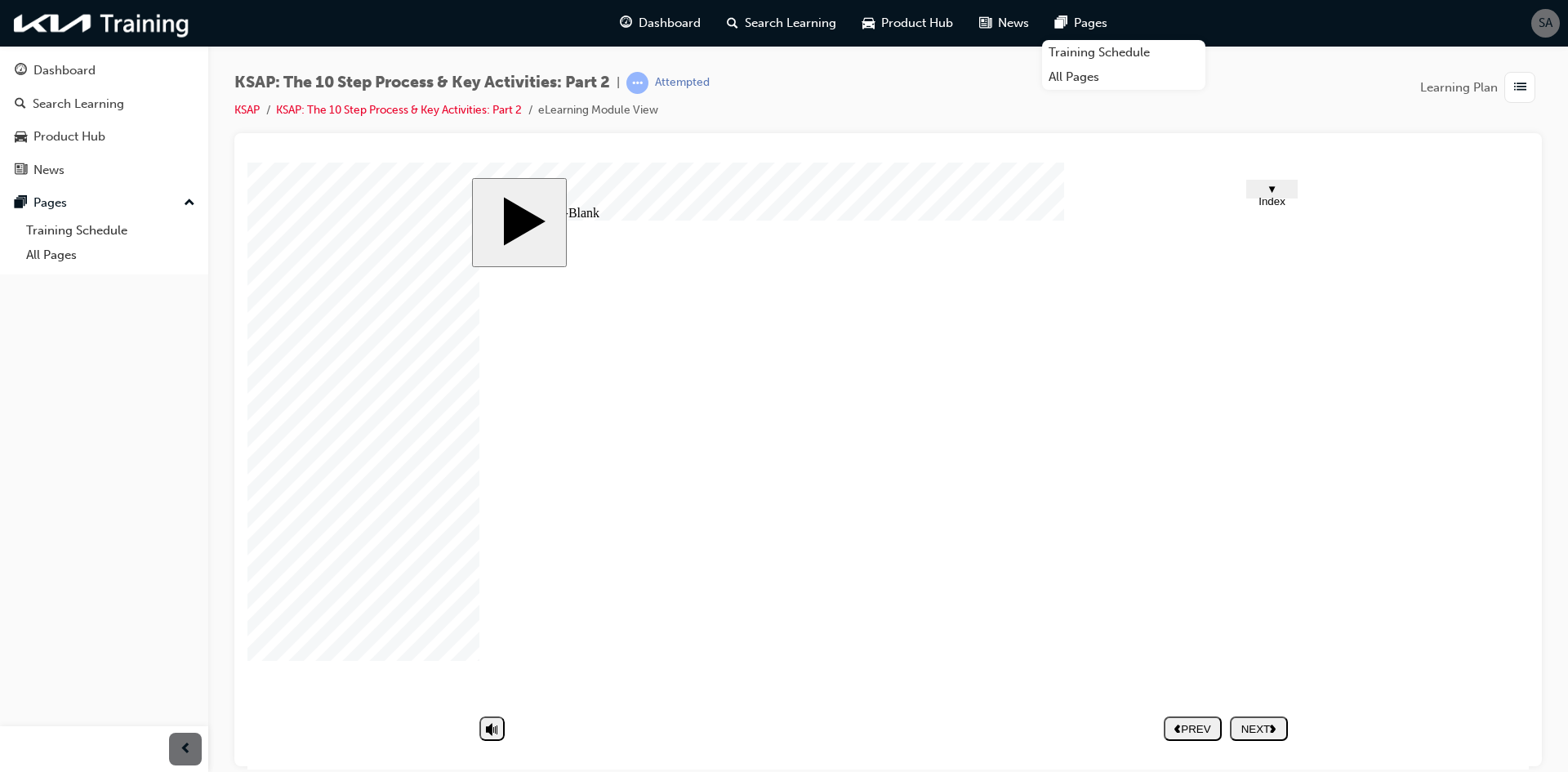
type textarea "By M"
type textarea "By MS"
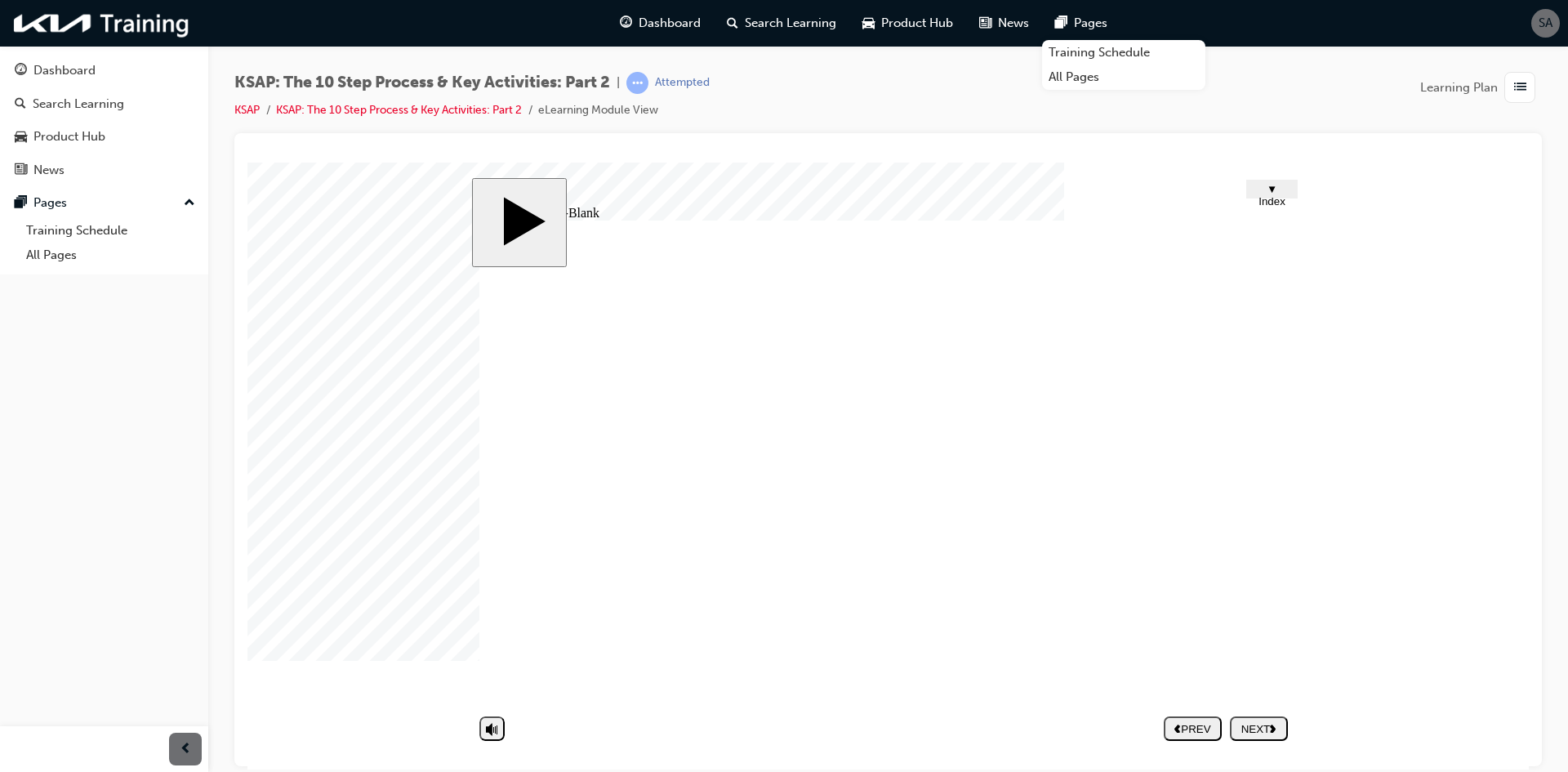
type textarea "By MS"
type textarea "By M"
type textarea "By"
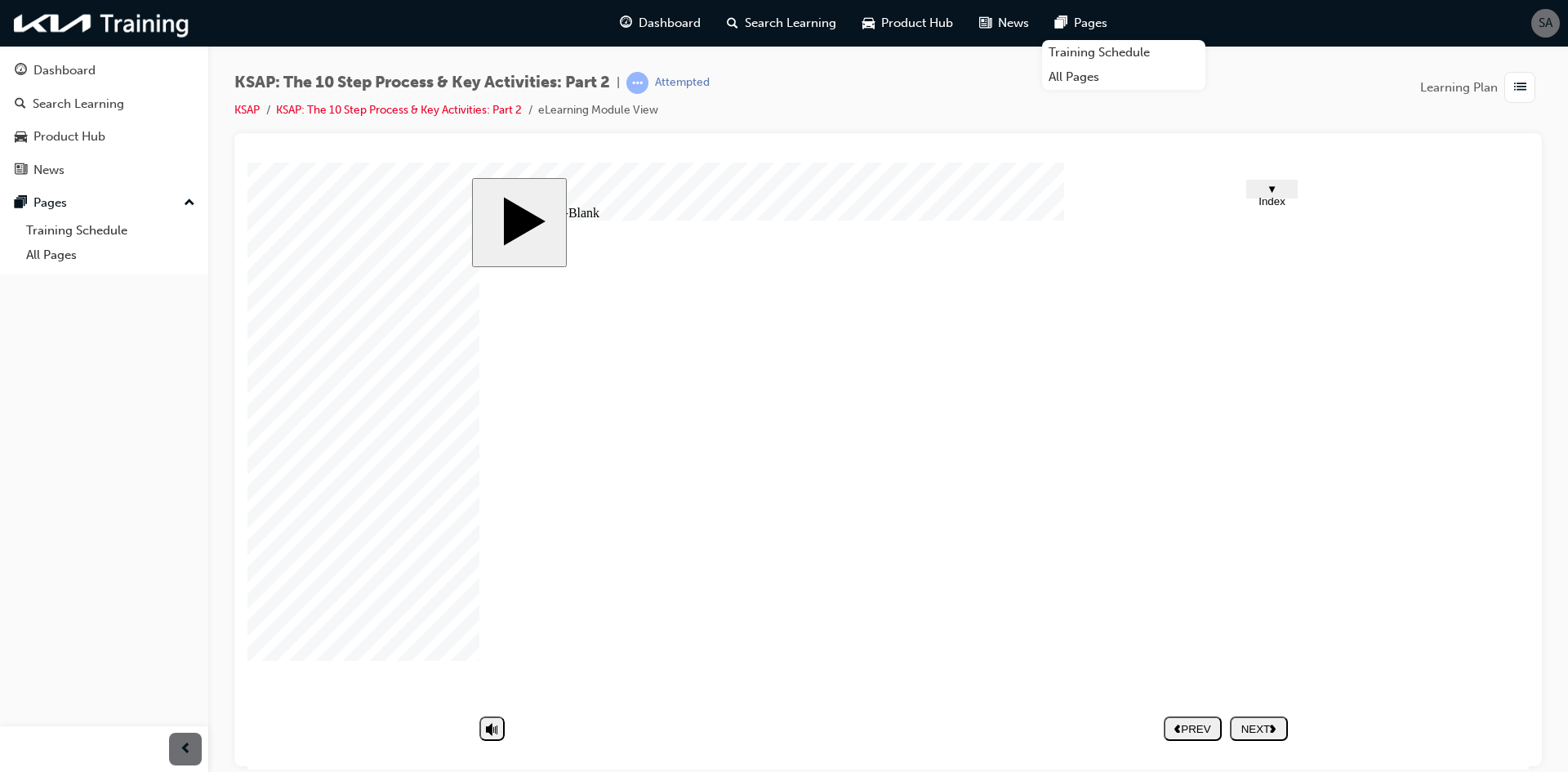
type textarea "By"
type textarea "By S"
type textarea "By SM"
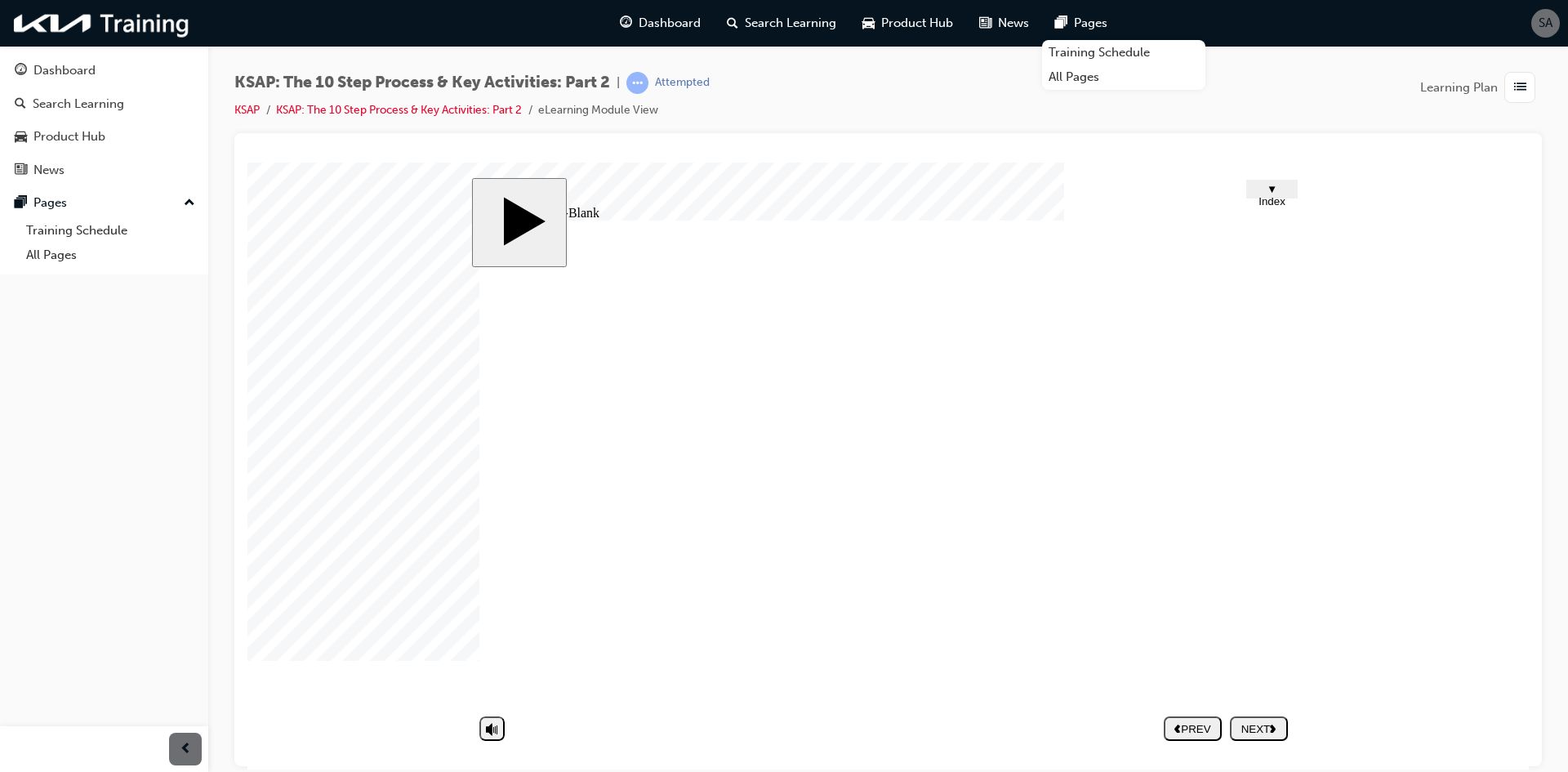
type textarea "By SMS"
type textarea "By SMS o"
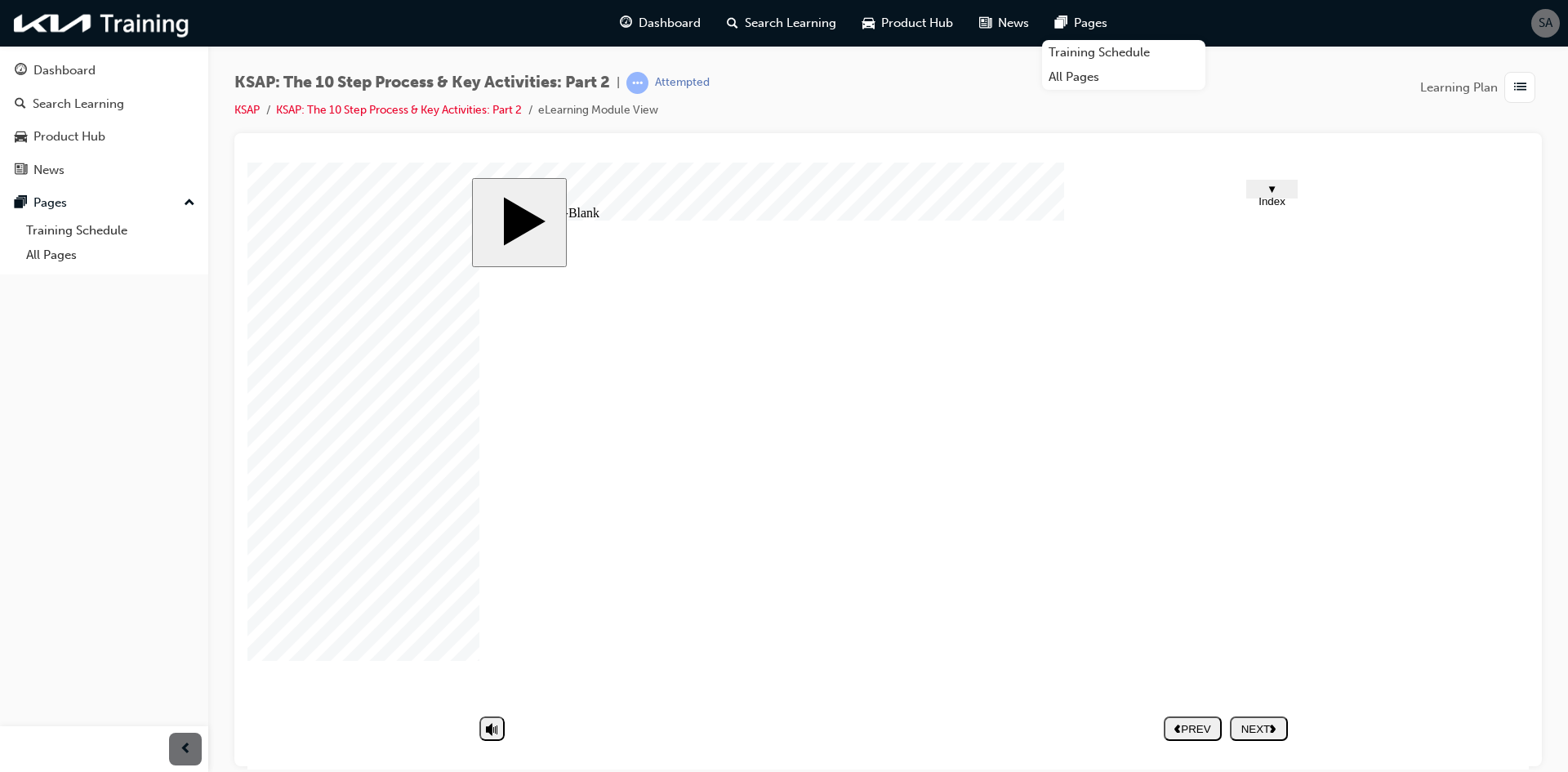
type textarea "By SMS o"
type textarea "By SMS or"
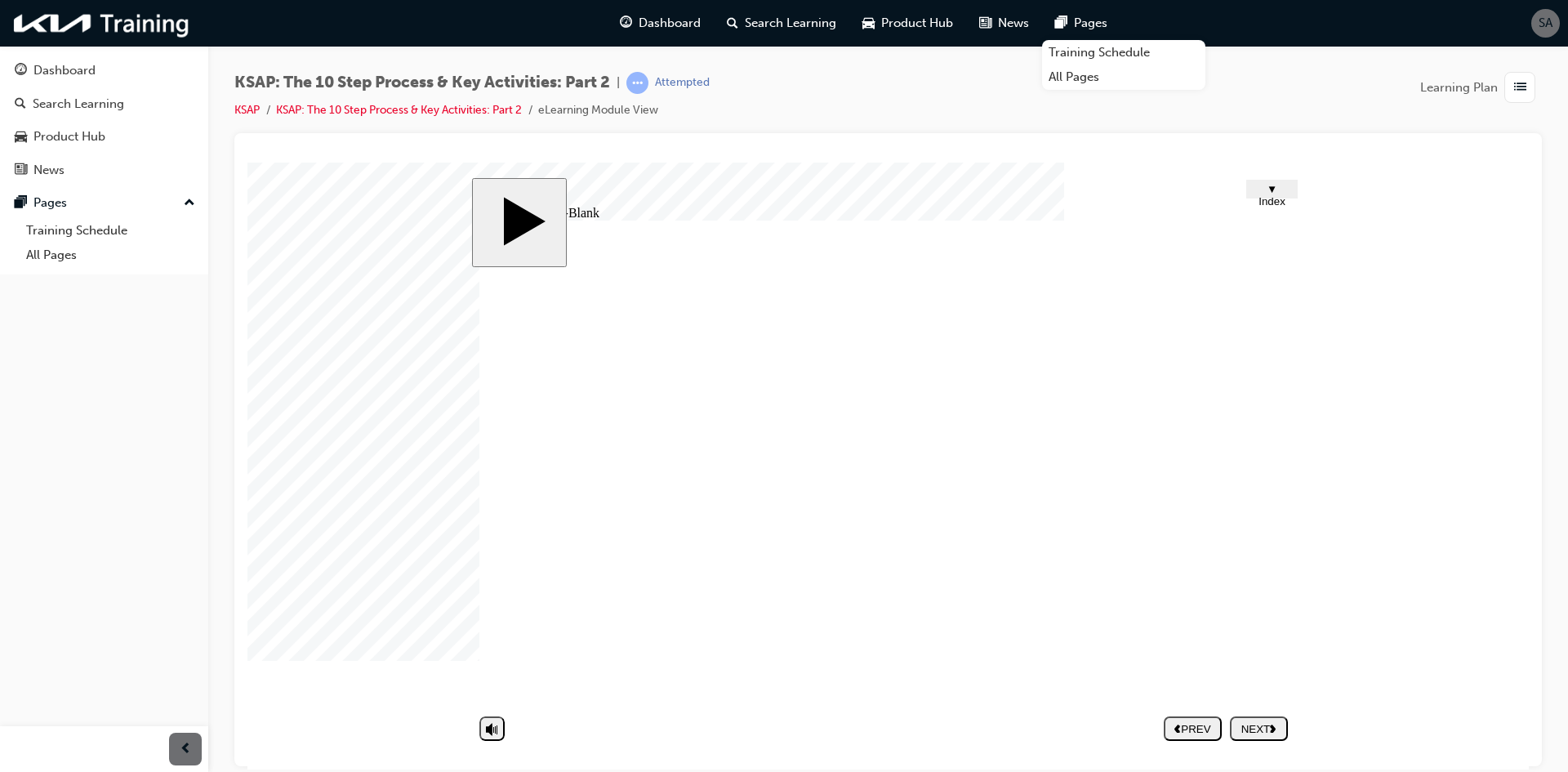
type textarea "By SMS or b"
type textarea "By SMS or by"
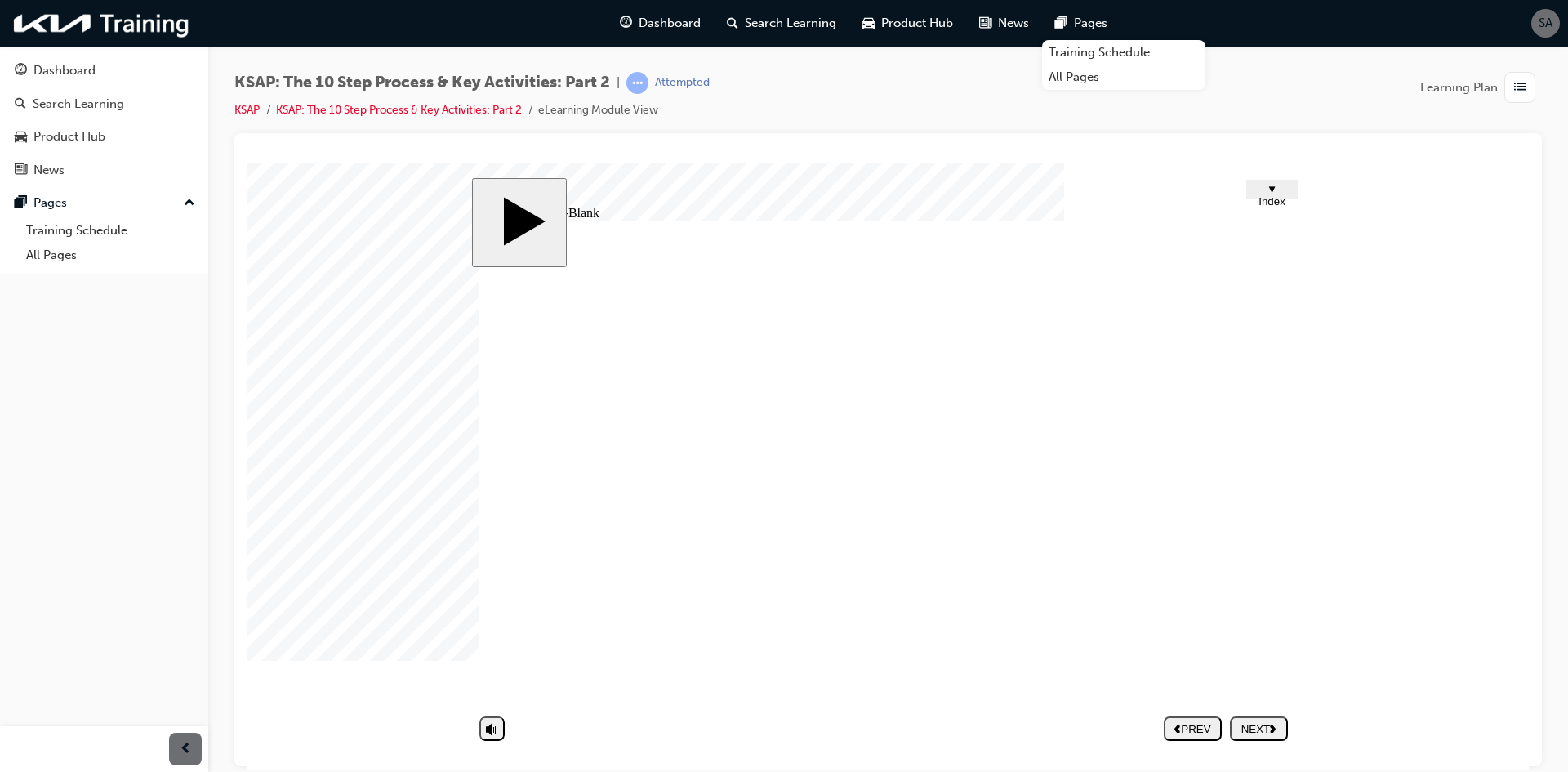
type textarea "By SMS or by"
type textarea "By SMS or by v"
type textarea "By SMS or by"
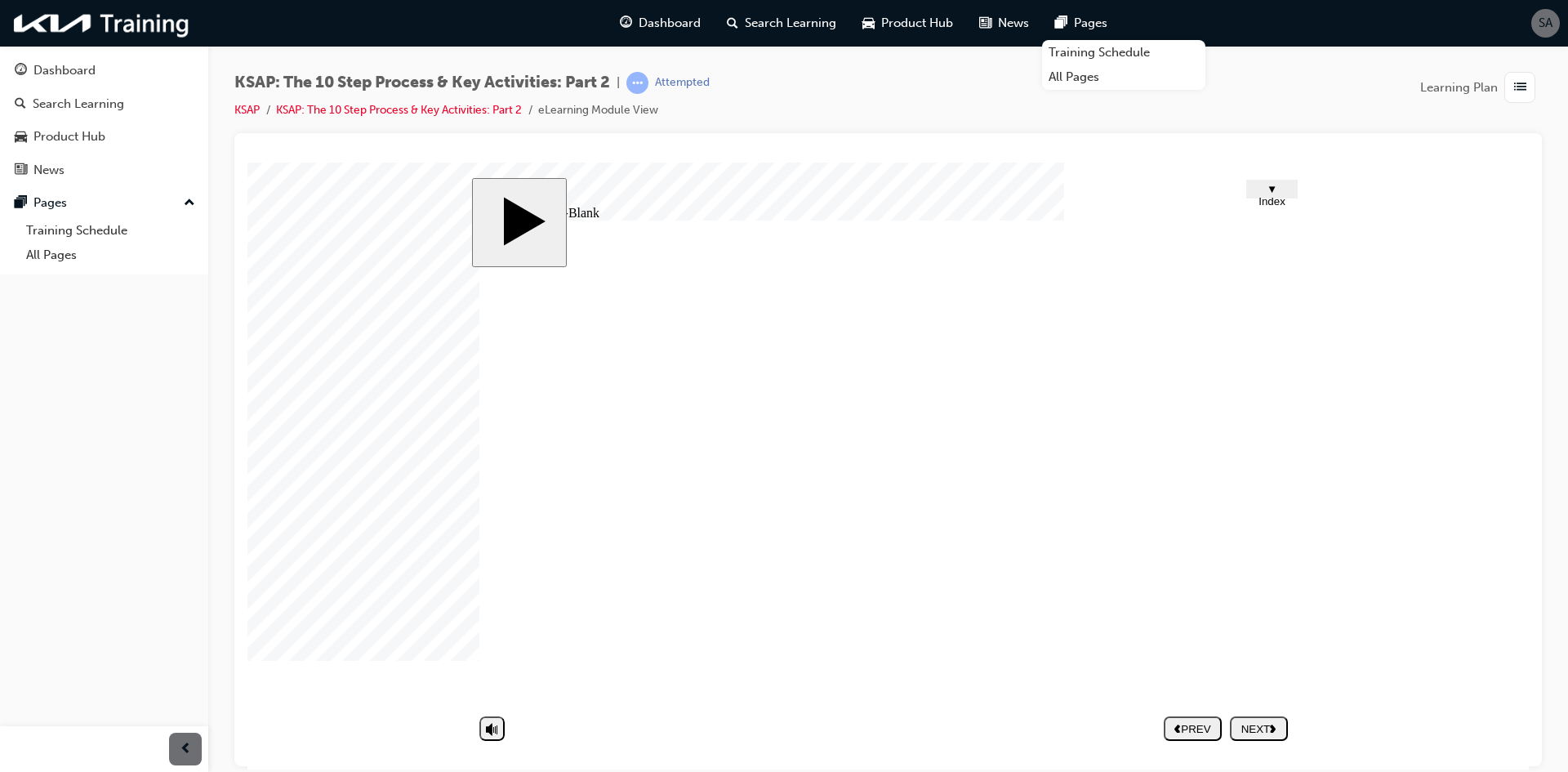
type textarea "By SMS or by c"
type textarea "By SMS or by ca"
type textarea "By SMS or by cal"
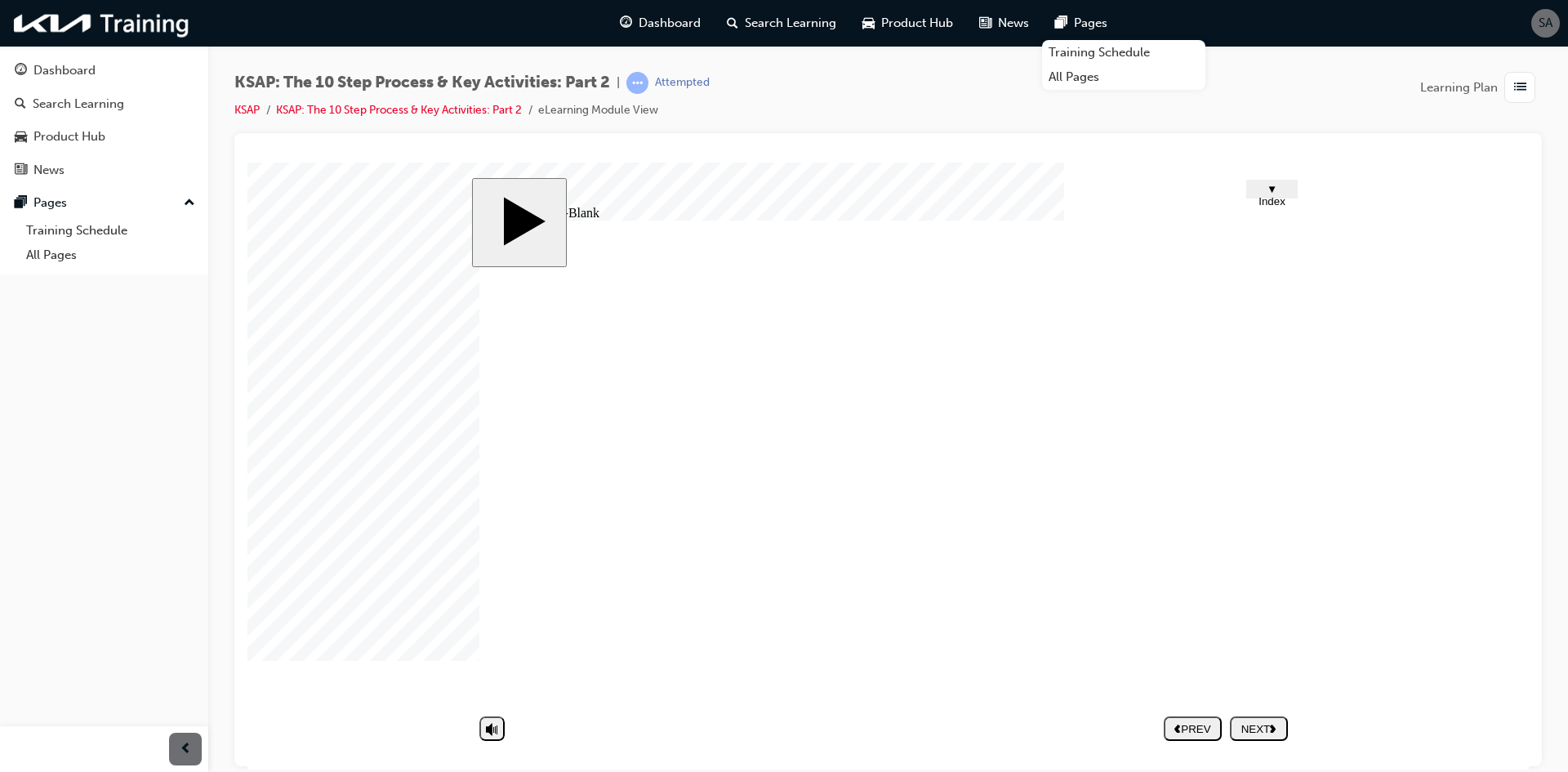
type textarea "By SMS or by cal"
type textarea "By SMS or by call"
type textarea "By SMS or by calli"
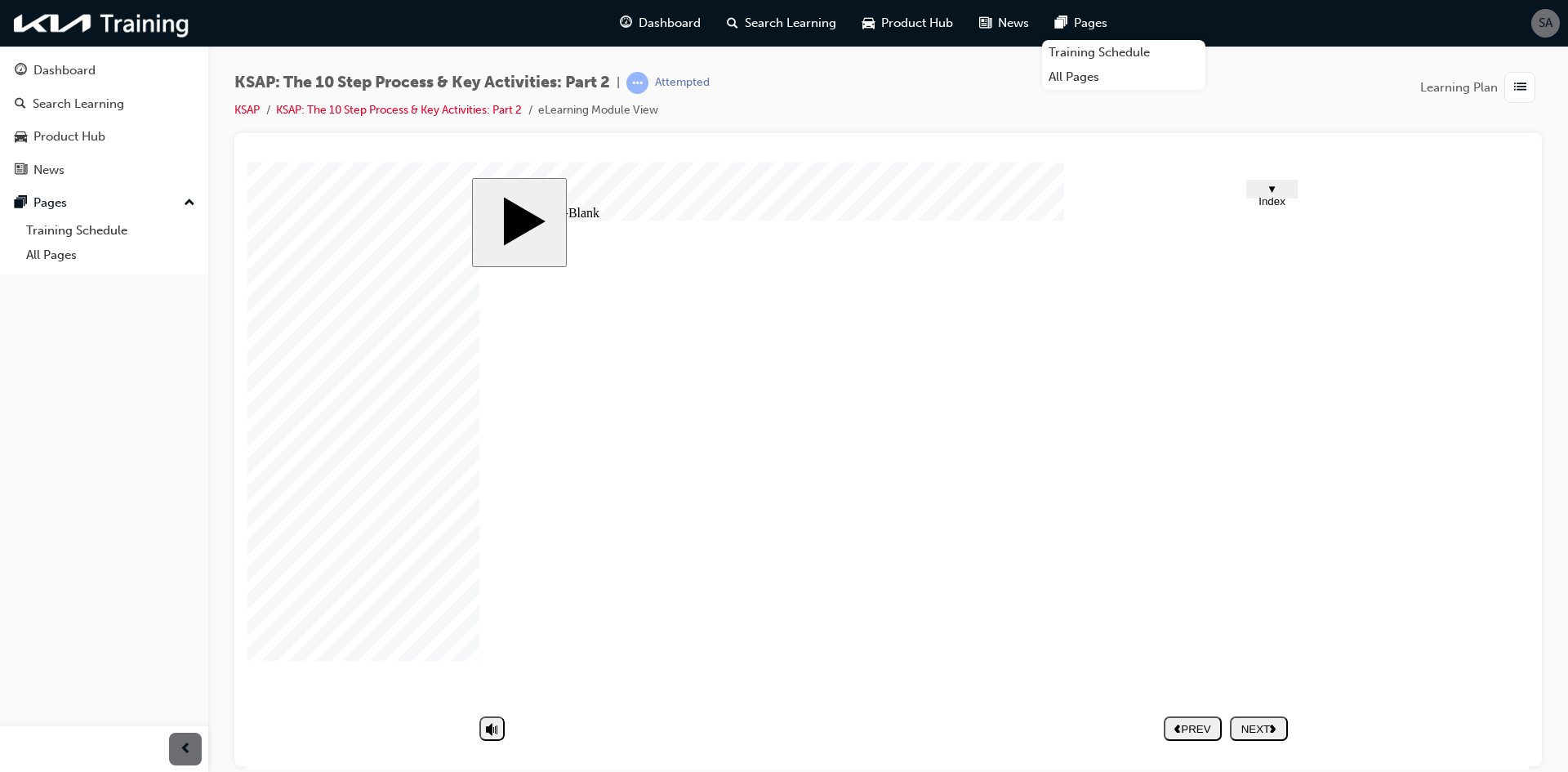
type textarea "By SMS or by callin"
type textarea "By SMS or by calling"
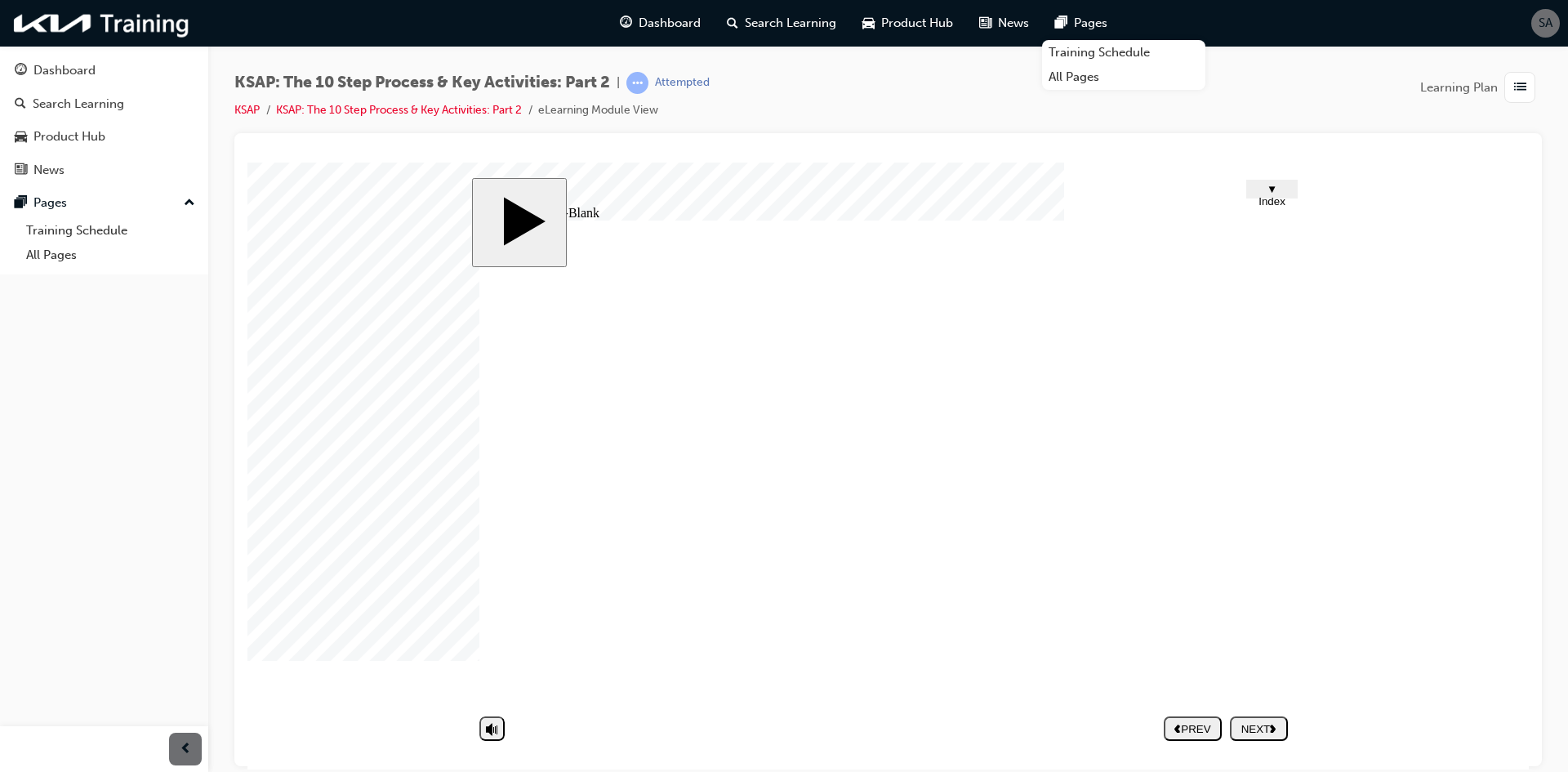
drag, startPoint x: 934, startPoint y: 582, endPoint x: 570, endPoint y: 537, distance: 366.8
click at [570, 537] on div "Group 1 1 The 10-step Service Process & Key Activities(2) 1. Key Activities in …" at bounding box center [888, 468] width 817 height 498
type textarea "By SMS orby calling"
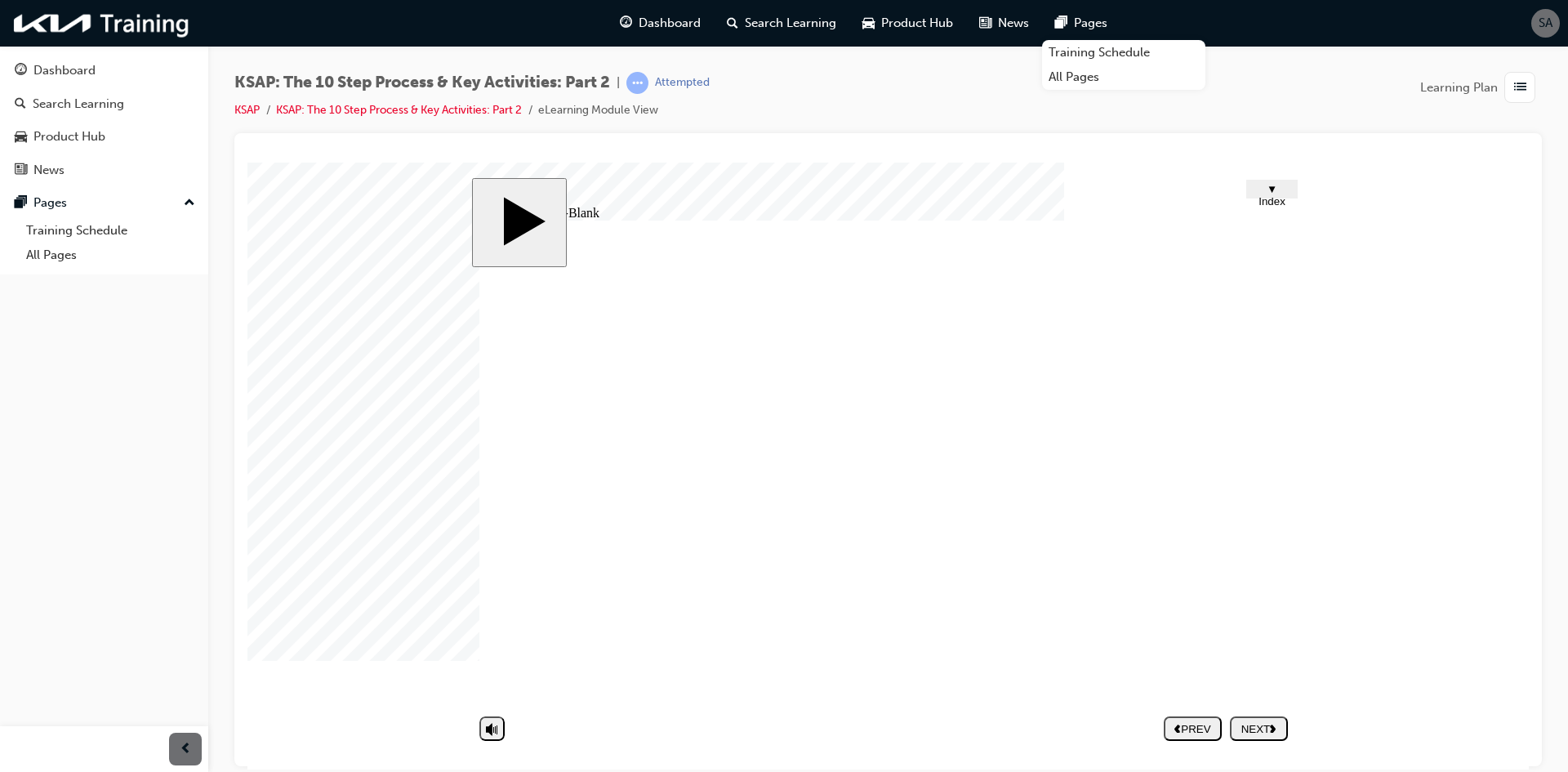
type textarea "By SMS orby calling"
type textarea "By SMS orby callin"
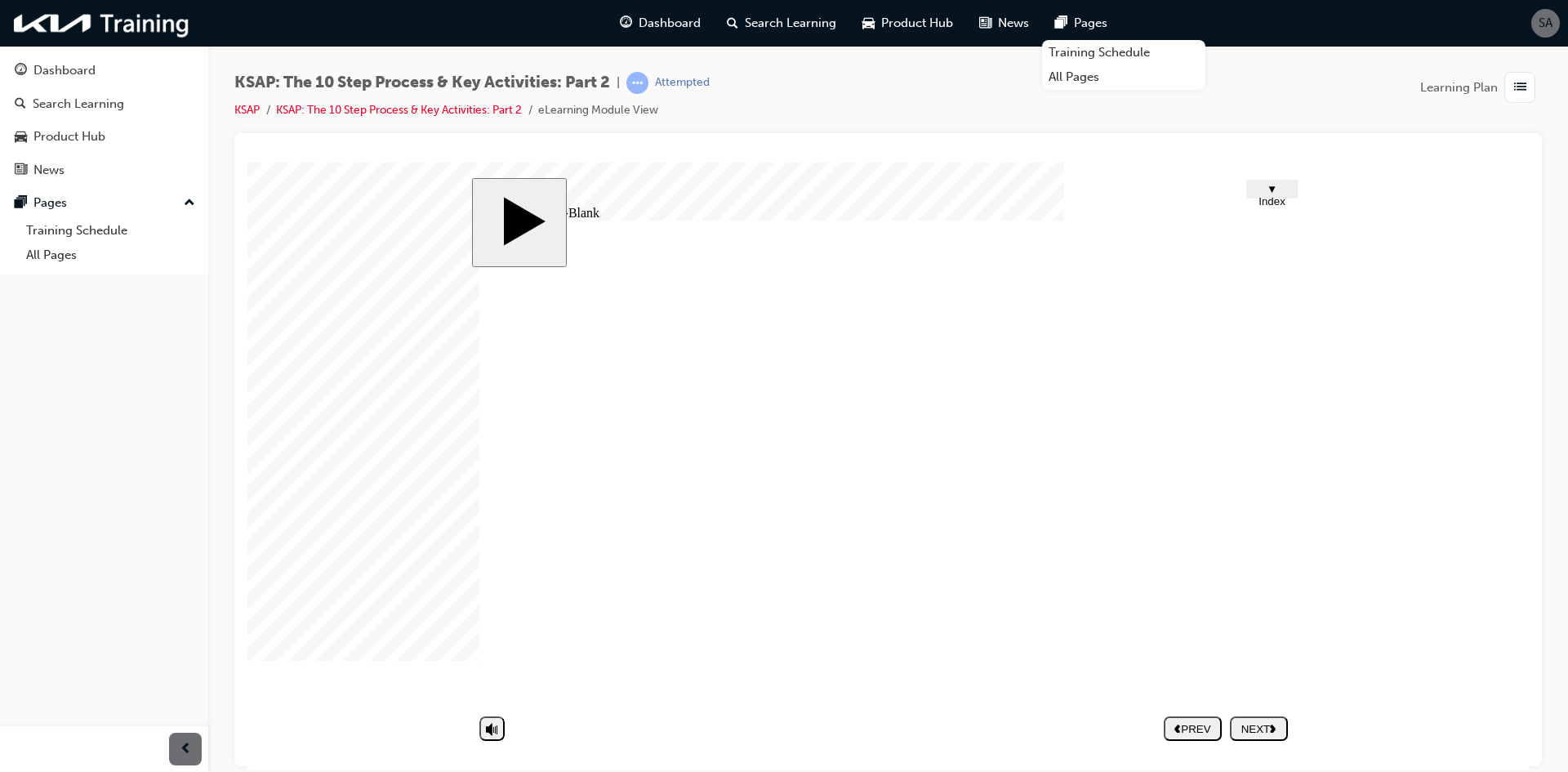
type textarea "By SMS orby calli"
type textarea "By SMS orby call"
type textarea "By SMS orby cal"
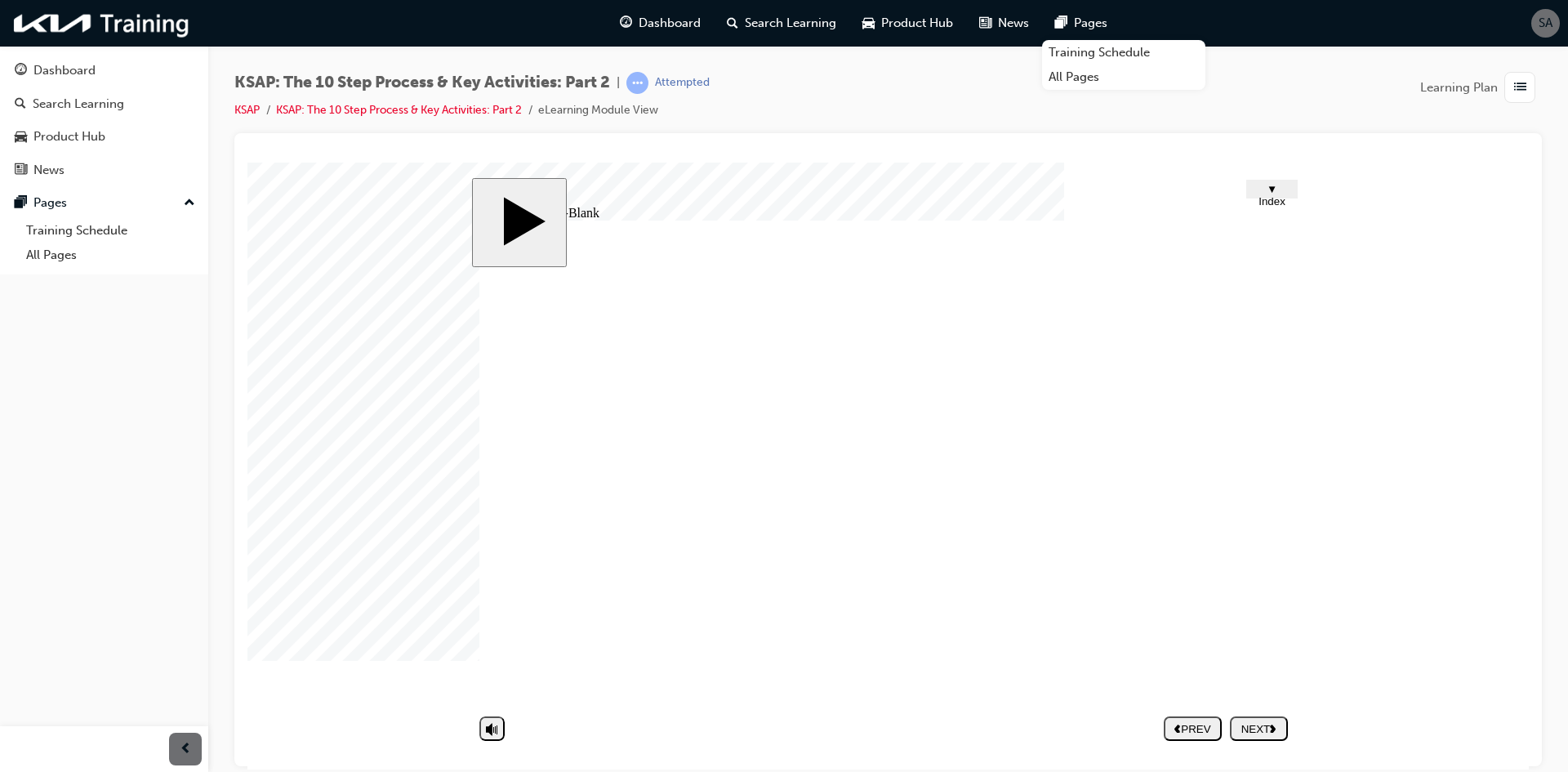
type textarea "By SMS orby cal"
type textarea "By SMS orby ca"
type textarea "By SMS orby c"
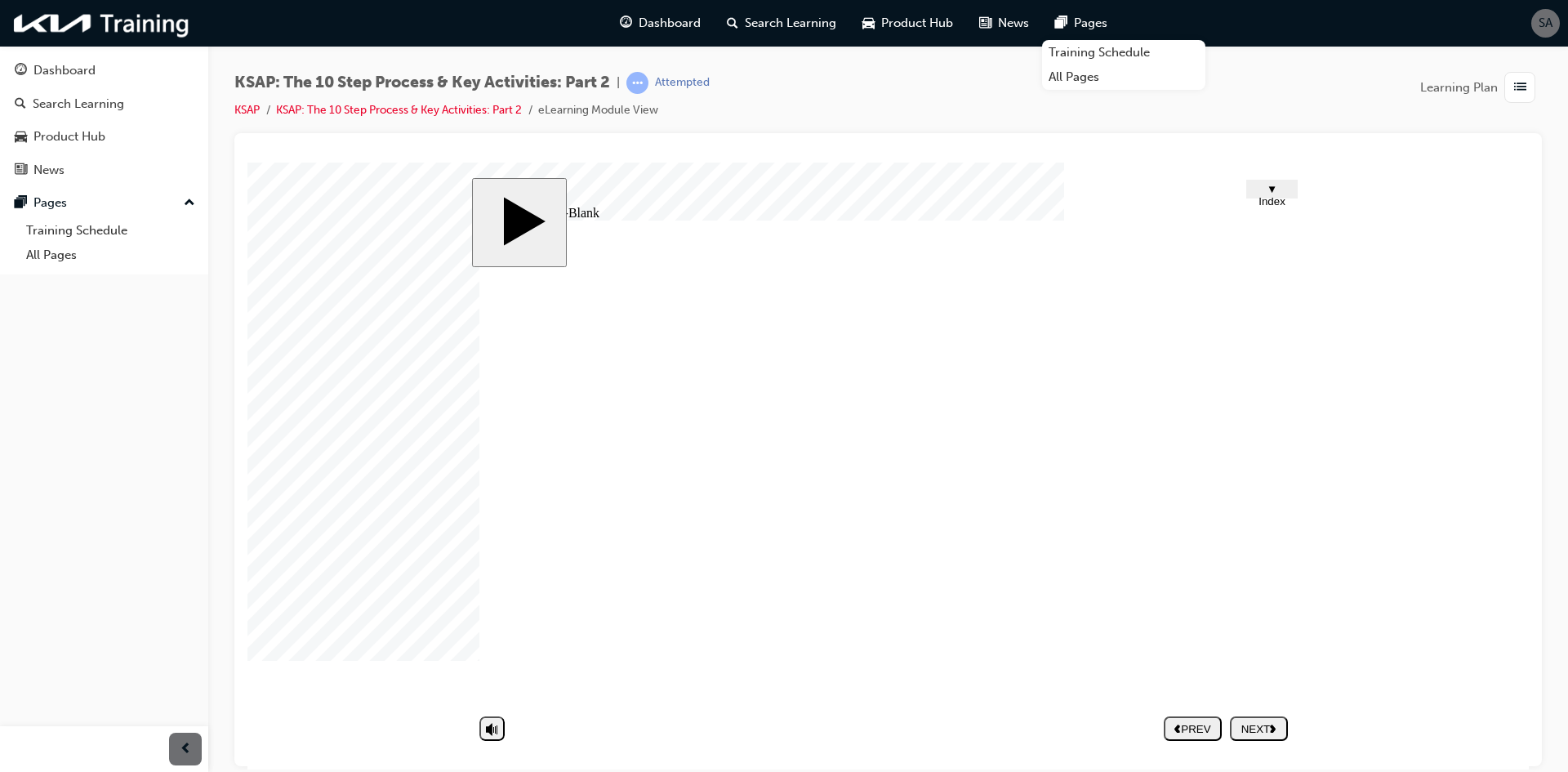
type textarea "By SMS orby"
type textarea "By SMS orb"
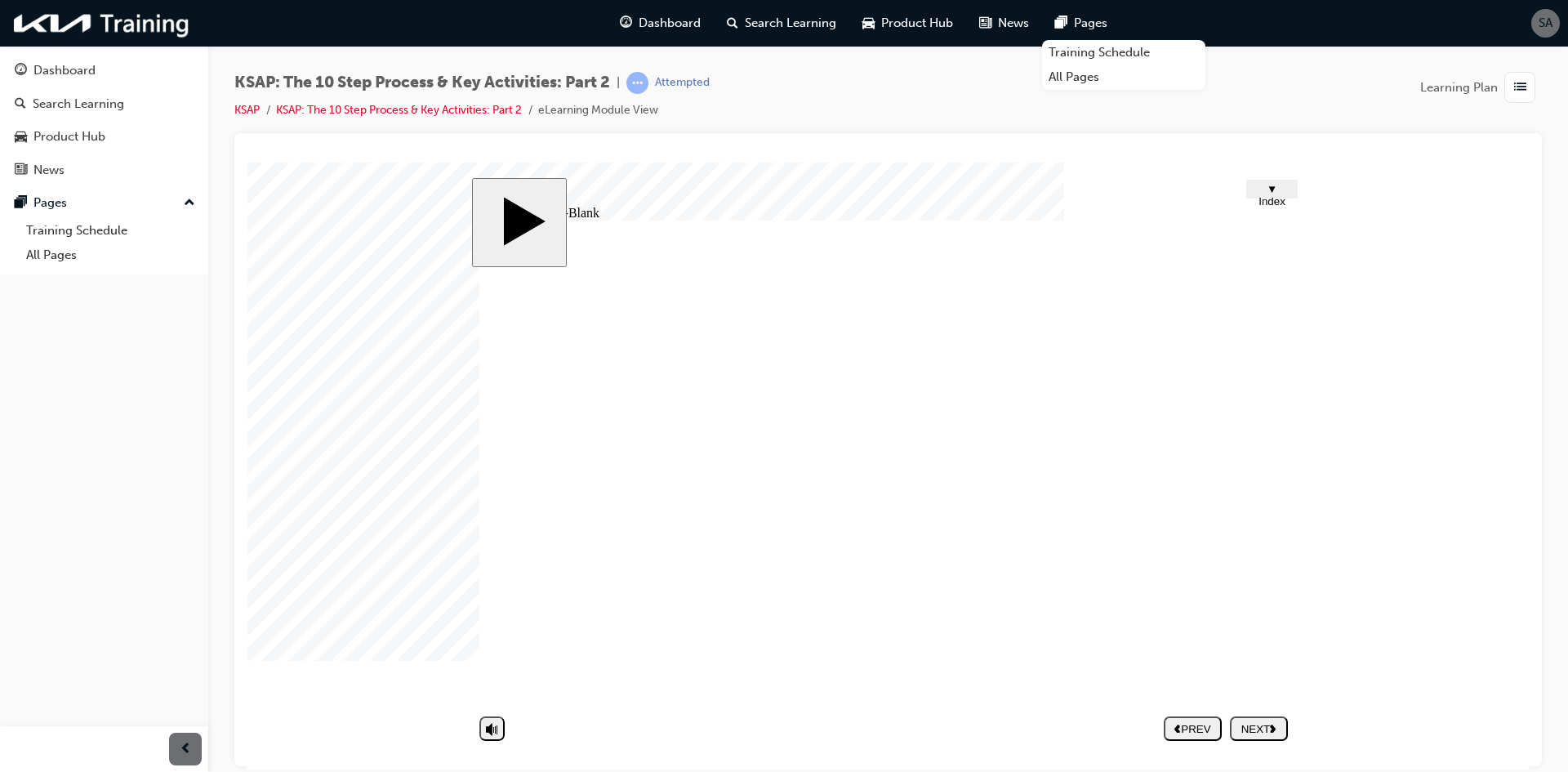
type textarea "By SMS orb"
type textarea "By SMS or"
type textarea "By SMS o"
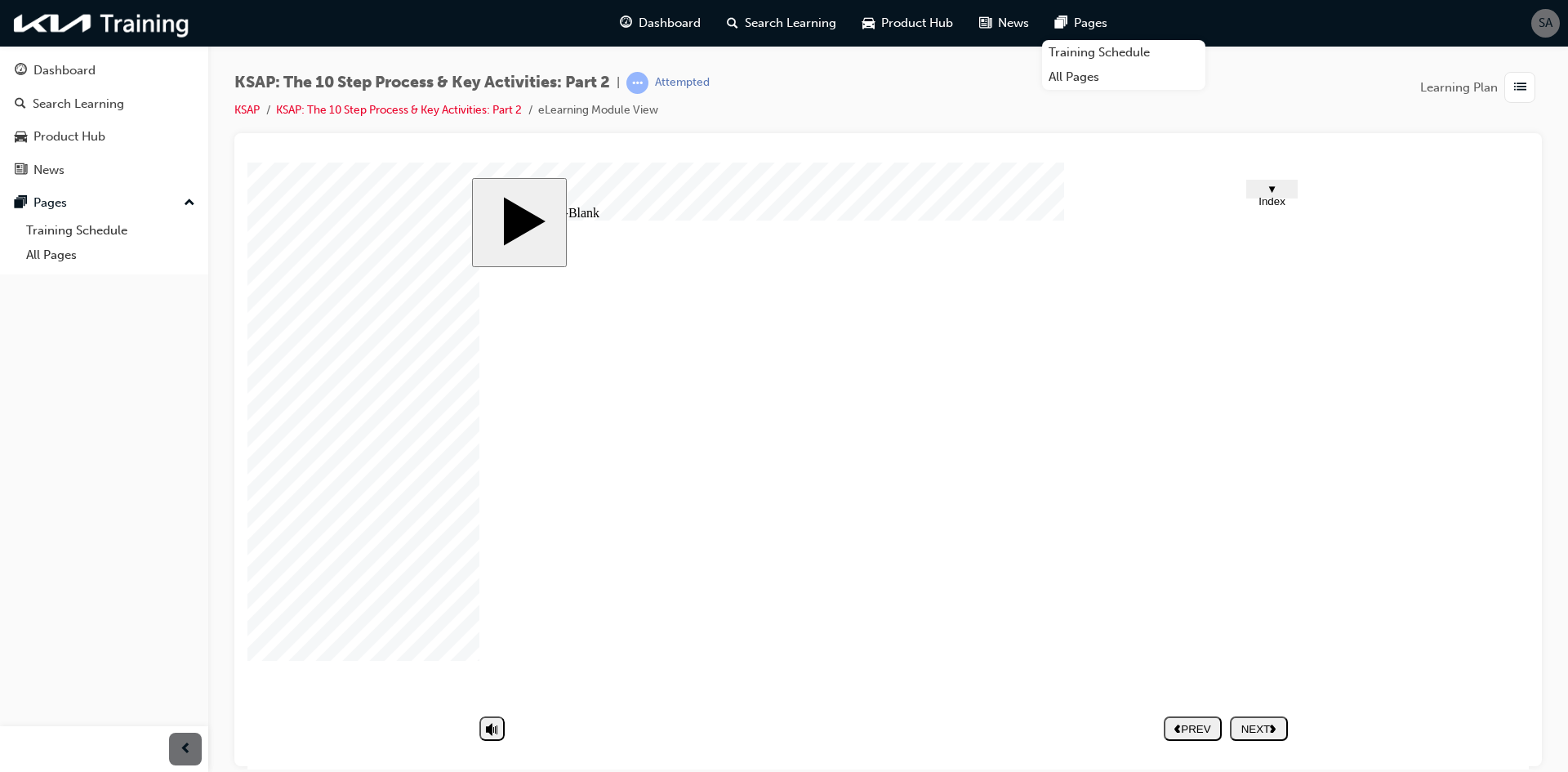
type textarea "By SMS"
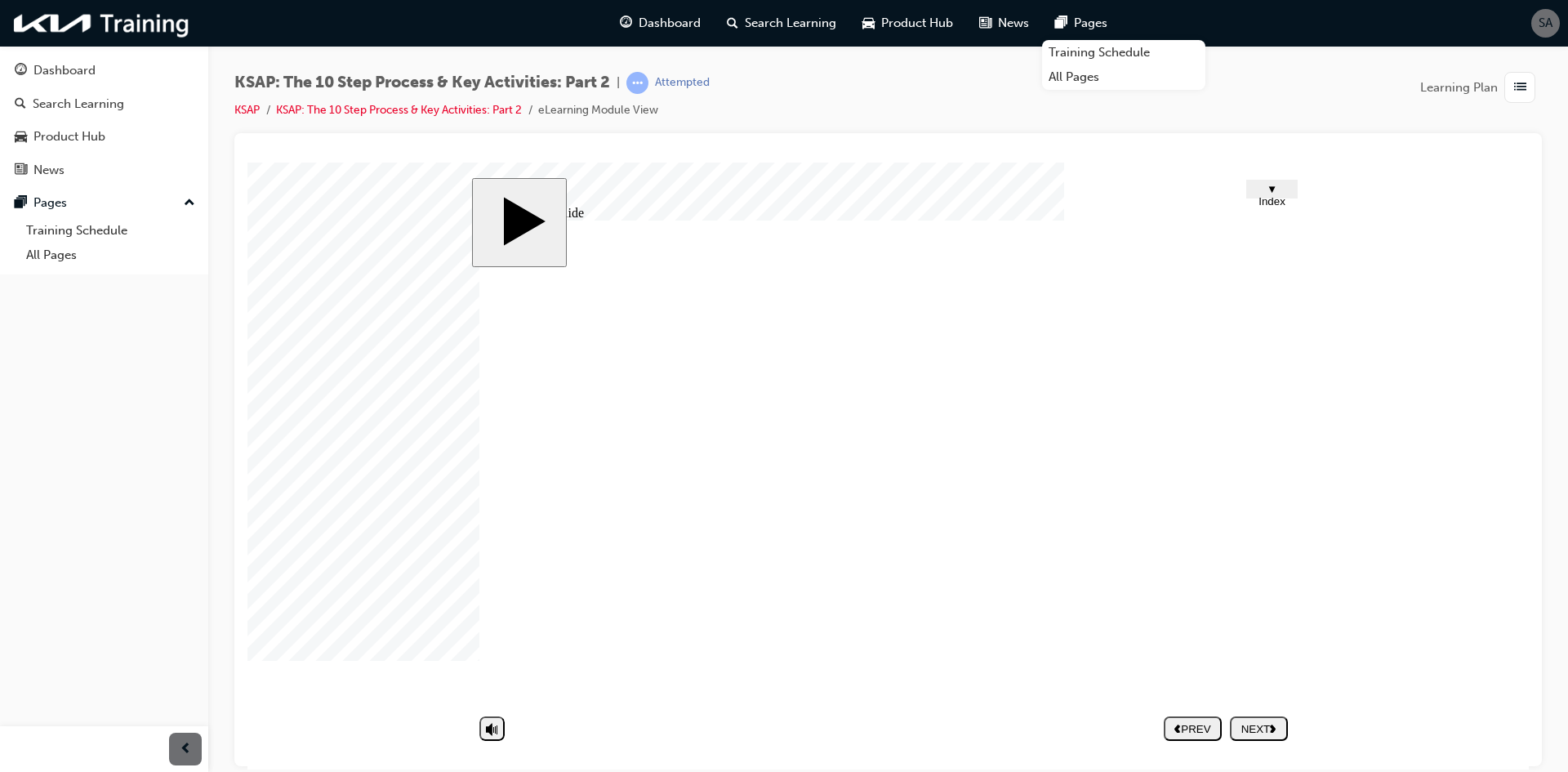
drag, startPoint x: 1251, startPoint y: 255, endPoint x: 1251, endPoint y: 266, distance: 11.0
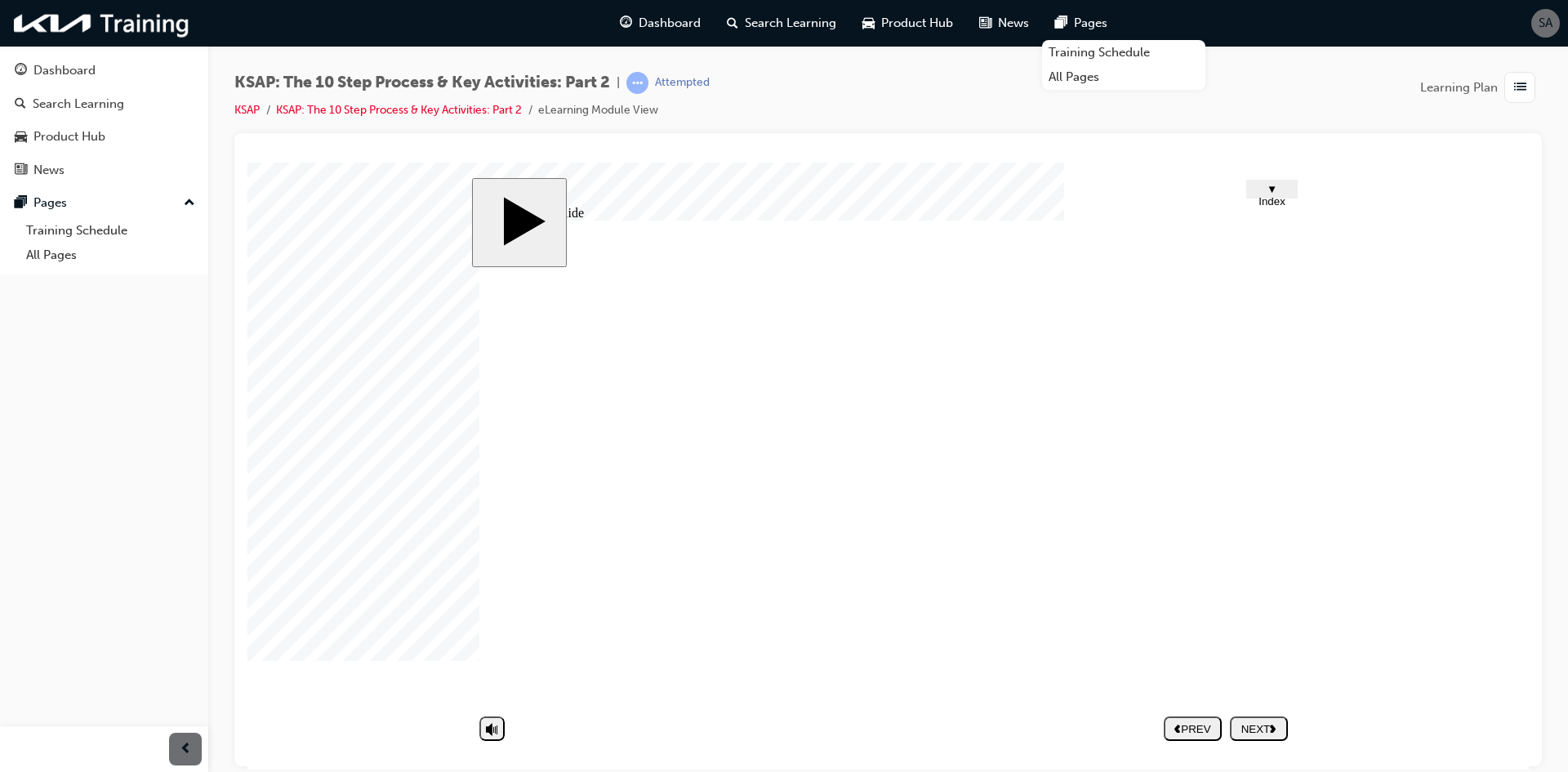
click at [1255, 724] on div "NEXT" at bounding box center [1259, 727] width 45 height 13
click at [1251, 734] on div "NEXT" at bounding box center [1259, 727] width 45 height 13
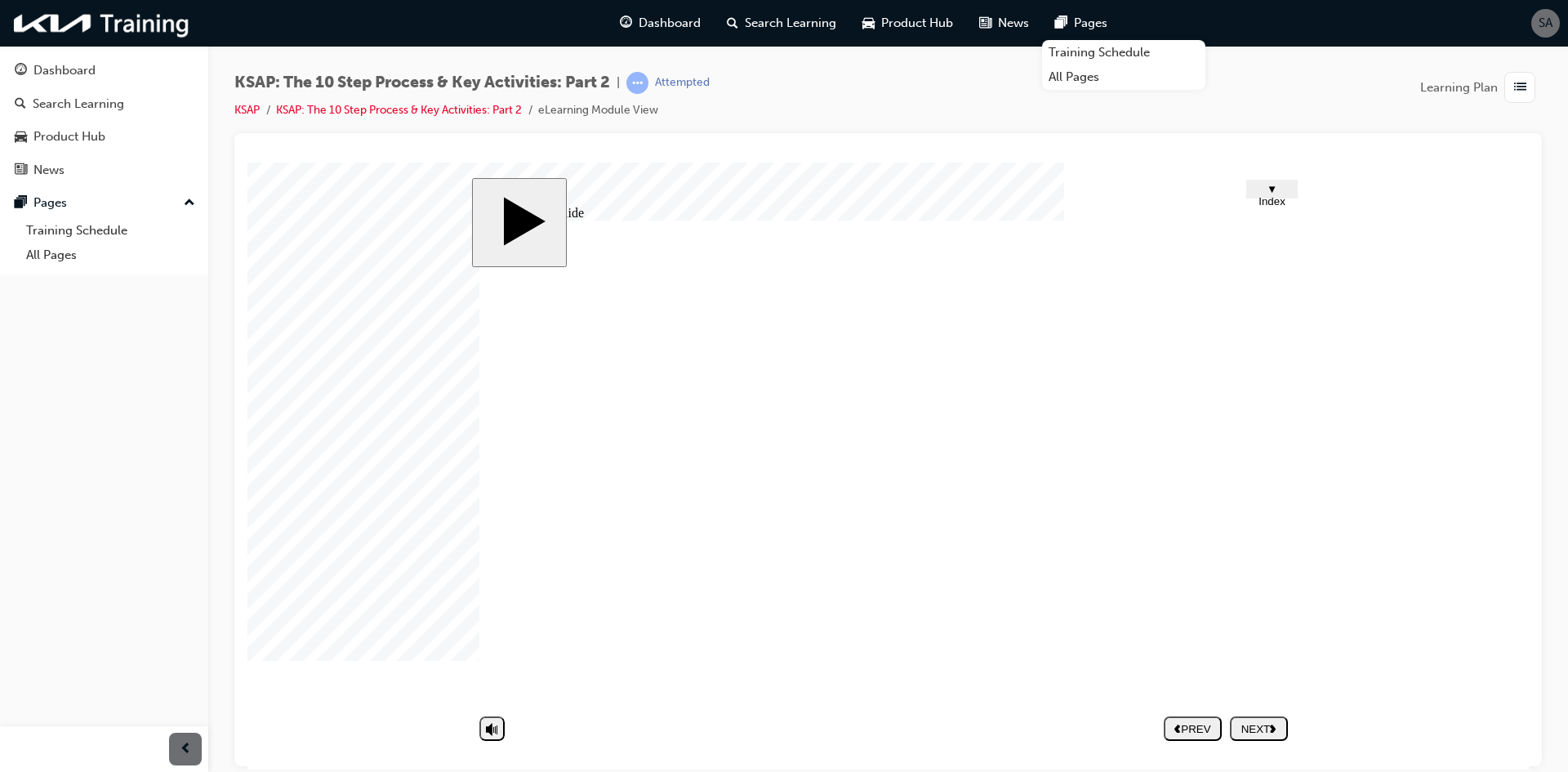
click at [1267, 727] on nav "PREV NEXT SUBMIT" at bounding box center [1226, 727] width 124 height 38
click at [1270, 726] on div "NEXT" at bounding box center [1259, 727] width 45 height 13
click at [117, 76] on div "Dashboard" at bounding box center [104, 70] width 179 height 20
